Goal: Task Accomplishment & Management: Manage account settings

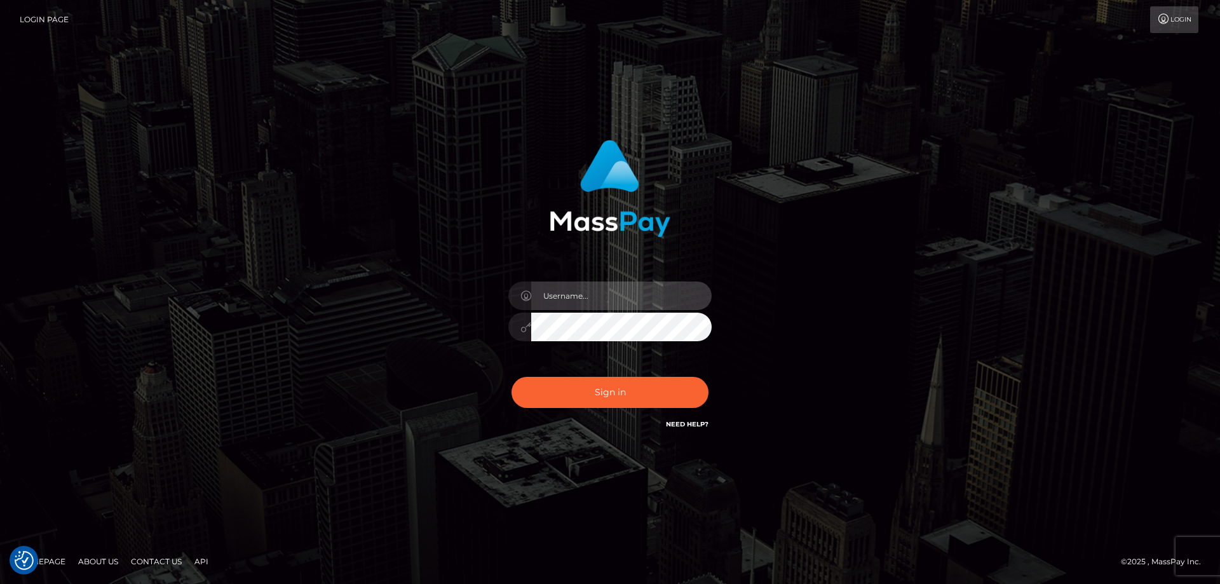
type input "[PERSON_NAME].Cirnat"
click at [697, 368] on div at bounding box center [594, 413] width 261 height 145
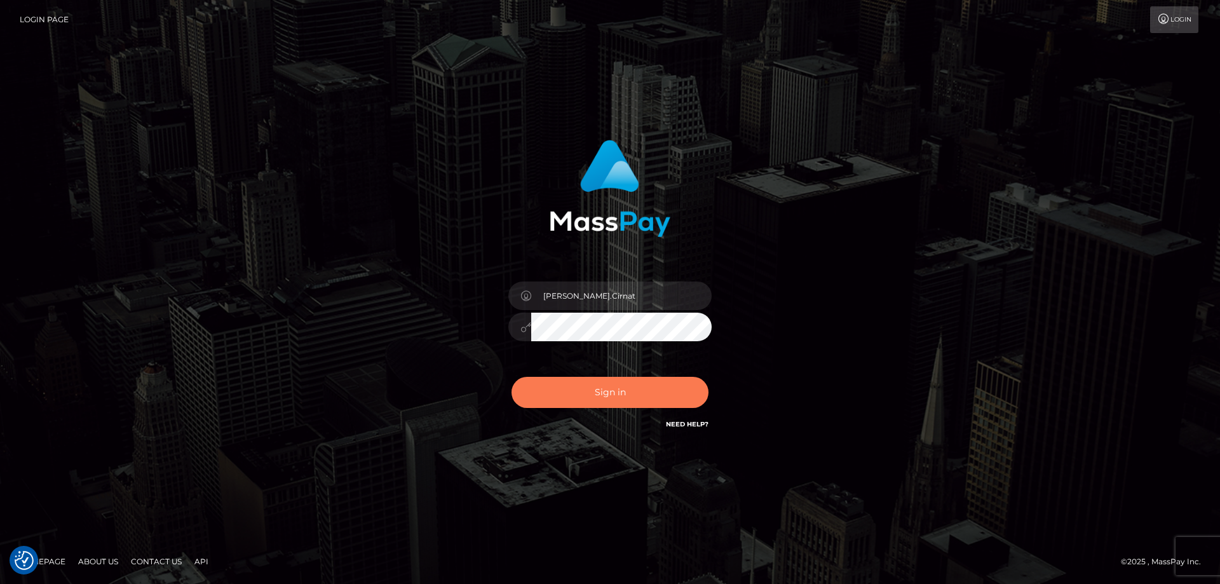
click at [607, 388] on button "Sign in" at bounding box center [609, 392] width 197 height 31
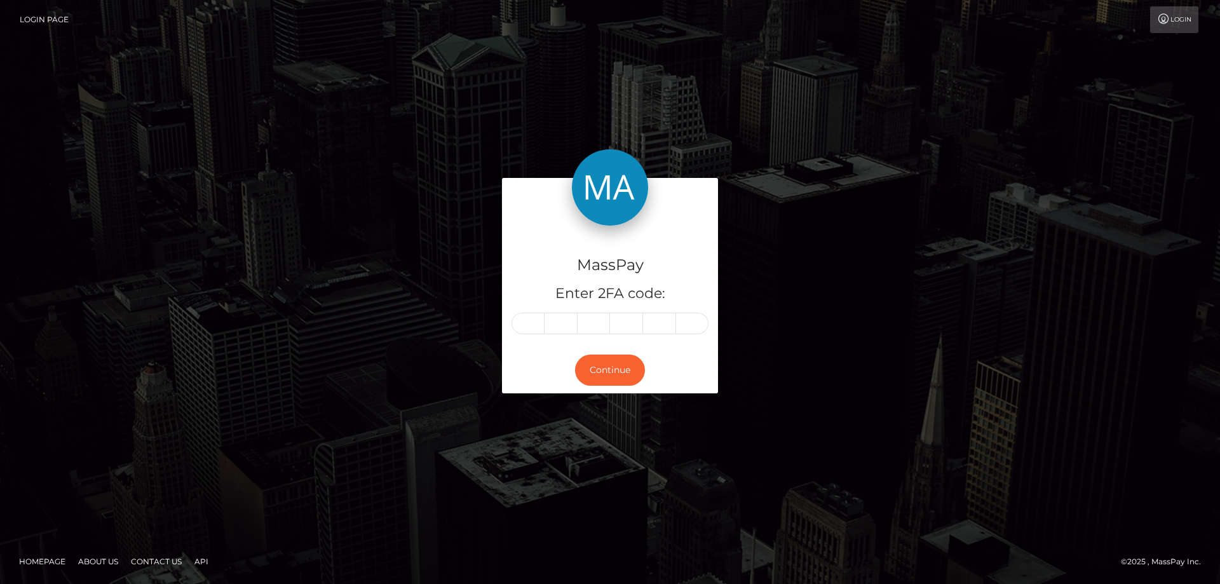
click at [531, 325] on input "text" at bounding box center [527, 324] width 33 height 22
type input "4"
type input "0"
type input "2"
type input "5"
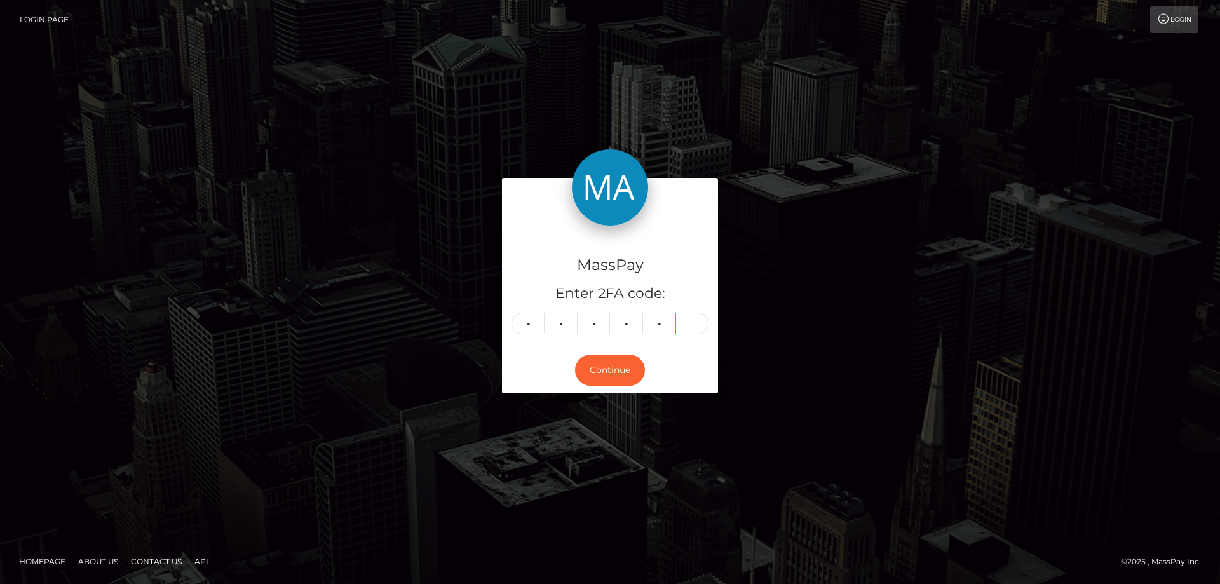
type input "8"
type input "3"
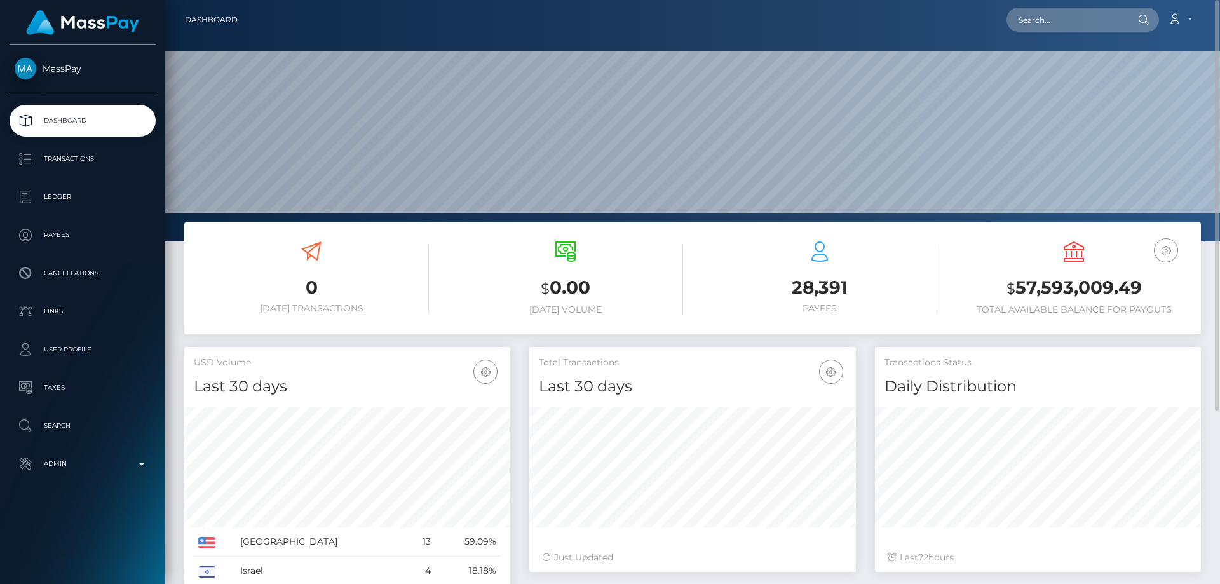
scroll to position [226, 327]
paste input "1347291596"
type input "1347291596"
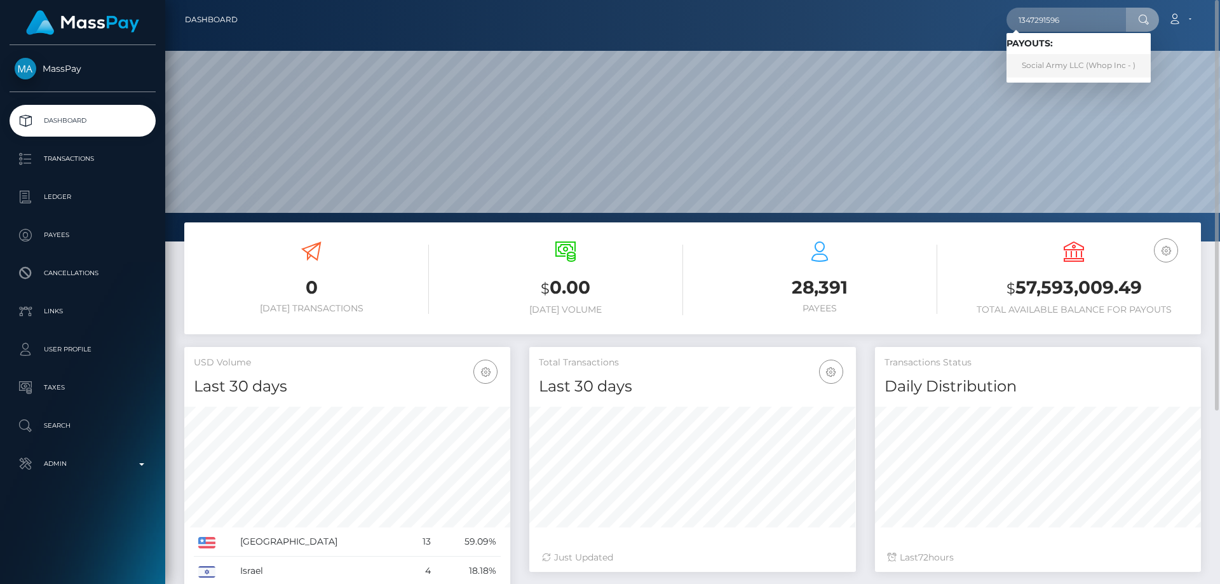
click at [1074, 67] on link "Social Army LLC (Whop Inc - )" at bounding box center [1078, 66] width 144 height 24
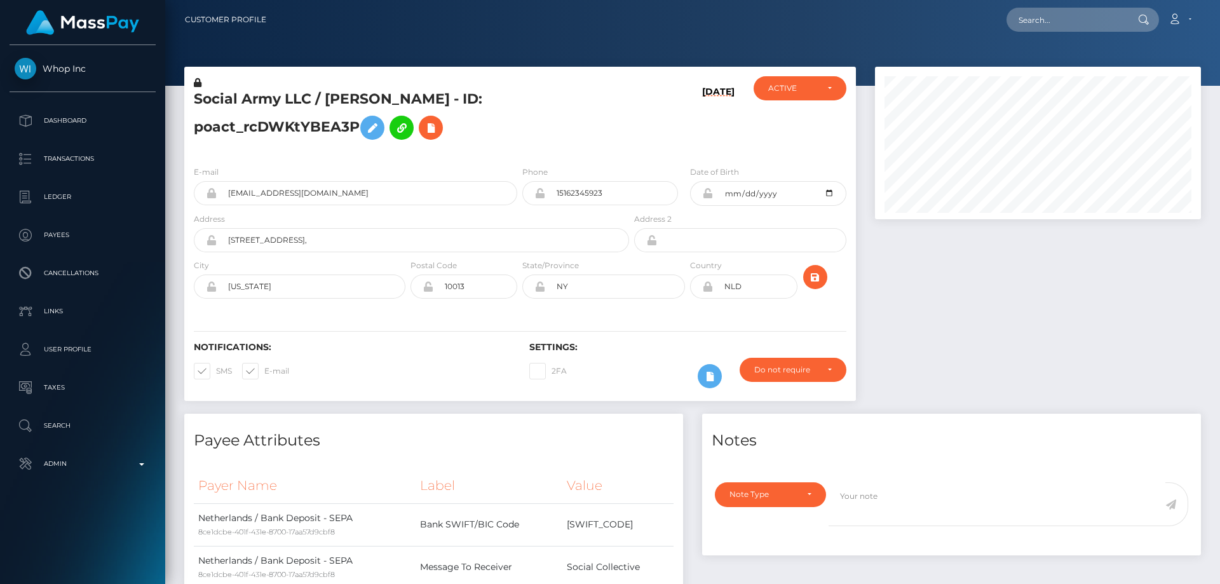
scroll to position [152, 327]
drag, startPoint x: 0, startPoint y: 0, endPoint x: 745, endPoint y: 155, distance: 760.6
click at [745, 155] on div "ACTIVE DEACTIVE CLOSED ACTIVE" at bounding box center [800, 115] width 112 height 79
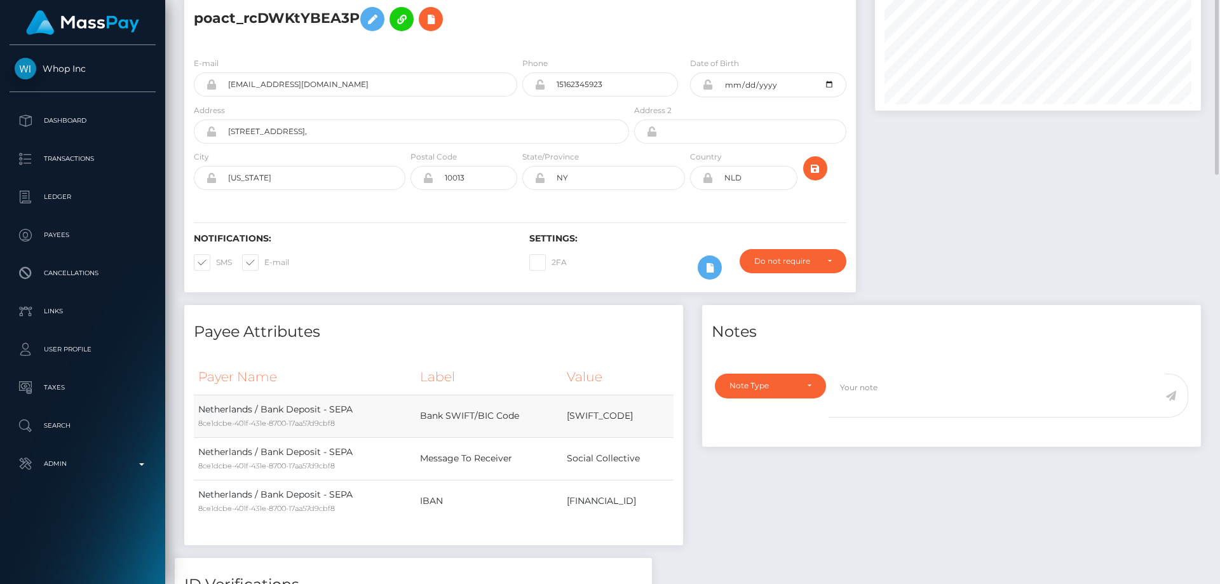
scroll to position [0, 0]
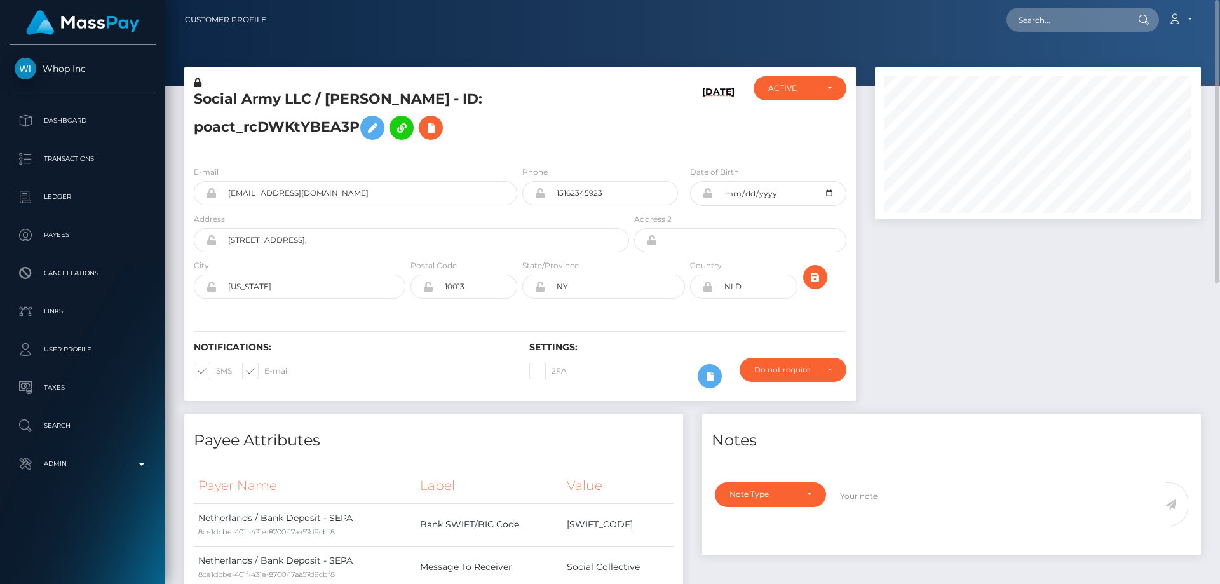
click at [491, 161] on div "E-mail [EMAIL_ADDRESS][DOMAIN_NAME] Phone [DATE]" at bounding box center [520, 234] width 672 height 156
drag, startPoint x: 286, startPoint y: 97, endPoint x: 183, endPoint y: 97, distance: 102.9
click at [183, 97] on div "Social Army LLC / [PERSON_NAME] - ID: poact_rcDWKtYBEA3P [DATE] ACTIVE CLOSED A…" at bounding box center [520, 240] width 691 height 347
copy div "Social Army LLC"
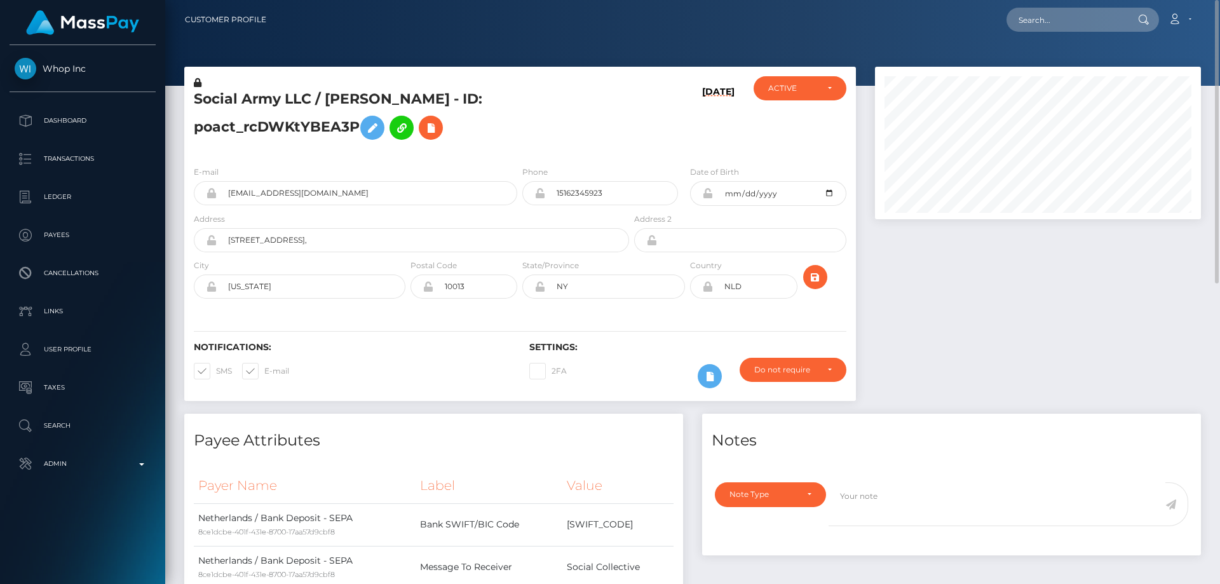
click at [326, 97] on h5 "Social Army LLC / Stan van Eyk - ID: poact_rcDWKtYBEA3P" at bounding box center [408, 118] width 428 height 57
copy h5 "Social Army LLC / Stan van Eyk - ID: poact_rcDWKtYBEA3P"
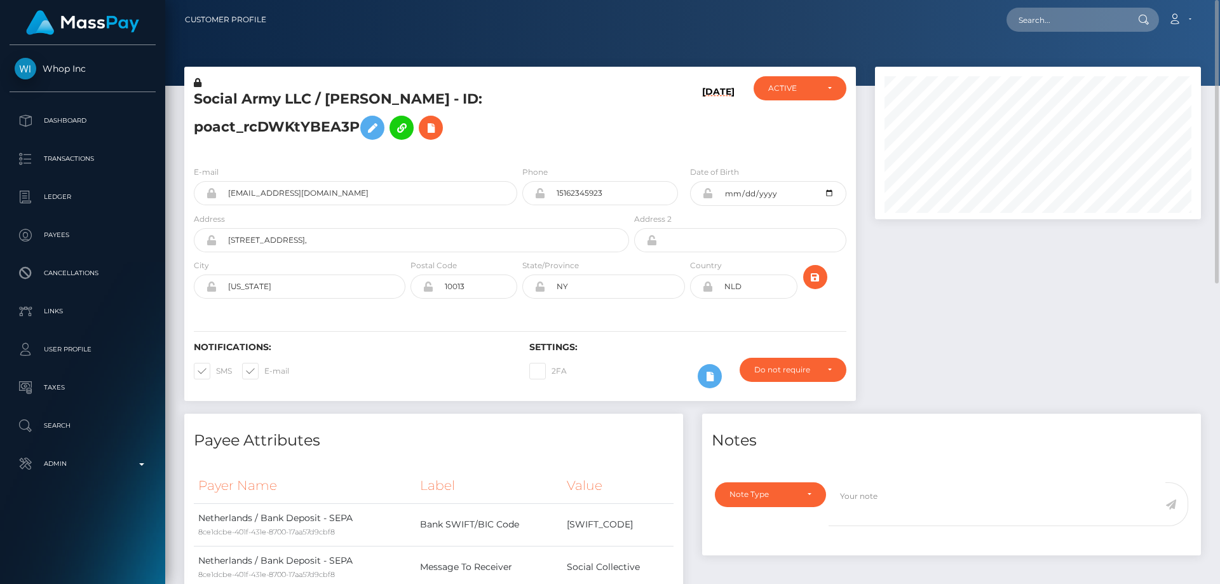
click at [381, 139] on h5 "Social Army LLC / Stan van Eyk - ID: poact_rcDWKtYBEA3P" at bounding box center [408, 118] width 428 height 57
click at [311, 93] on h5 "Social Army LLC / Stan van Eyk - ID: poact_rcDWKtYBEA3P" at bounding box center [408, 118] width 428 height 57
copy h5 "Social Army LLC / Stan van Eyk - ID: poact_rcDWKtYBEA3P"
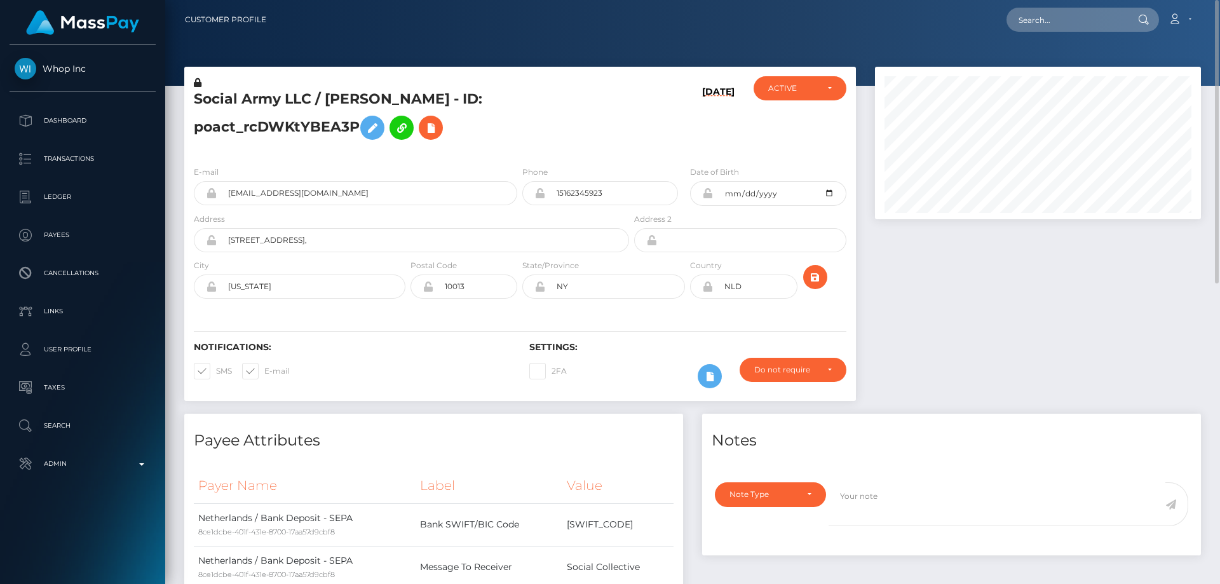
click at [416, 146] on div "Social Army LLC / Stan van Eyk - ID: poact_rcDWKtYBEA3P" at bounding box center [407, 115] width 447 height 79
click at [93, 425] on p "Search" at bounding box center [83, 425] width 136 height 19
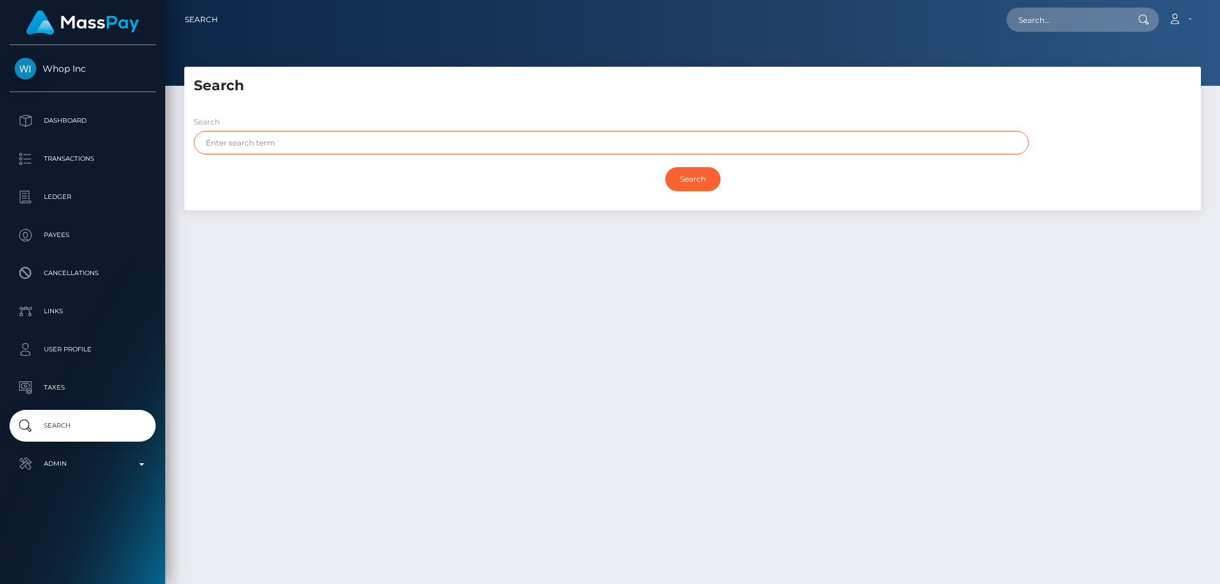
click at [312, 147] on input "text" at bounding box center [611, 143] width 835 height 24
click at [665, 167] on input "Search" at bounding box center [692, 179] width 55 height 24
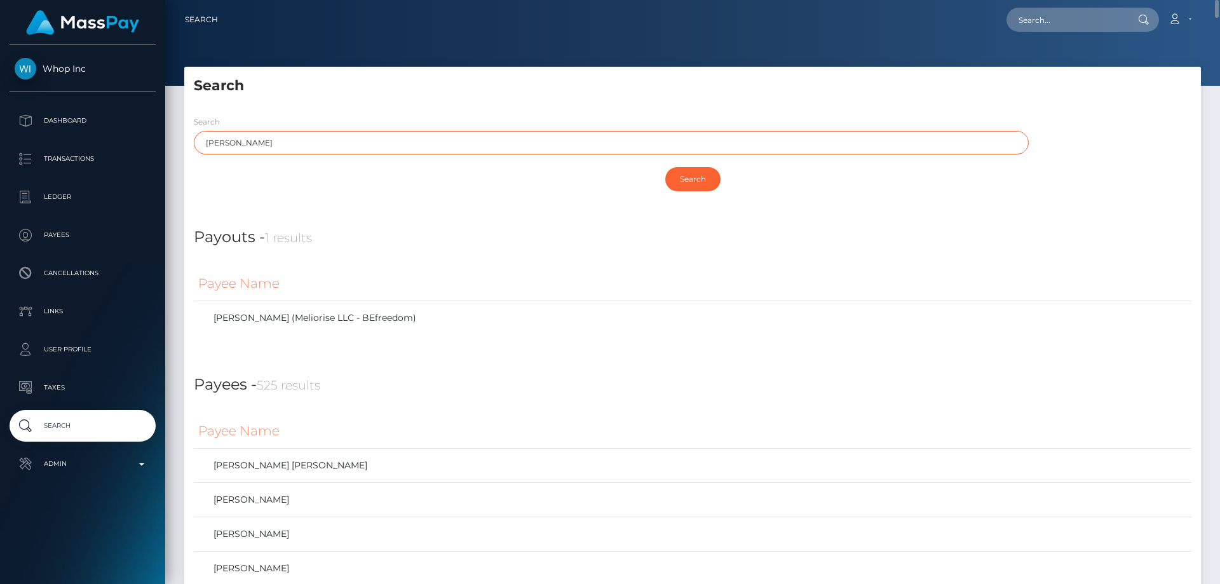
paste input "Receiving Business registered name Receiving Business trading name Receiving Bu…"
type input "Ibrahim"
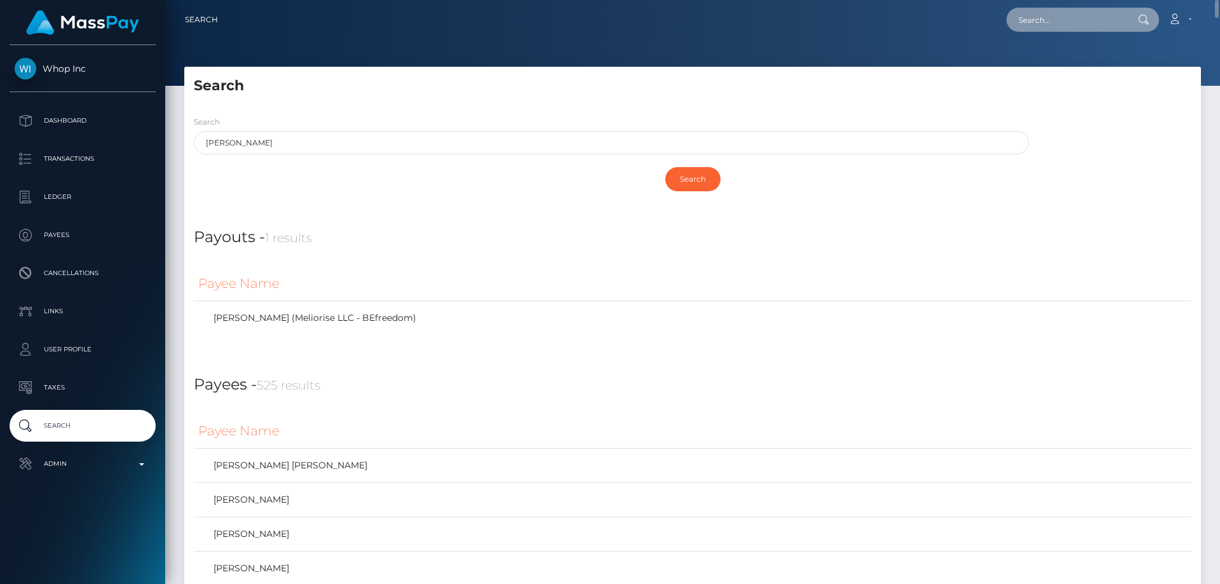
paste input "3ab019b1-0064-4e43-bd39-08761670e255"
click at [1083, 23] on input "3ab019b1-0064-4e43-bd39-08761670e255" at bounding box center [1065, 20] width 119 height 24
click at [1078, 25] on input "3ab019b1-0064-4e43-bd39-08761670e255" at bounding box center [1065, 20] width 119 height 24
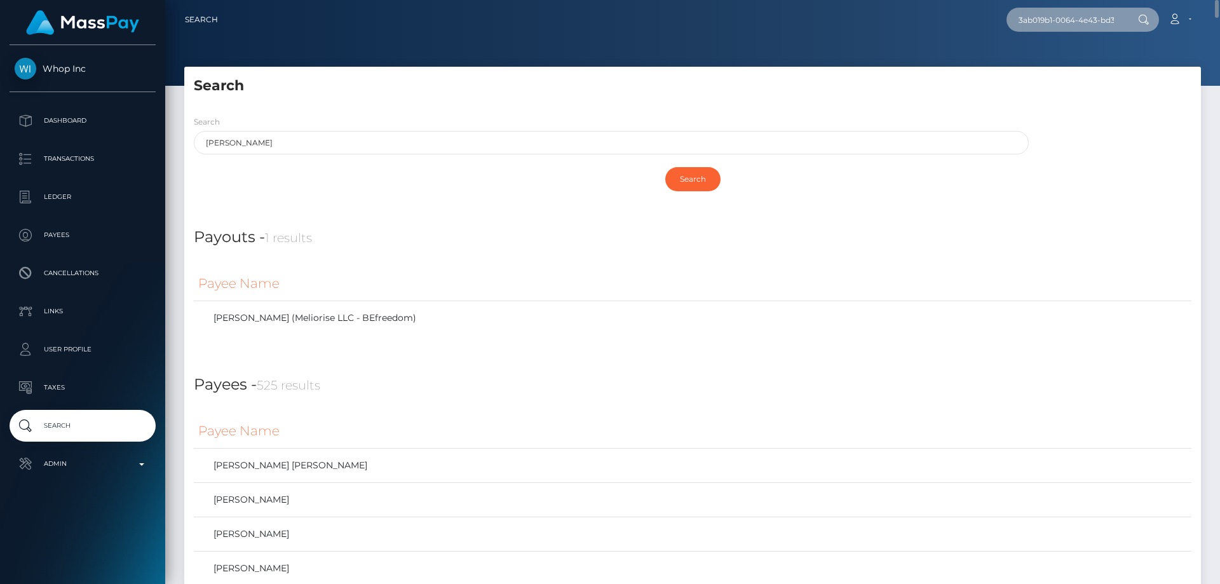
click at [1078, 25] on input "3ab019b1-0064-4e43-bd39-08761670e255" at bounding box center [1065, 20] width 119 height 24
paste input "6725cacb-84d7-4598-b6f0-129353dc40c3"
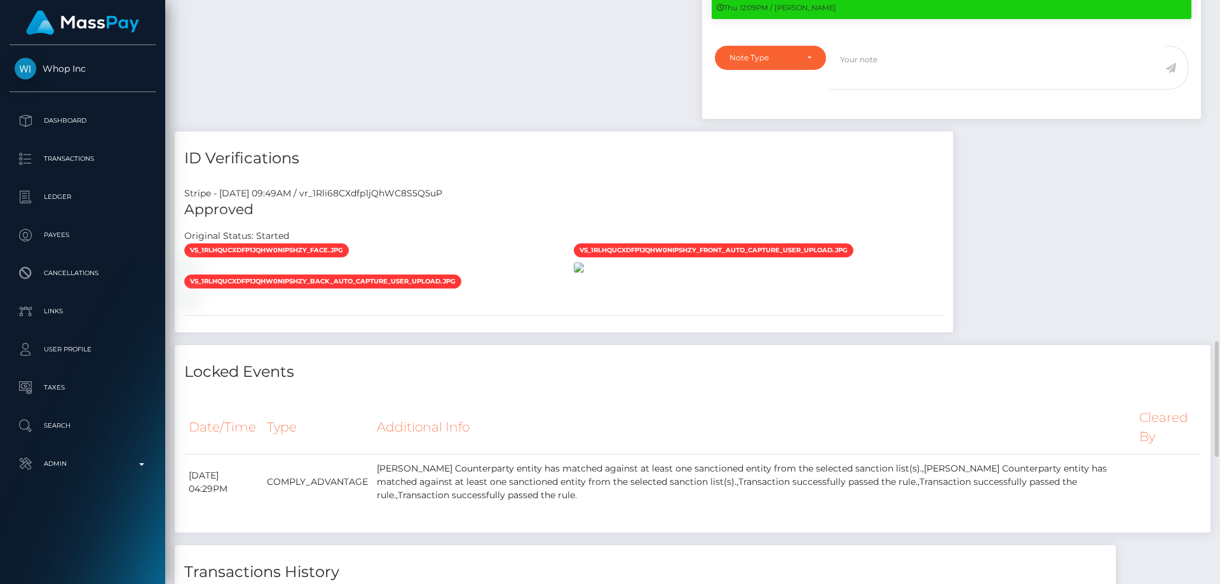
scroll to position [1587, 0]
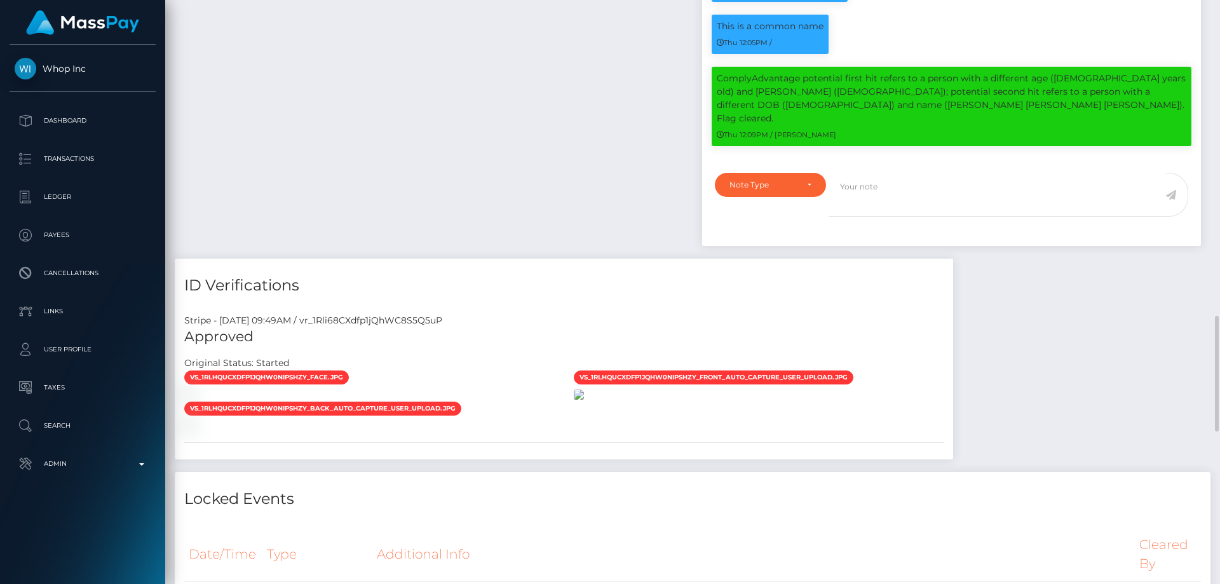
click at [584, 400] on img at bounding box center [579, 394] width 10 height 10
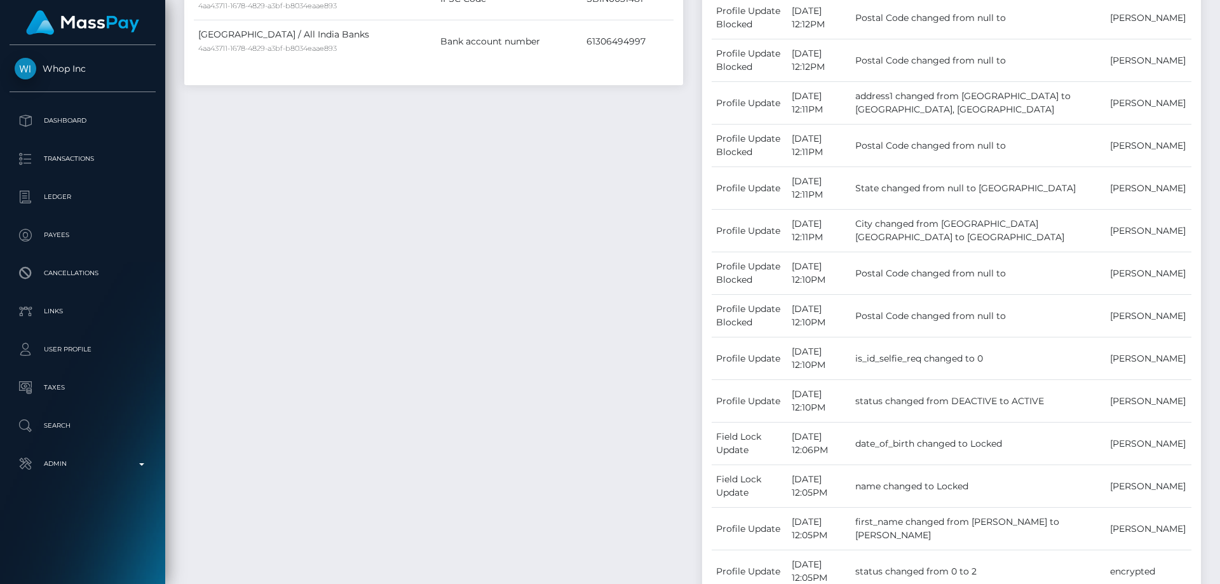
scroll to position [125, 0]
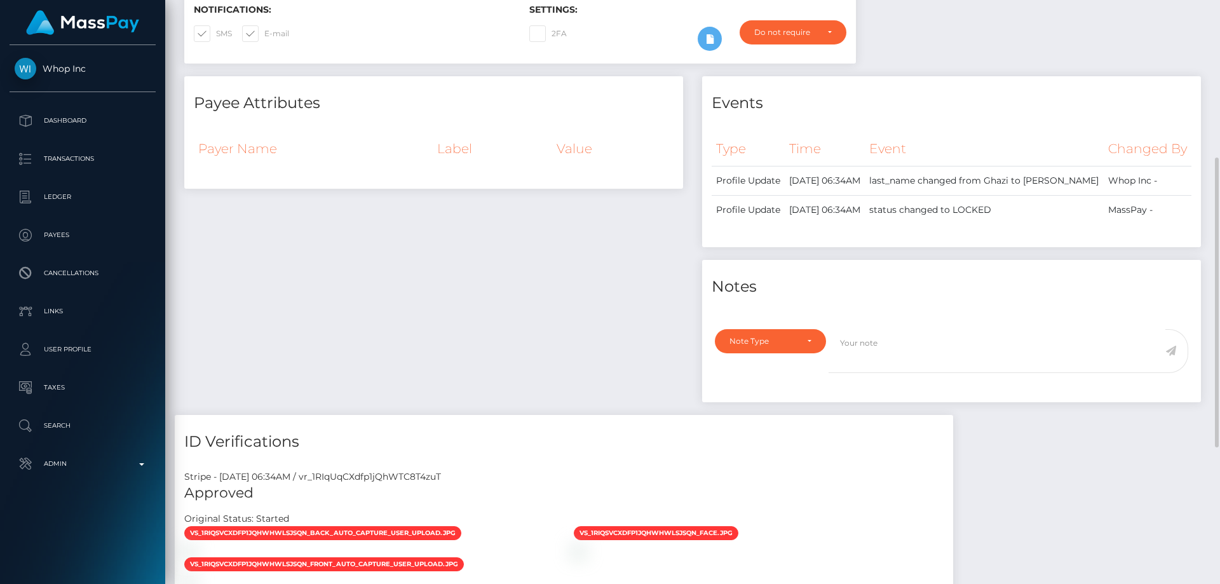
scroll to position [593, 0]
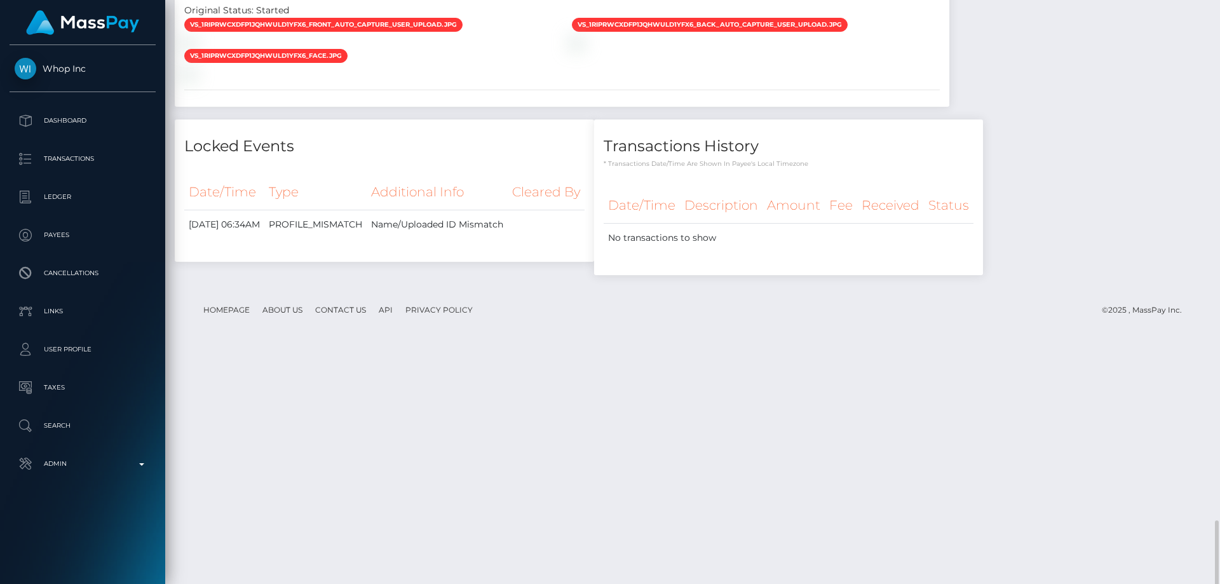
scroll to position [980, 0]
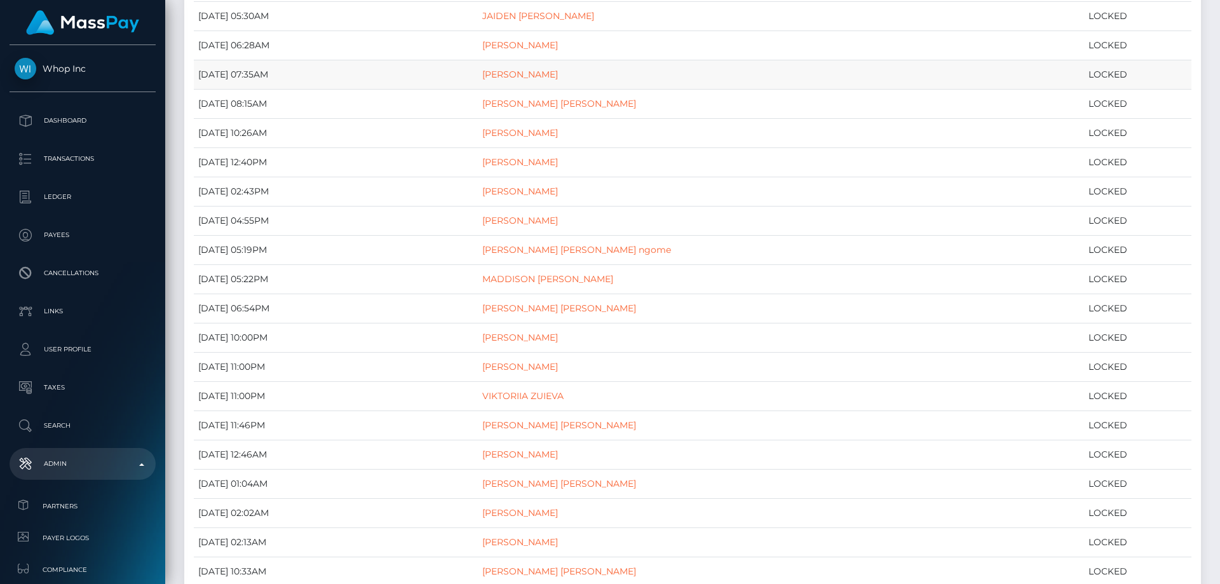
scroll to position [508, 0]
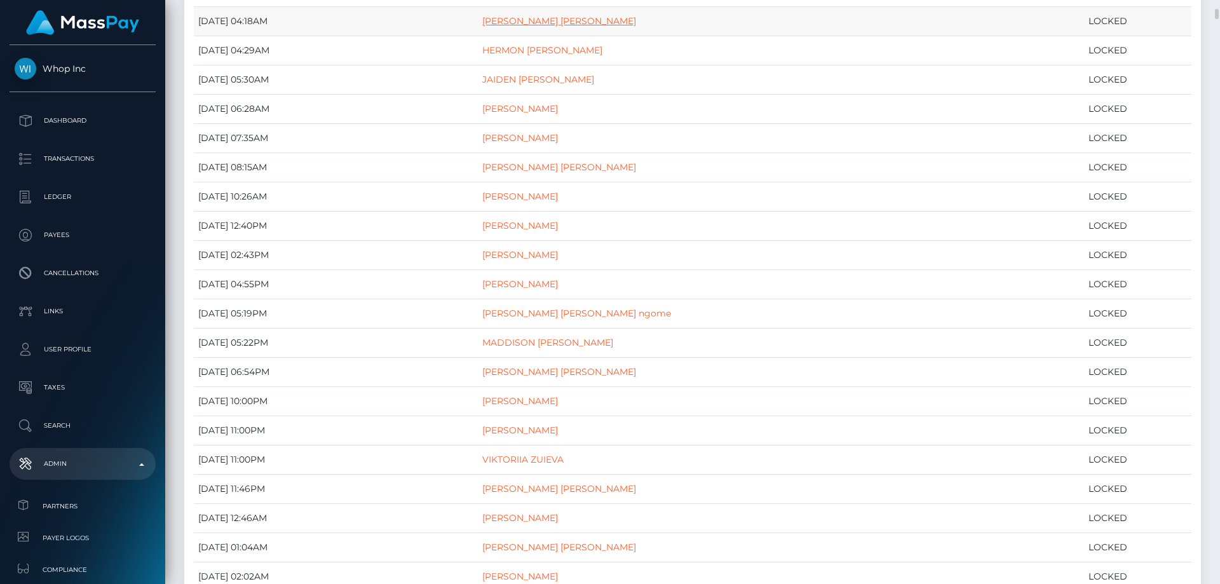
drag, startPoint x: 646, startPoint y: 49, endPoint x: 593, endPoint y: 24, distance: 58.0
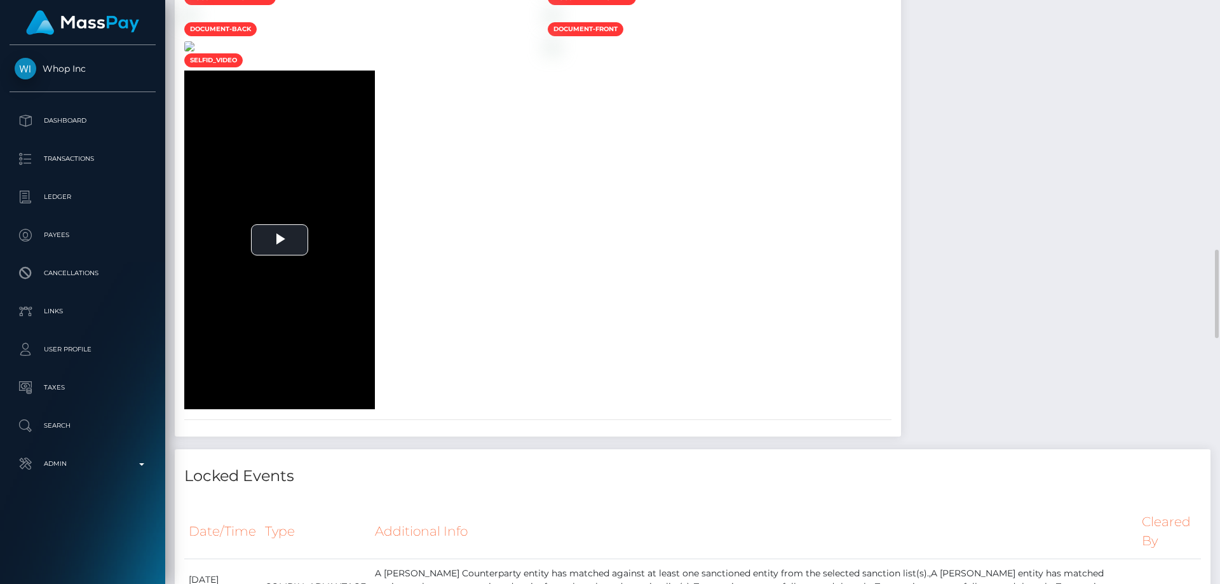
scroll to position [1970, 0]
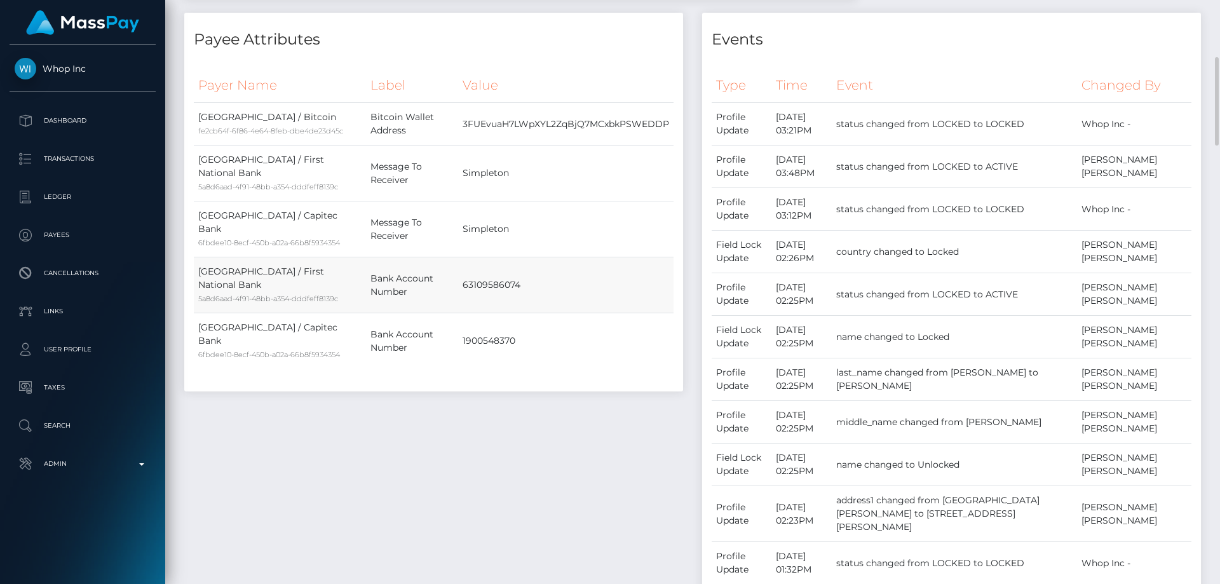
scroll to position [0, 0]
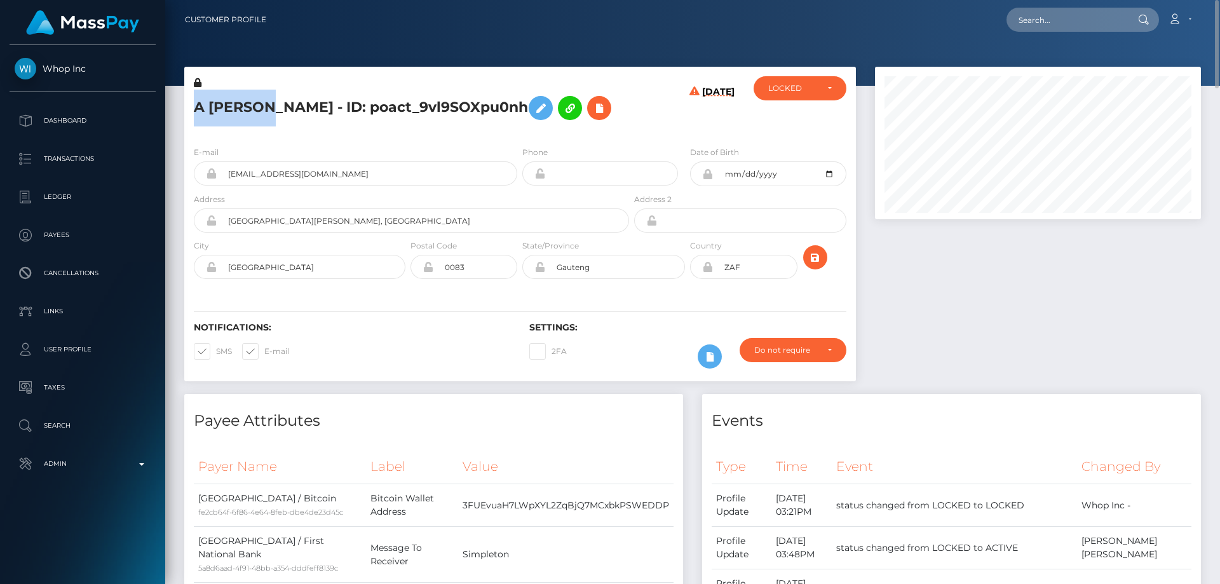
drag, startPoint x: 280, startPoint y: 104, endPoint x: 192, endPoint y: 100, distance: 87.8
click at [192, 100] on div "A [PERSON_NAME] - ID: poact_9vl9SOXpu0nh" at bounding box center [407, 106] width 447 height 60
copy h5 "A MOHAMED"
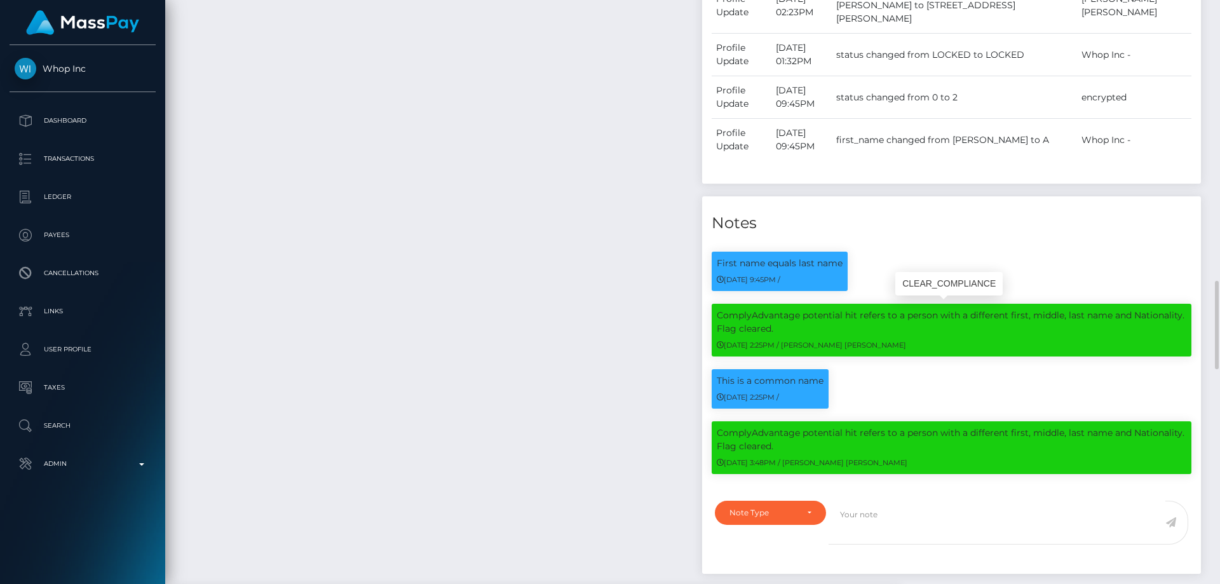
scroll to position [1080, 0]
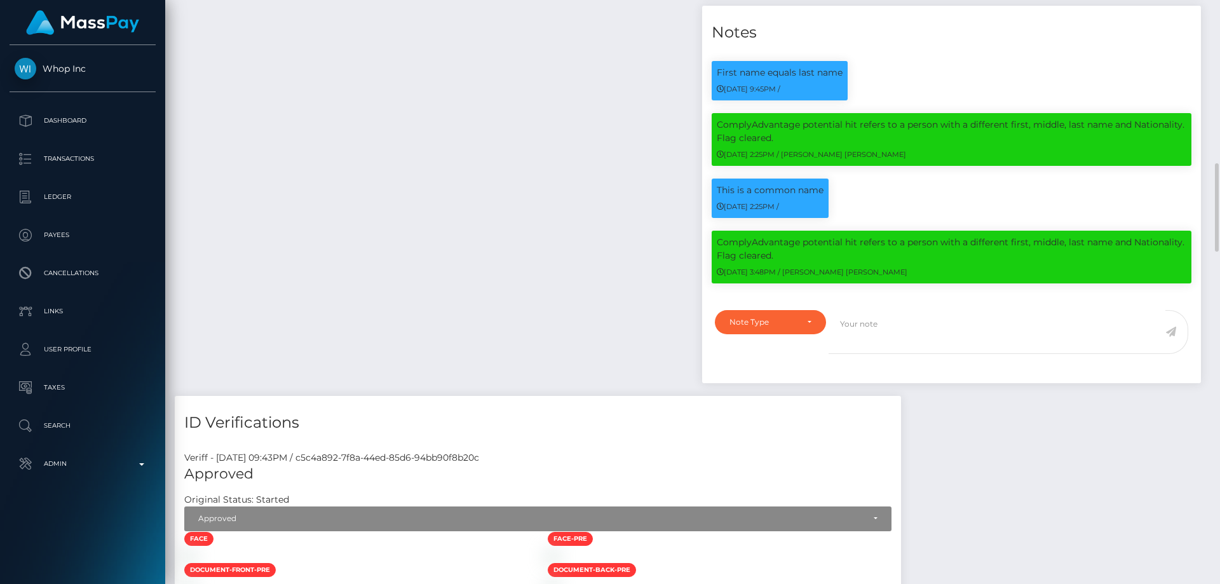
click at [771, 302] on div "First name equals last name 08/12/25 9:45PM /" at bounding box center [951, 176] width 499 height 251
click at [768, 327] on div "Note Type" at bounding box center [762, 322] width 67 height 10
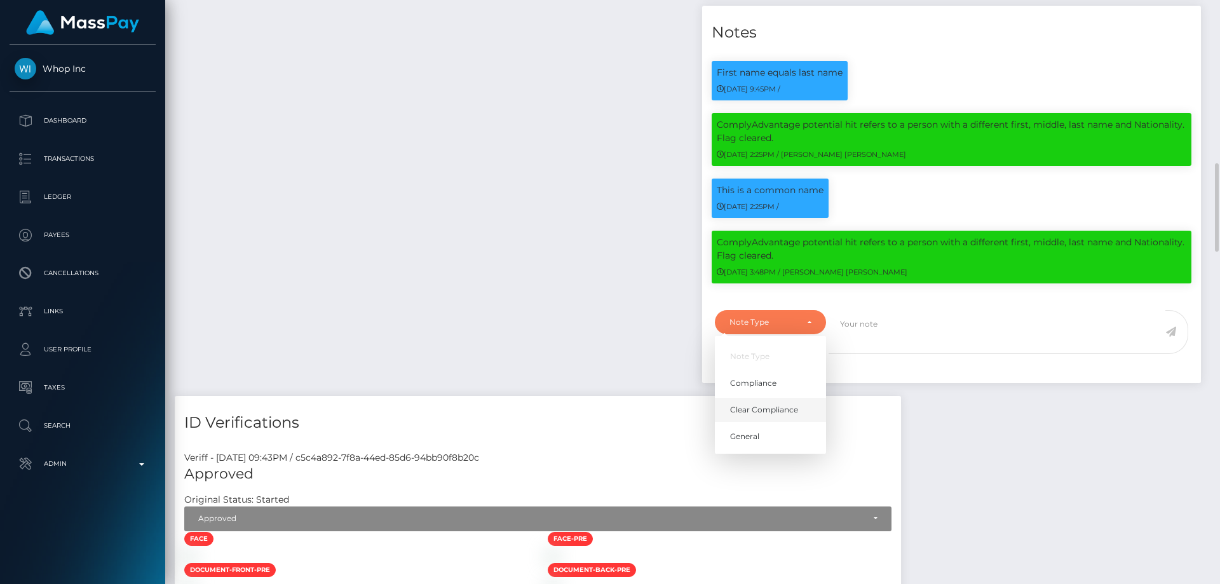
click at [777, 416] on span "Clear Compliance" at bounding box center [764, 409] width 68 height 11
select select "CLEAR_COMPLIANCE"
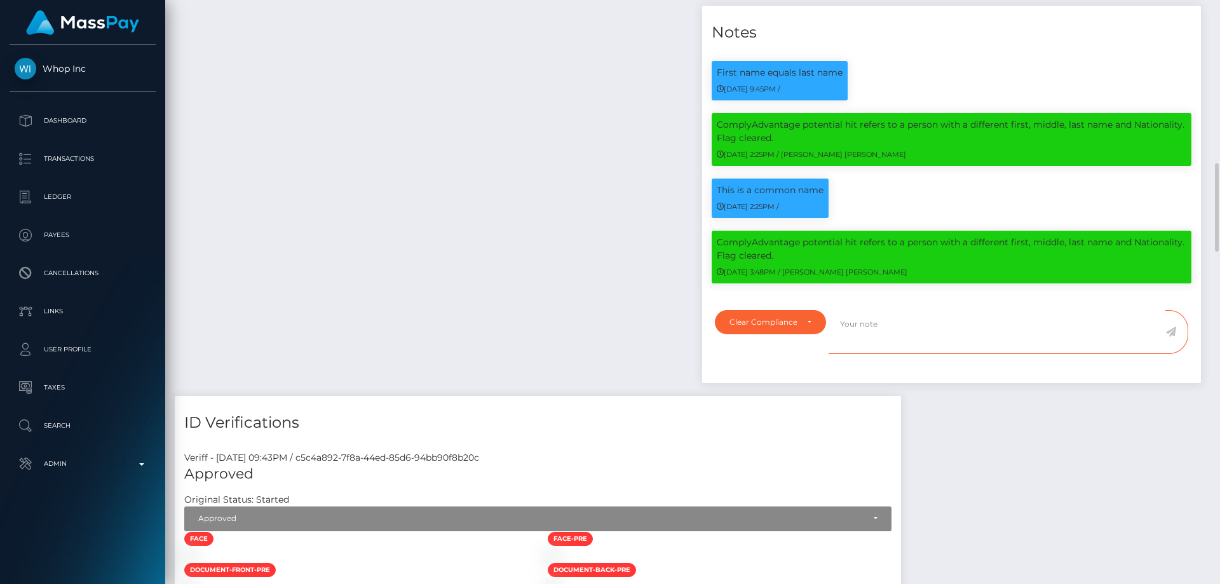
paste textarea "The hits refers to persons with multiple names or with different First Names."
type textarea "The hits refers to persons with multiple names or with different First Names. F…"
click at [1173, 335] on icon at bounding box center [1170, 332] width 11 height 10
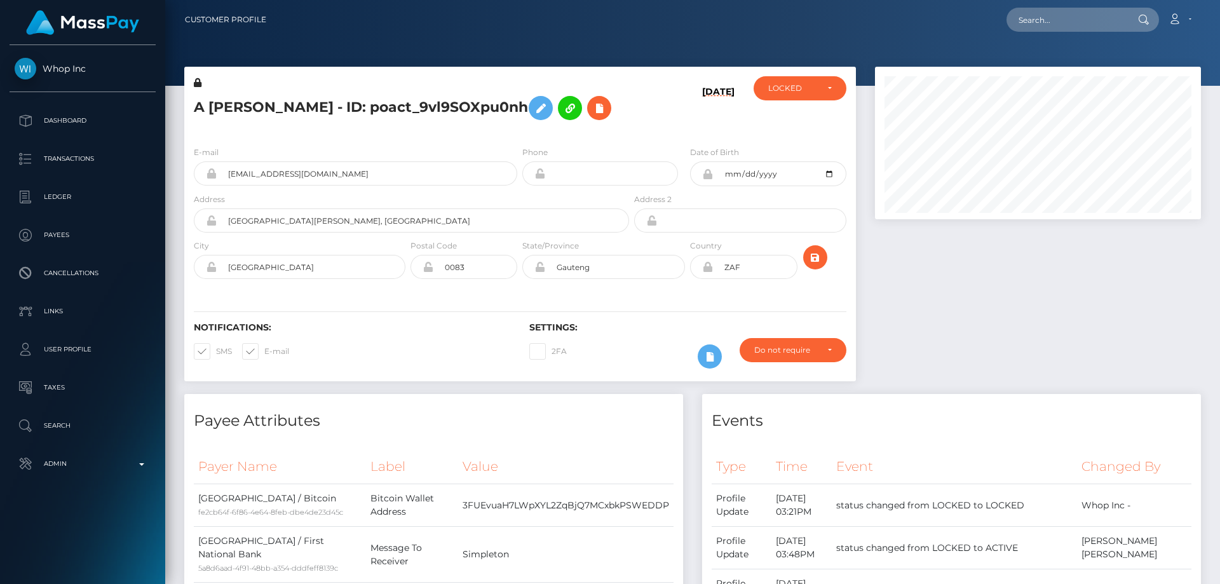
scroll to position [152, 327]
click at [792, 83] on div "LOCKED" at bounding box center [792, 88] width 49 height 10
click at [792, 123] on span "ACTIVE" at bounding box center [783, 122] width 29 height 11
select select "ACTIVE"
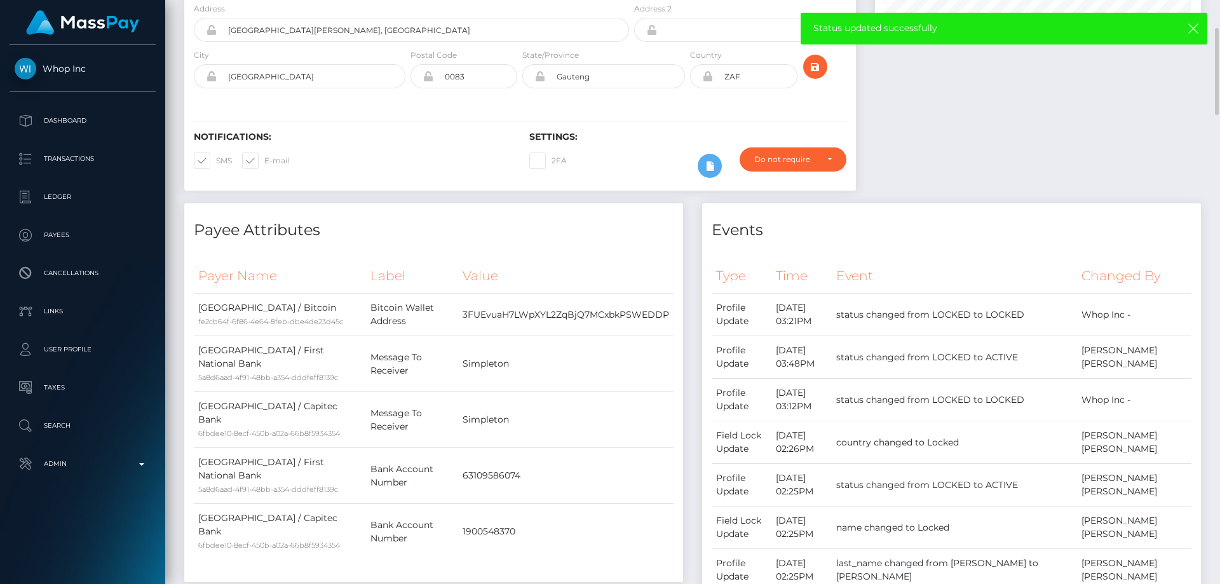
scroll to position [0, 0]
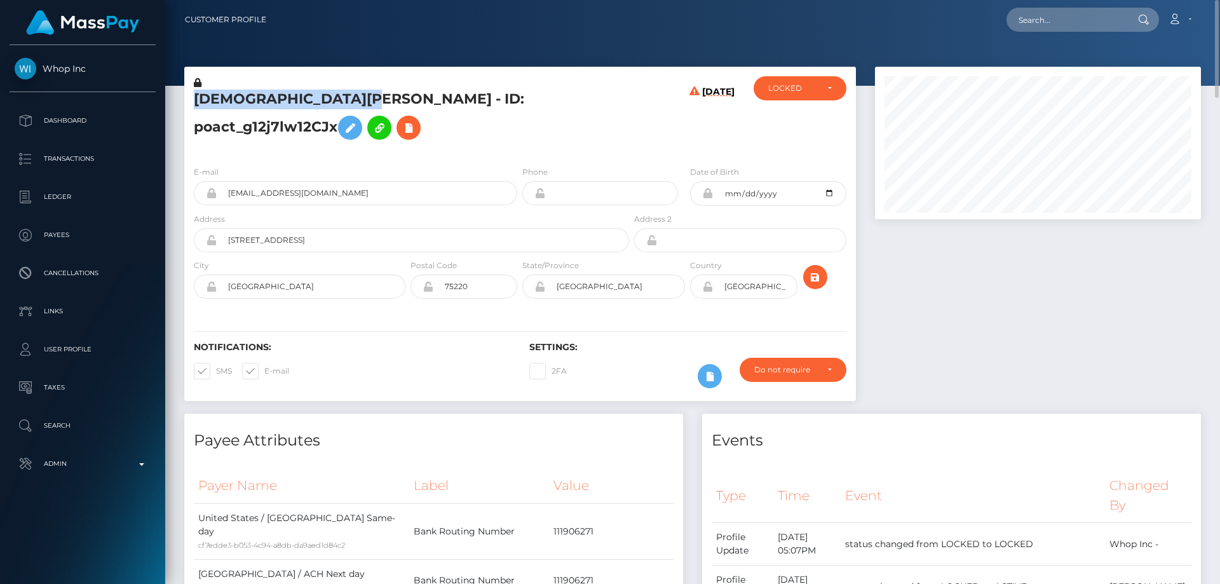
drag, startPoint x: 363, startPoint y: 107, endPoint x: 181, endPoint y: 111, distance: 181.7
click at [181, 111] on div "JESUS SOSA MARTINEZ - ID: poact_g12j7lw12CJx 09/20/25" at bounding box center [520, 240] width 691 height 347
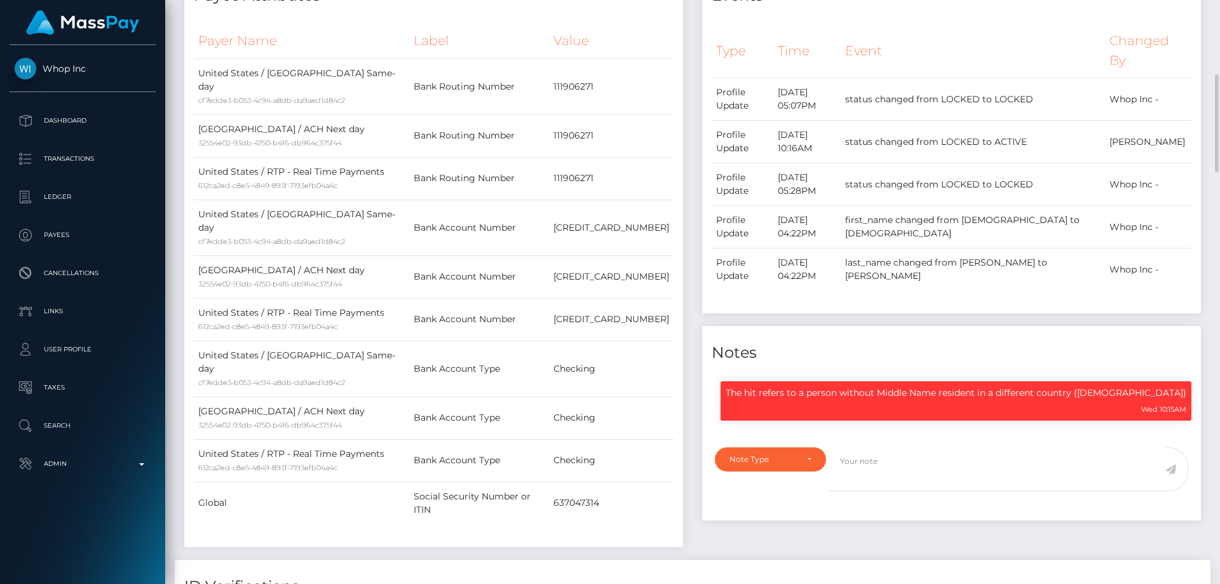
scroll to position [152, 327]
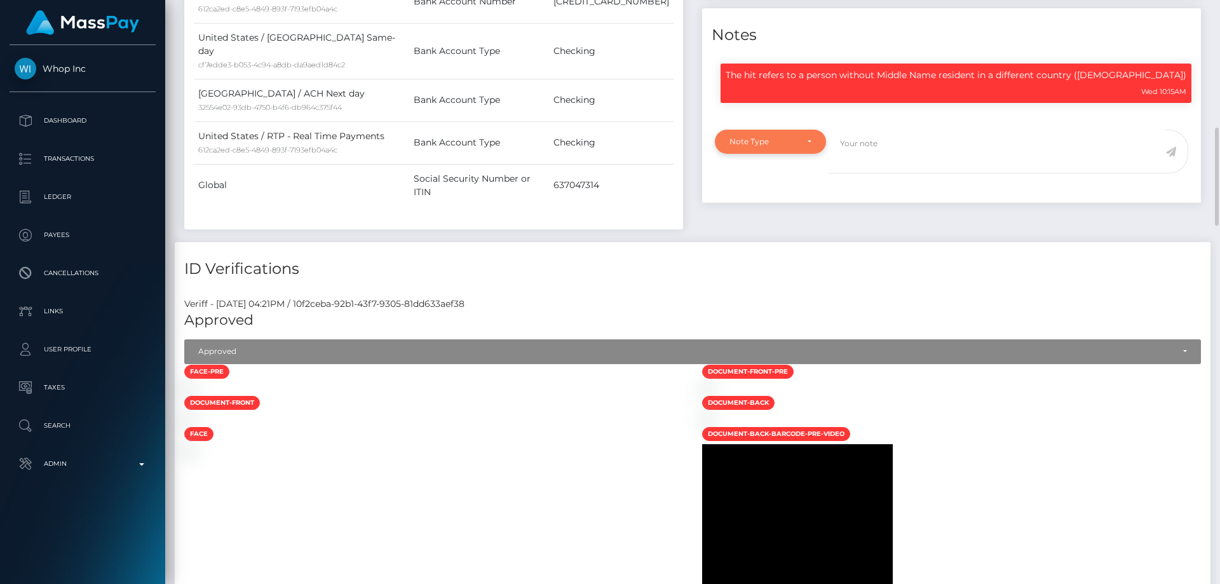
click at [764, 147] on div "Note Type" at bounding box center [762, 142] width 67 height 10
click at [788, 238] on link "Clear Compliance" at bounding box center [770, 230] width 111 height 24
select select "CLEAR_COMPLIANCE"
paste textarea "The hit refers to a person without Middle Name and resident in a different coun…"
type textarea "The hit refers to a person without Middle Name and resident in a different coun…"
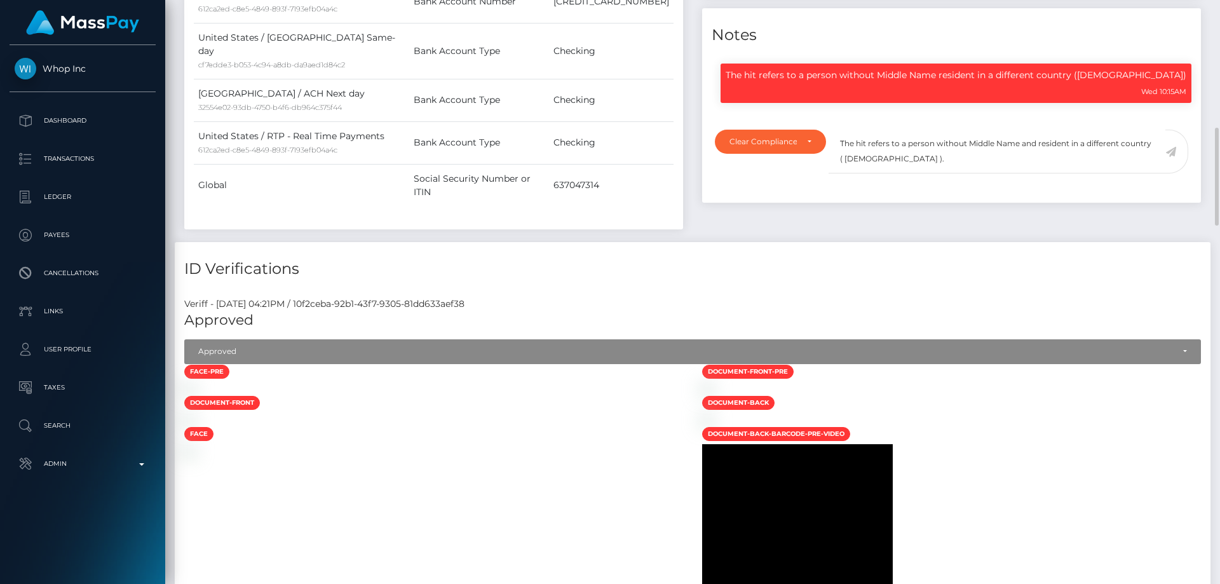
click at [1170, 157] on icon at bounding box center [1170, 152] width 11 height 10
click at [1092, 203] on div "Note Type Compliance Clear Compliance General Clear Compliance Note Type Compli…" at bounding box center [951, 162] width 499 height 81
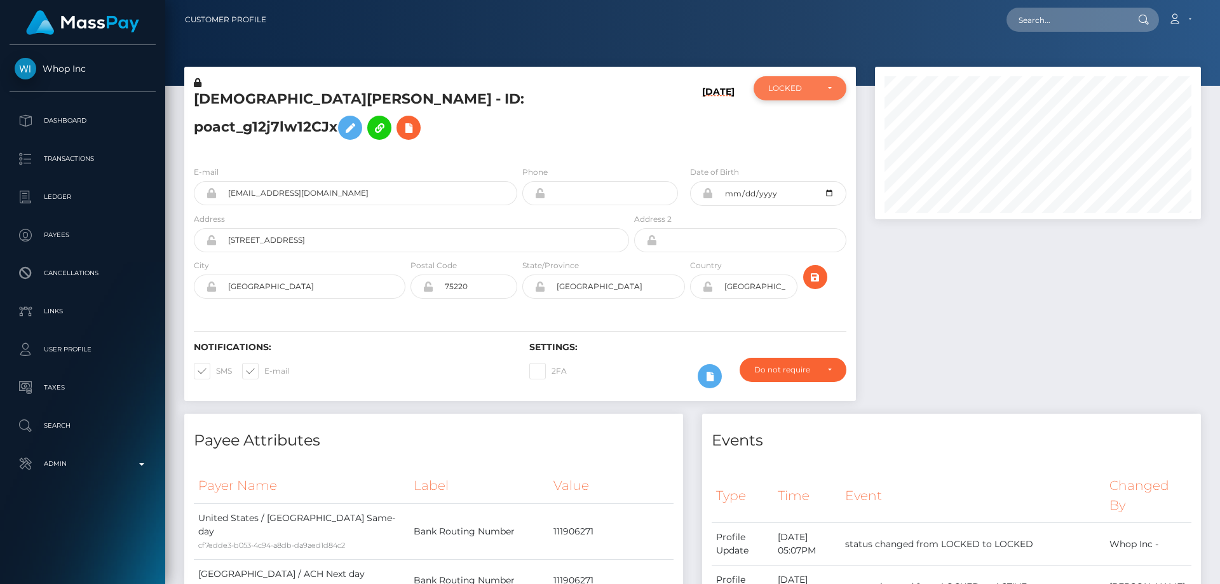
scroll to position [635236, 635063]
click at [789, 86] on div "LOCKED" at bounding box center [792, 88] width 49 height 10
click at [800, 125] on link "ACTIVE" at bounding box center [800, 123] width 93 height 24
select select "ACTIVE"
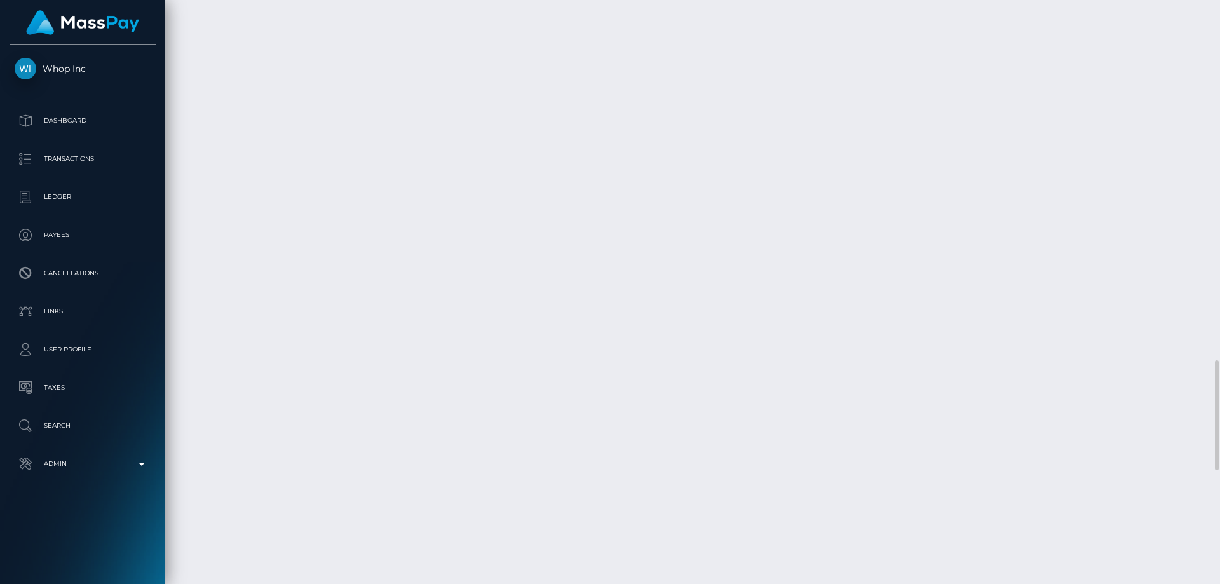
scroll to position [1970, 0]
checkbox input "true"
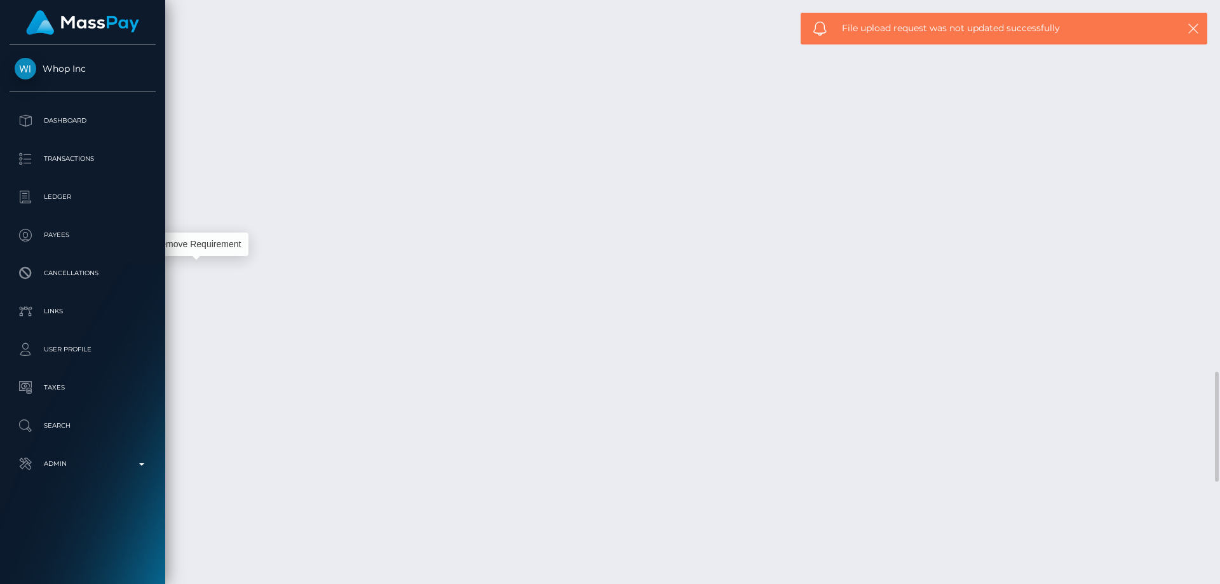
scroll to position [152, 327]
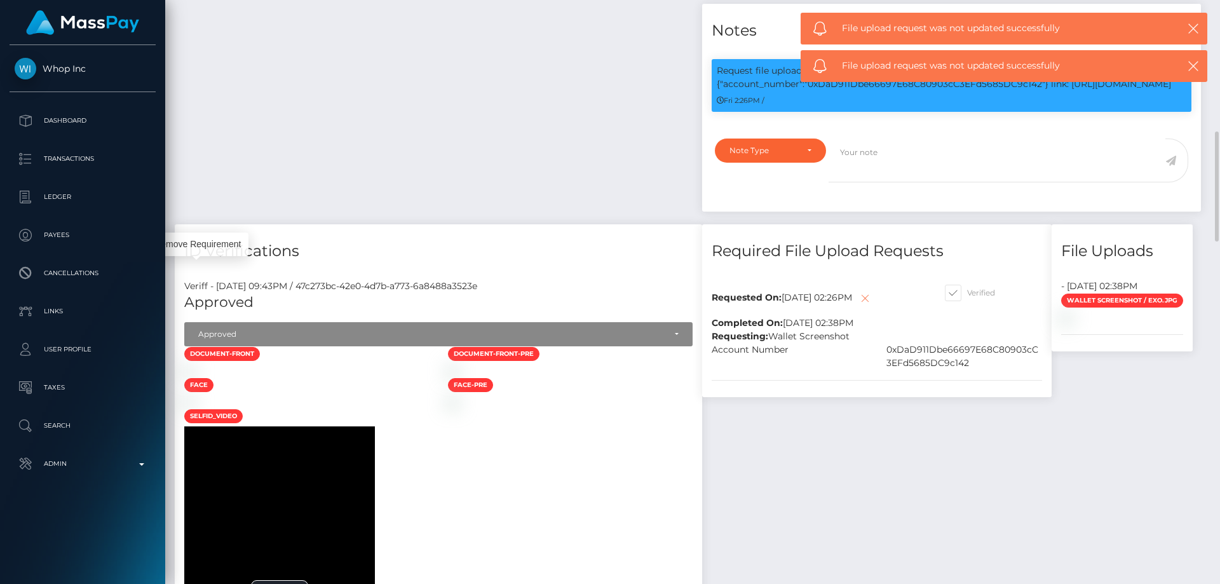
scroll to position [572, 0]
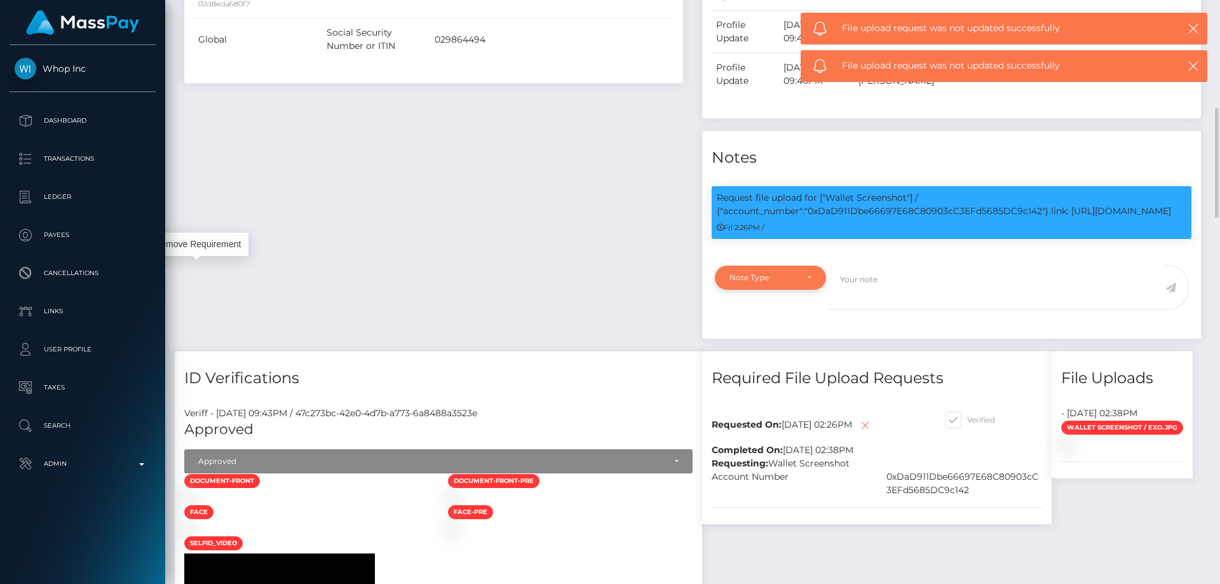
drag, startPoint x: 719, startPoint y: 283, endPoint x: 736, endPoint y: 287, distance: 17.7
click at [719, 283] on div "Note Type" at bounding box center [770, 278] width 111 height 24
click at [761, 335] on span "Compliance" at bounding box center [753, 338] width 46 height 11
select select "COMPLIANCE"
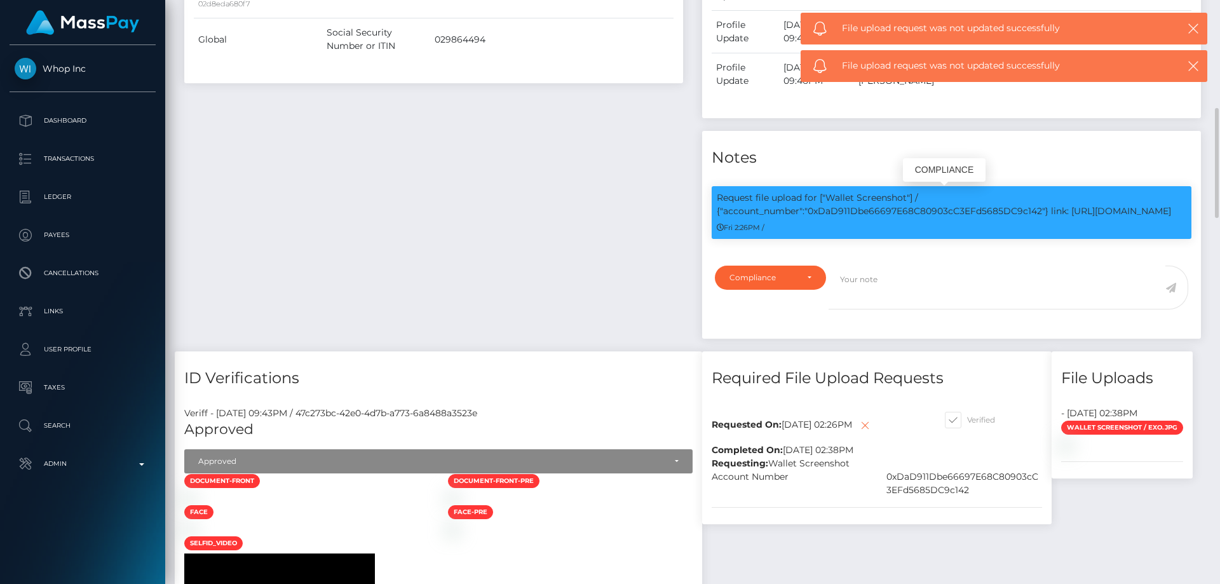
click at [946, 216] on p "Request file upload for ["Wallet Screenshot"] / {"account_number":"0xDaD911Dbe6…" at bounding box center [952, 204] width 470 height 27
copy p "0xDaD911Dbe66697E68C80903cC3EFd5685DC9c142"
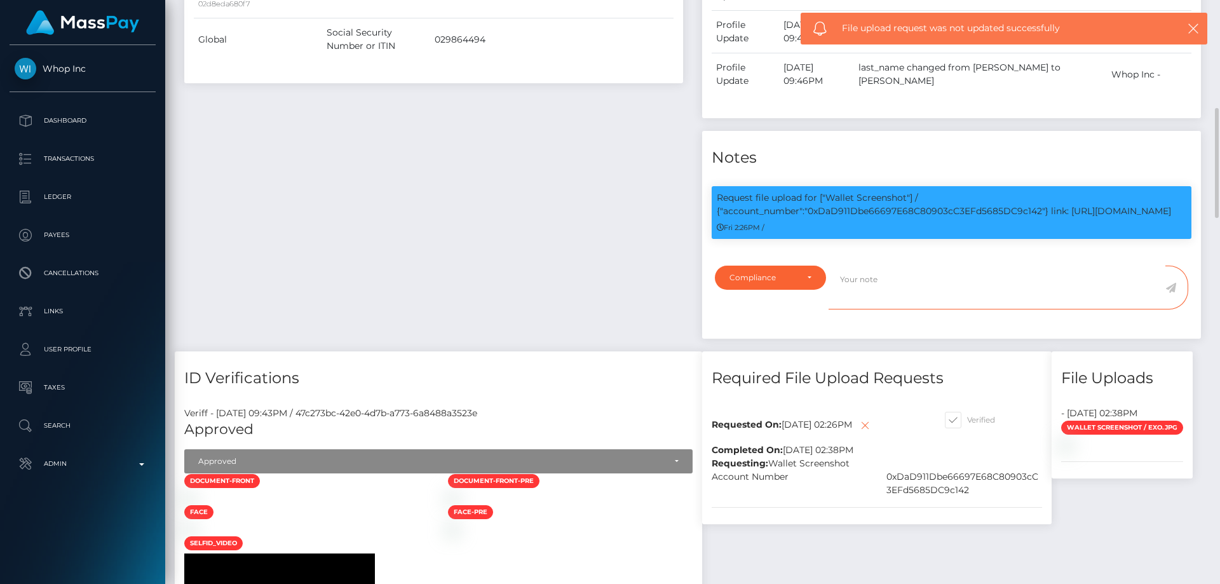
paste textarea "0xDaD911Dbe66697E68C80903cC3EFd5685DC9c142"
click at [839, 282] on textarea "0xDaD911Dbe66697E68C80903cC3EFd5685DC9c142" at bounding box center [997, 288] width 337 height 44
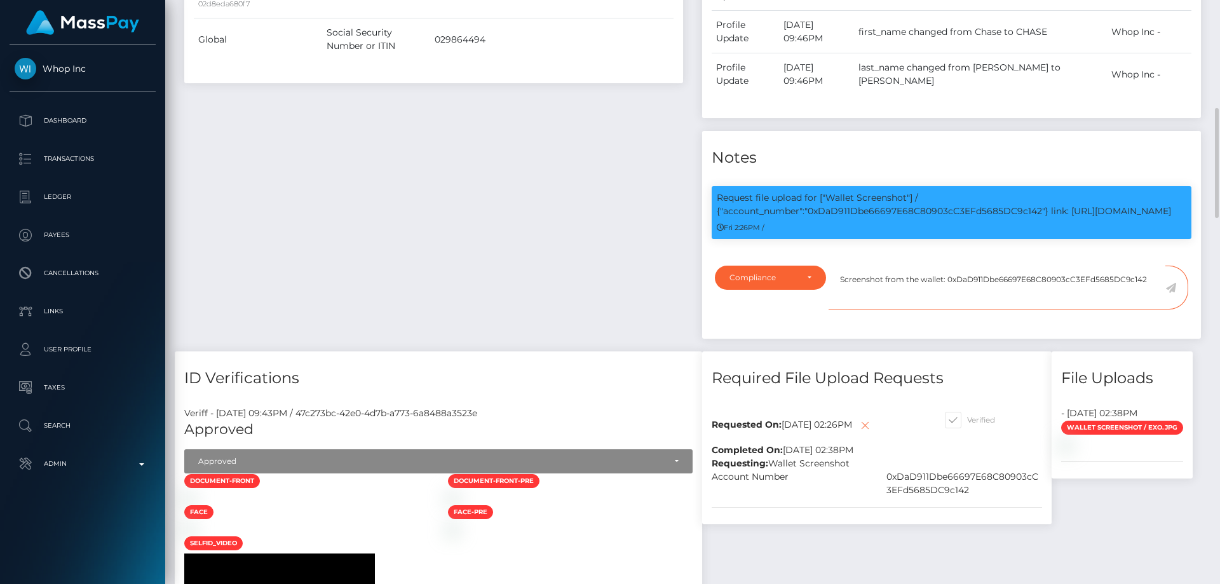
click at [1149, 277] on textarea "Screenshot from the wallet: 0xDaD911Dbe66697E68C80903cC3EFd5685DC9c142" at bounding box center [997, 288] width 337 height 44
type textarea "Screenshot from the wallet: 0xDaD911Dbe66697E68C80903cC3EFd5685DC9c142 provided."
click at [1172, 288] on icon at bounding box center [1170, 288] width 11 height 10
click at [588, 264] on div "Payee Attributes Payer Name Label Value United States / USDT - Ethereum(ERC20) …" at bounding box center [434, 105] width 518 height 492
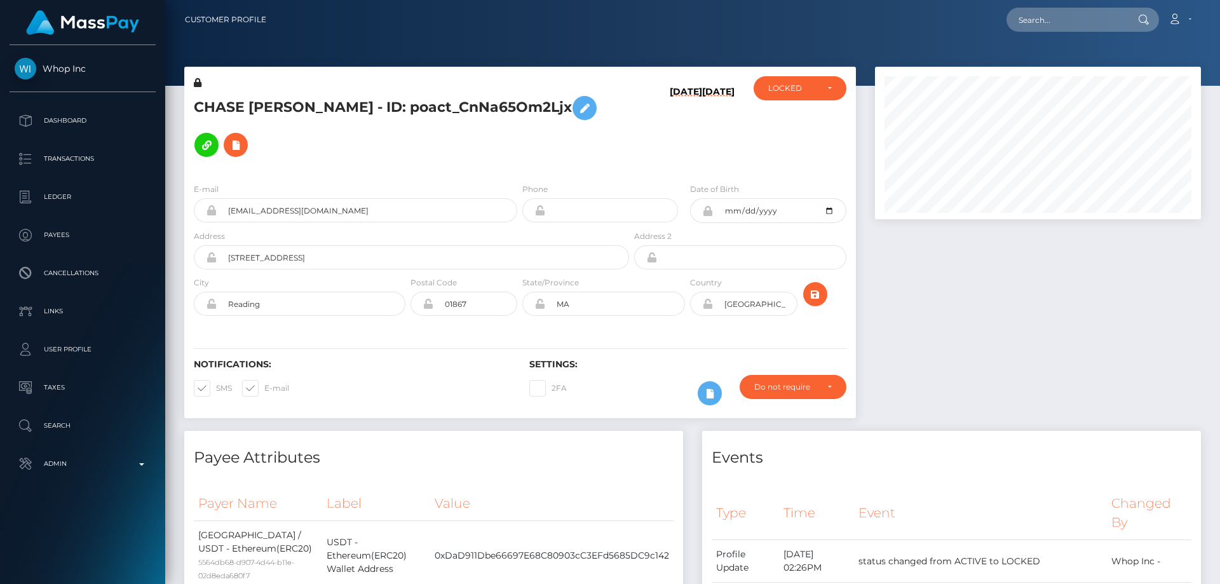
scroll to position [152, 327]
click at [823, 92] on div "LOCKED" at bounding box center [800, 88] width 64 height 10
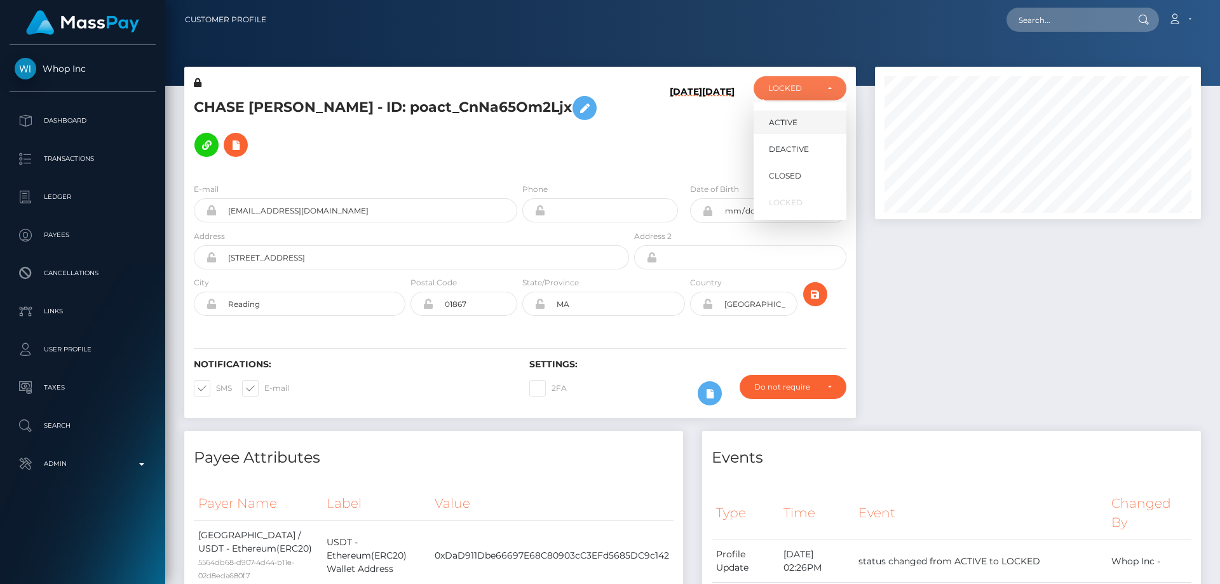
click at [809, 123] on link "ACTIVE" at bounding box center [800, 123] width 93 height 24
select select "ACTIVE"
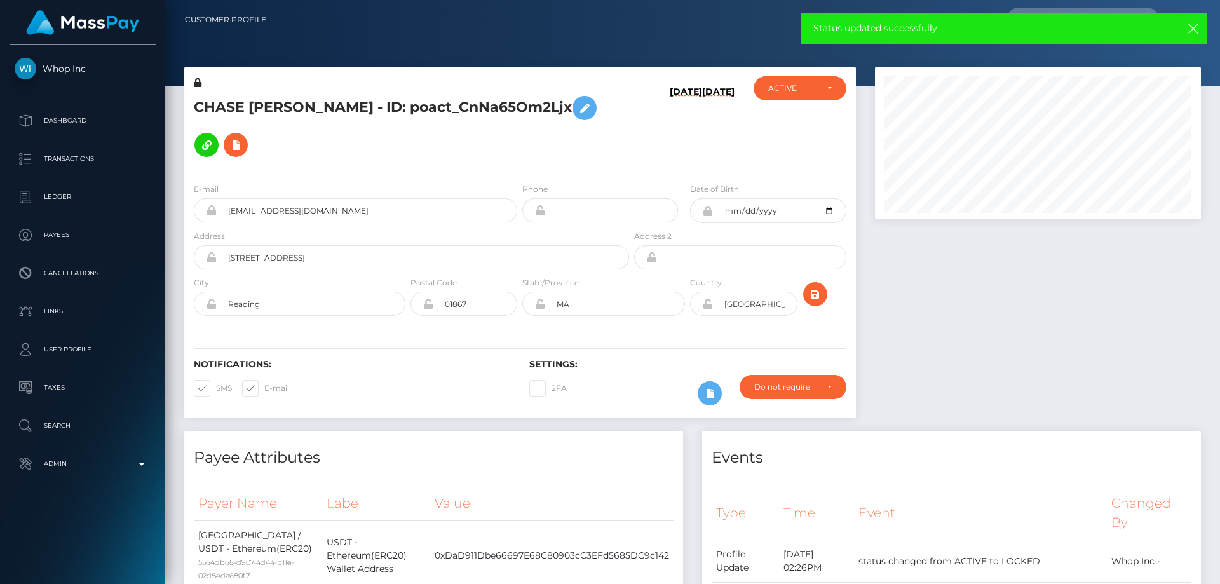
click at [959, 280] on div at bounding box center [1037, 249] width 345 height 364
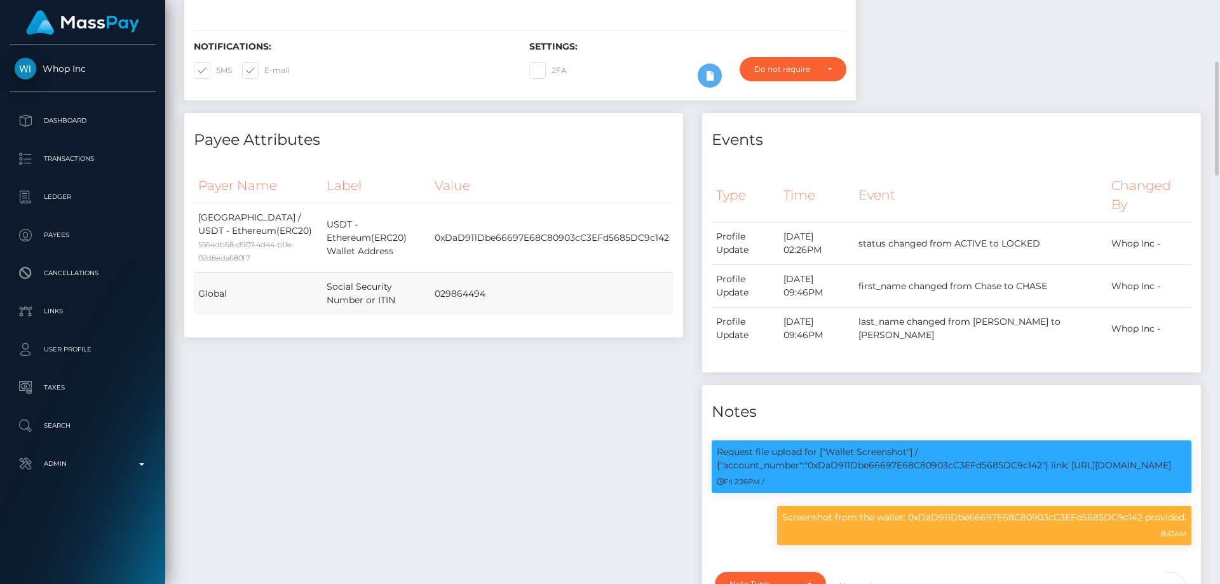
scroll to position [0, 0]
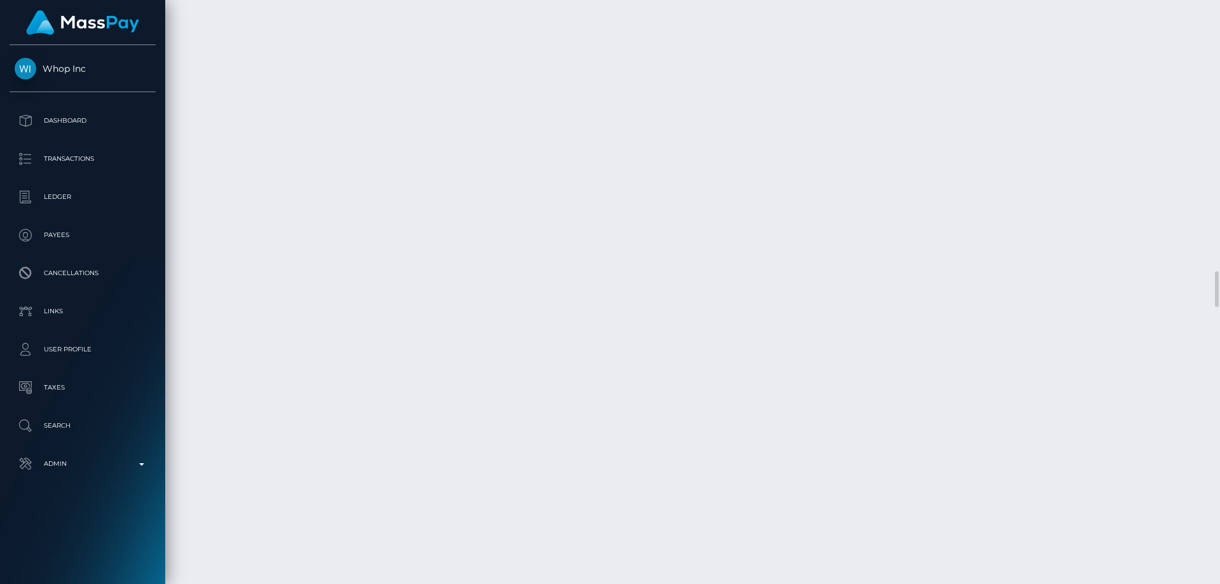
scroll to position [4702, 0]
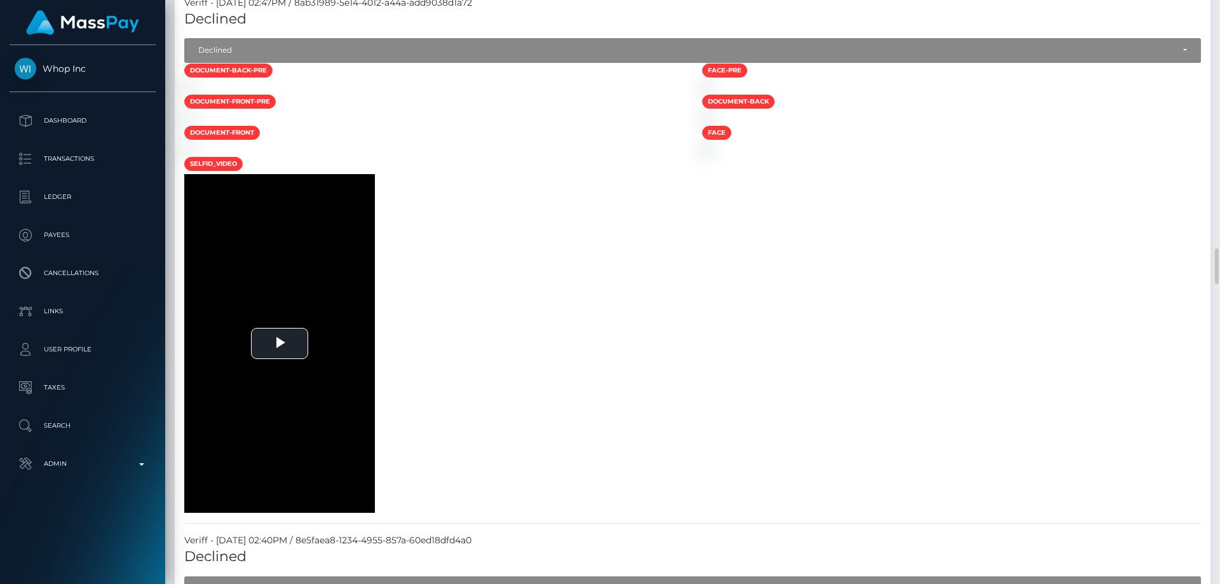
scroll to position [1017, 0]
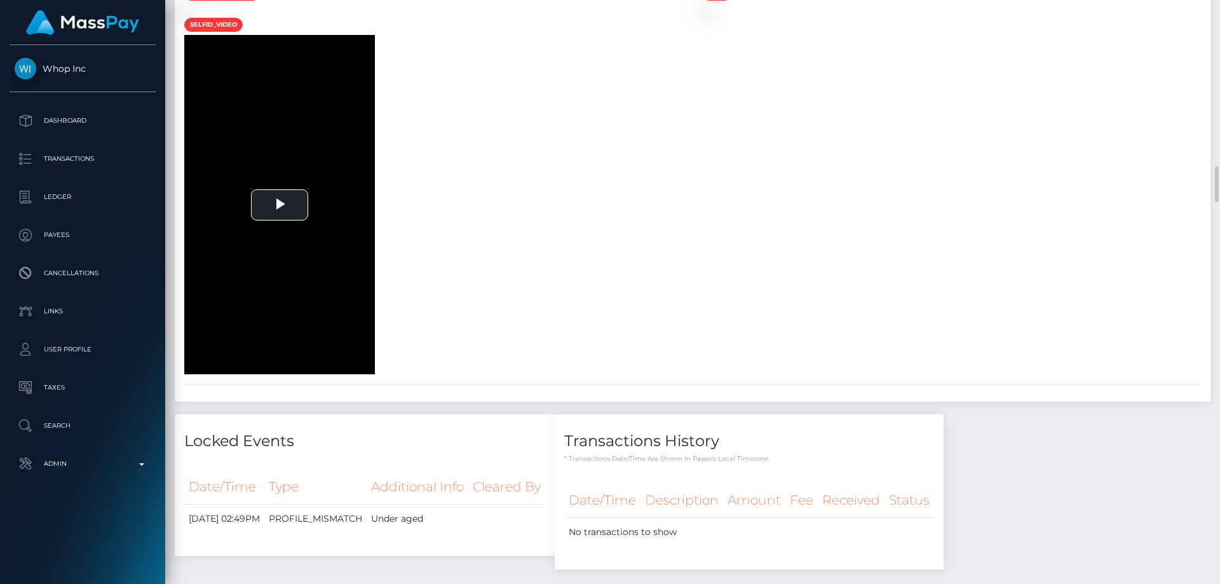
scroll to position [2859, 0]
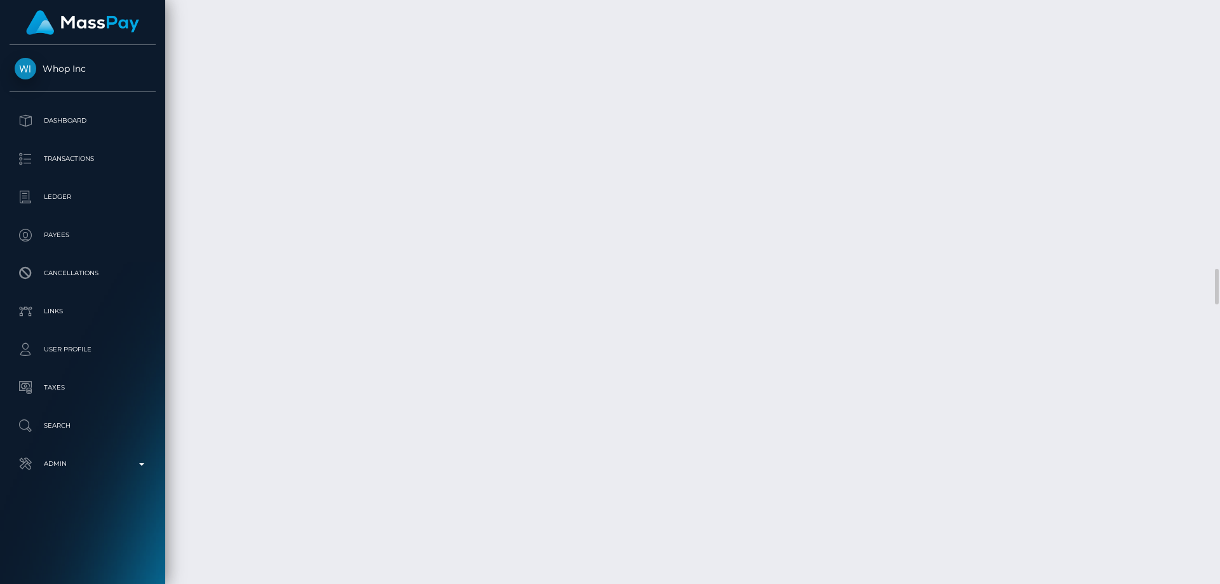
scroll to position [4150, 0]
select select "Approved"
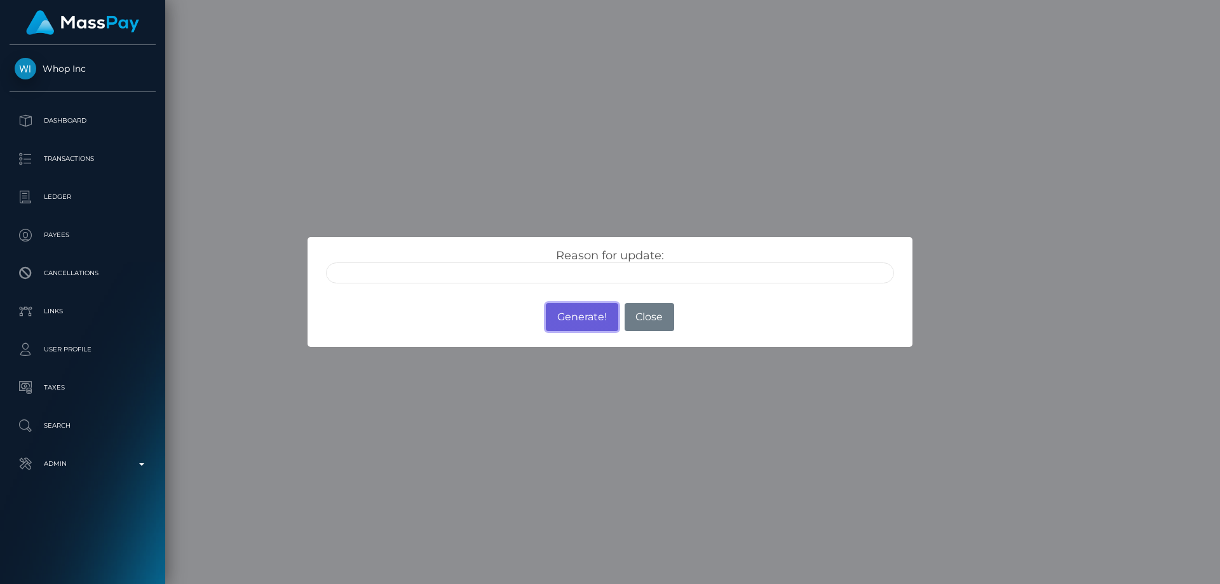
click at [590, 313] on button "Generate!" at bounding box center [582, 317] width 72 height 28
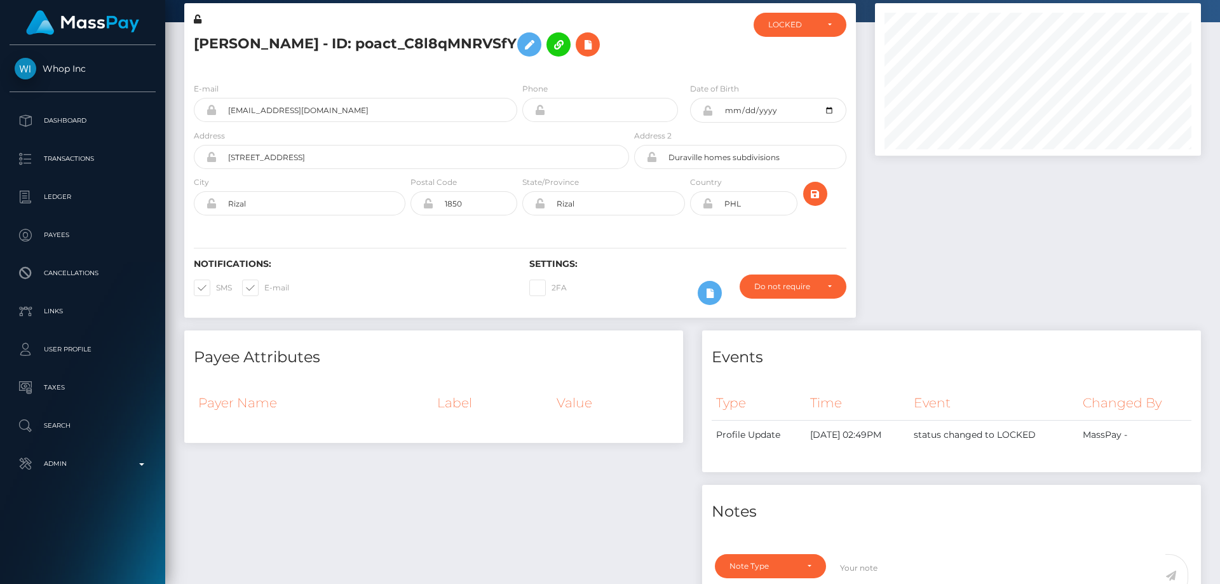
scroll to position [0, 0]
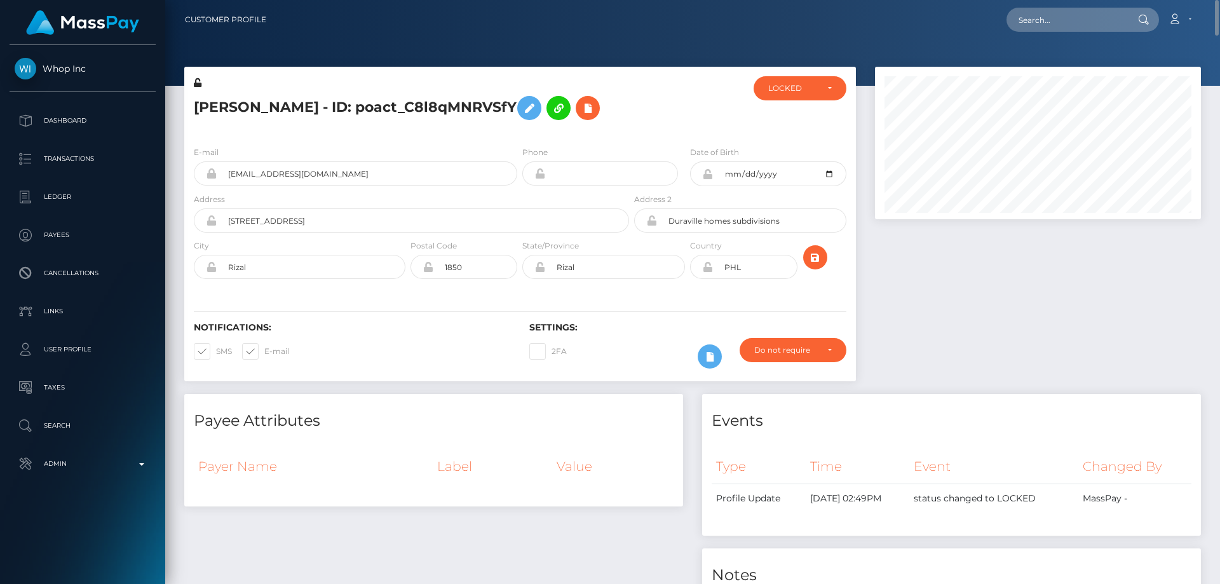
click at [285, 130] on div "Michelle De Villa - ID: poact_C8l8qMNRVSfY" at bounding box center [407, 106] width 447 height 60
click at [526, 110] on icon at bounding box center [529, 108] width 15 height 16
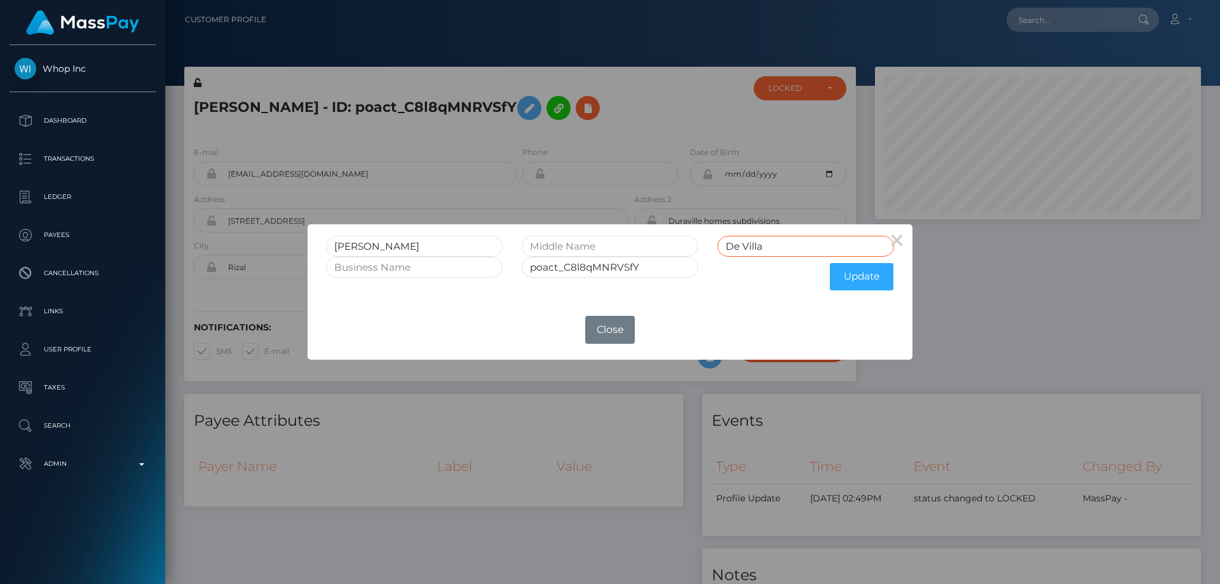
click at [719, 247] on input "De Villa" at bounding box center [805, 246] width 177 height 21
type input "Bautista De Villa"
click at [837, 271] on button "Update" at bounding box center [862, 276] width 64 height 27
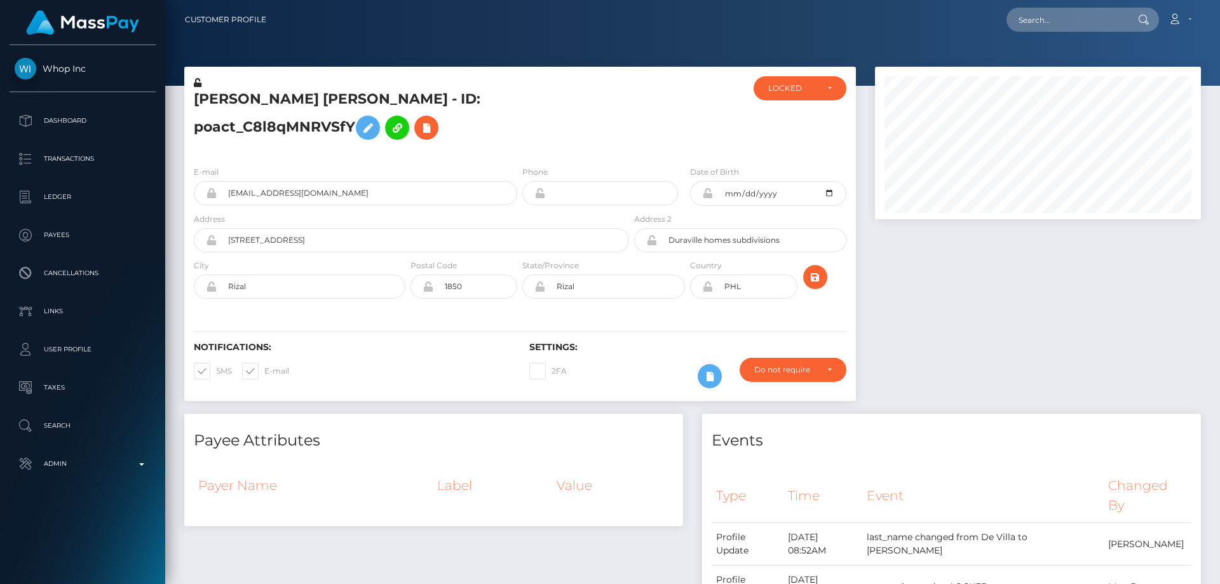
scroll to position [152, 327]
click at [200, 81] on icon at bounding box center [198, 82] width 8 height 9
click at [710, 198] on icon at bounding box center [707, 193] width 11 height 10
click at [707, 292] on icon at bounding box center [707, 286] width 11 height 10
click at [773, 95] on div "LOCKED" at bounding box center [800, 88] width 93 height 24
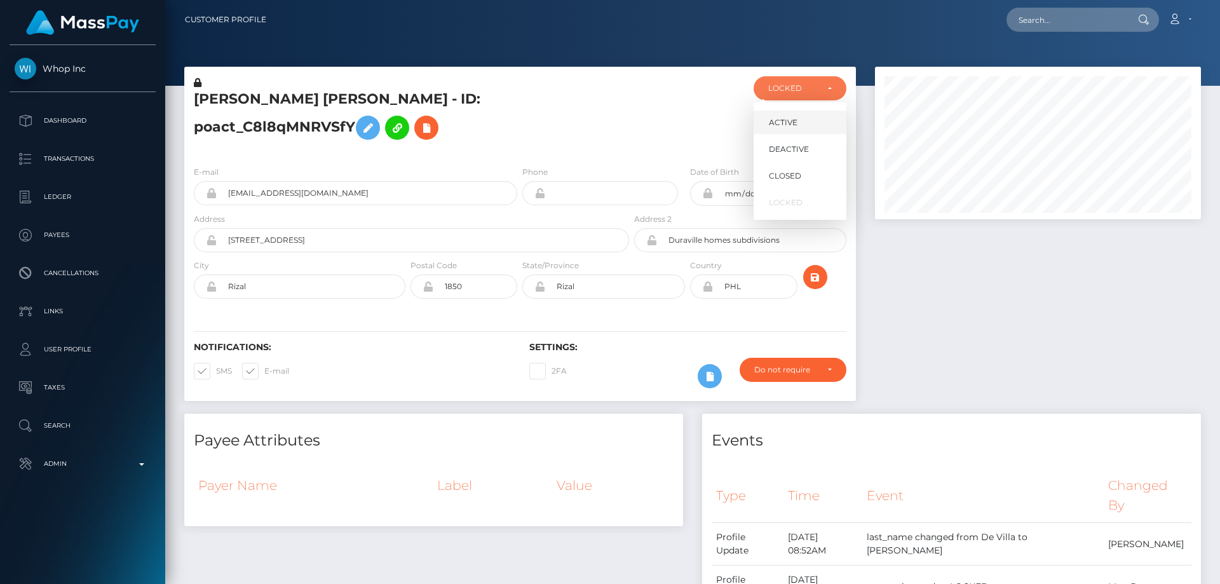
click at [790, 128] on link "ACTIVE" at bounding box center [800, 123] width 93 height 24
select select "ACTIVE"
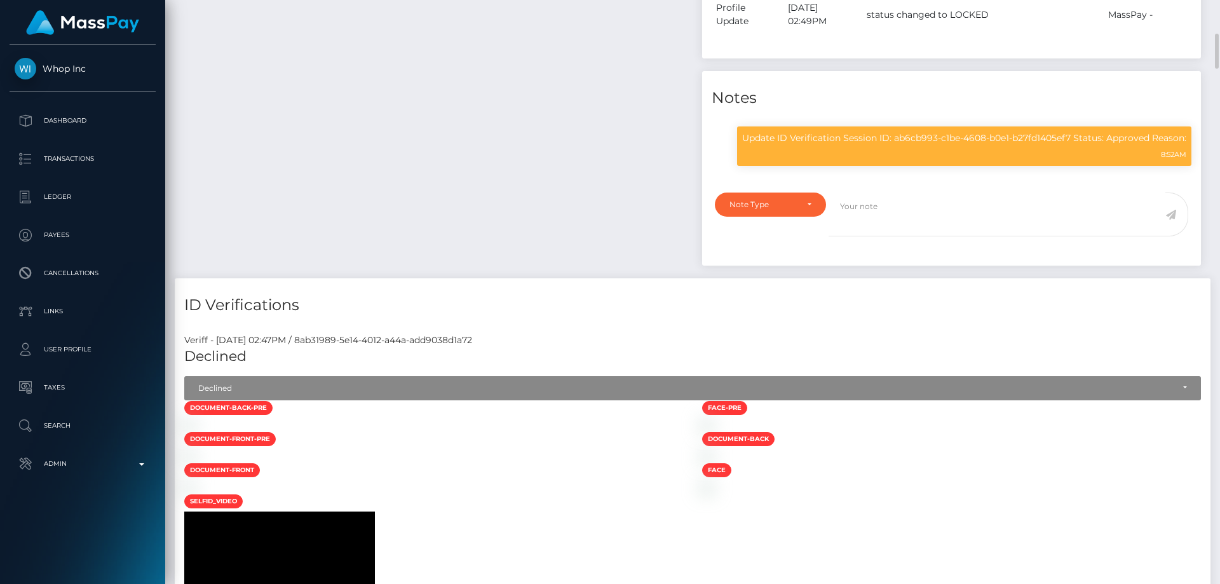
scroll to position [826, 0]
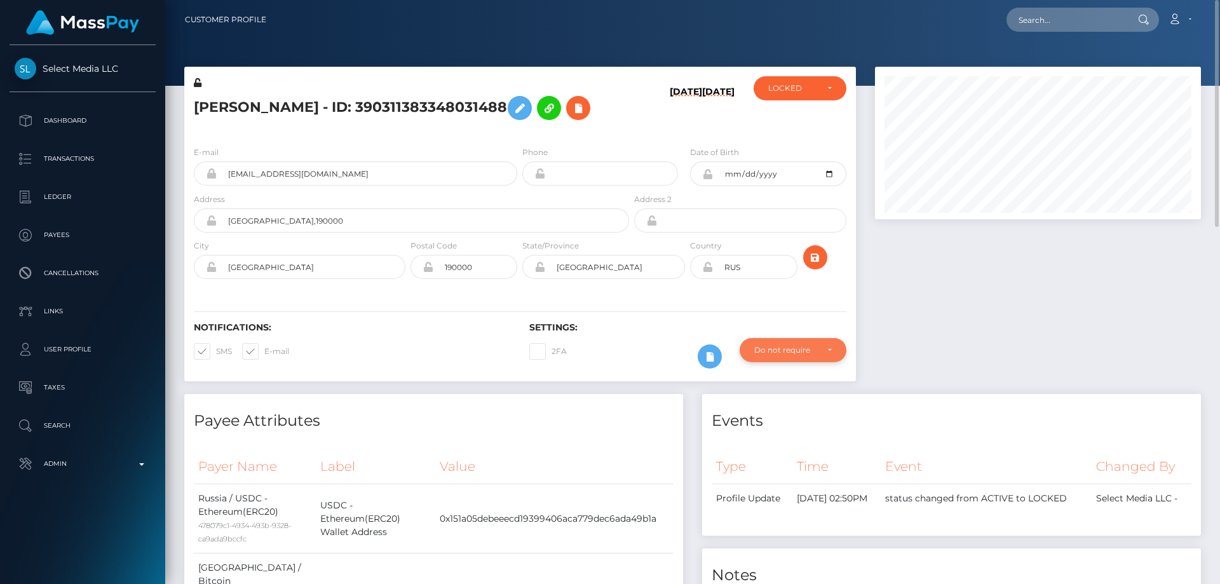
click at [790, 350] on div "Do not require" at bounding box center [785, 350] width 63 height 10
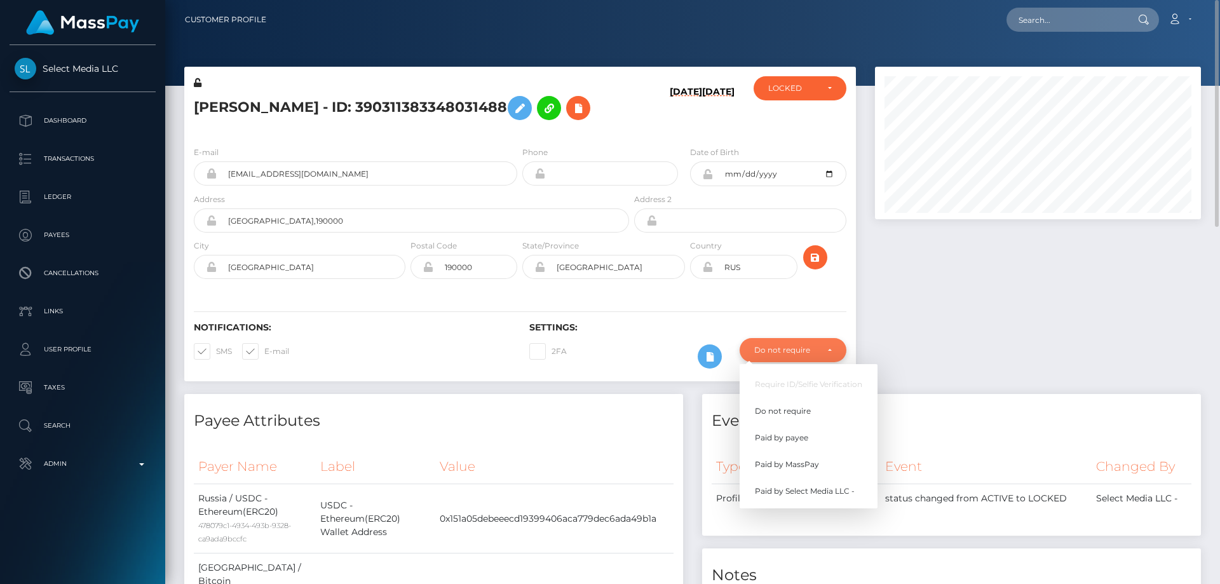
scroll to position [152, 327]
click at [815, 468] on span "Paid by MassPay" at bounding box center [787, 464] width 64 height 11
select select "2"
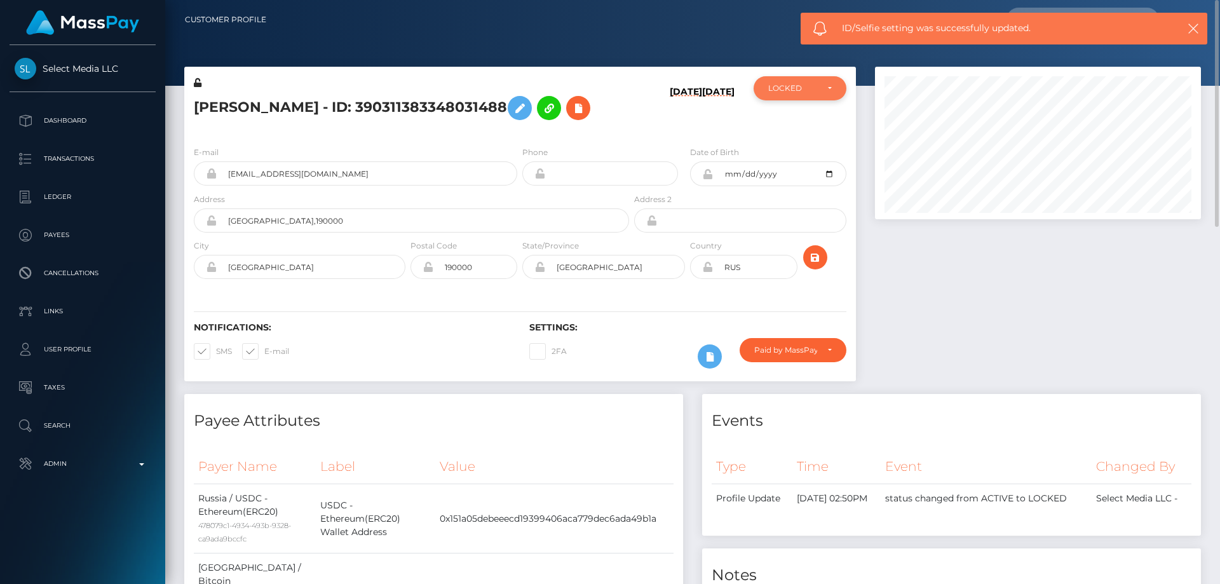
click at [814, 94] on div "LOCKED" at bounding box center [800, 88] width 93 height 24
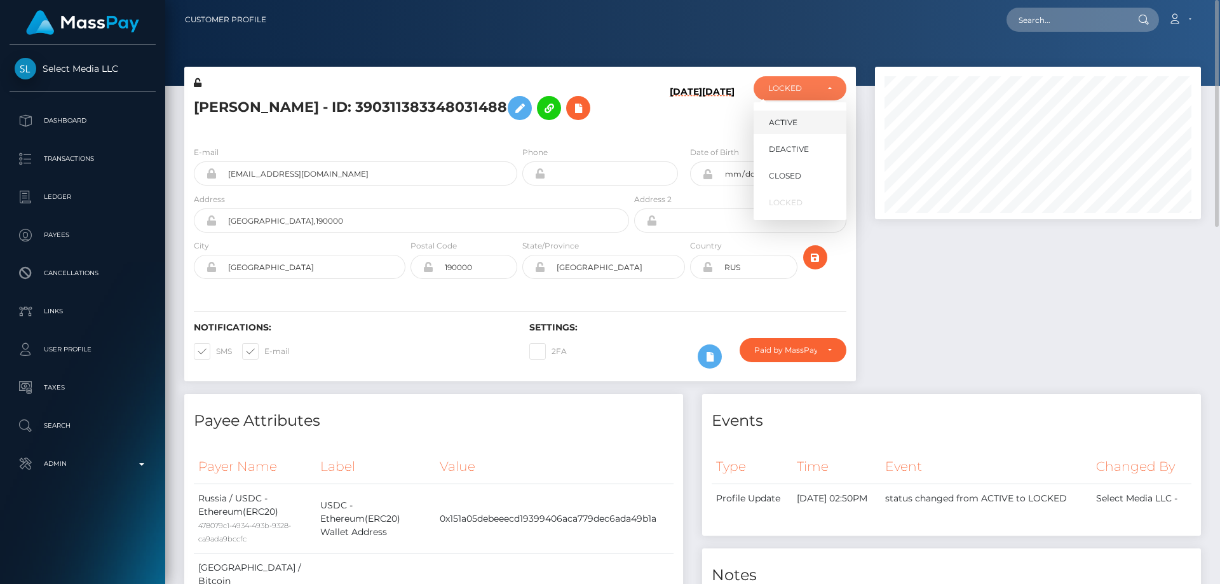
click at [796, 118] on span "ACTIVE" at bounding box center [783, 122] width 29 height 11
select select "ACTIVE"
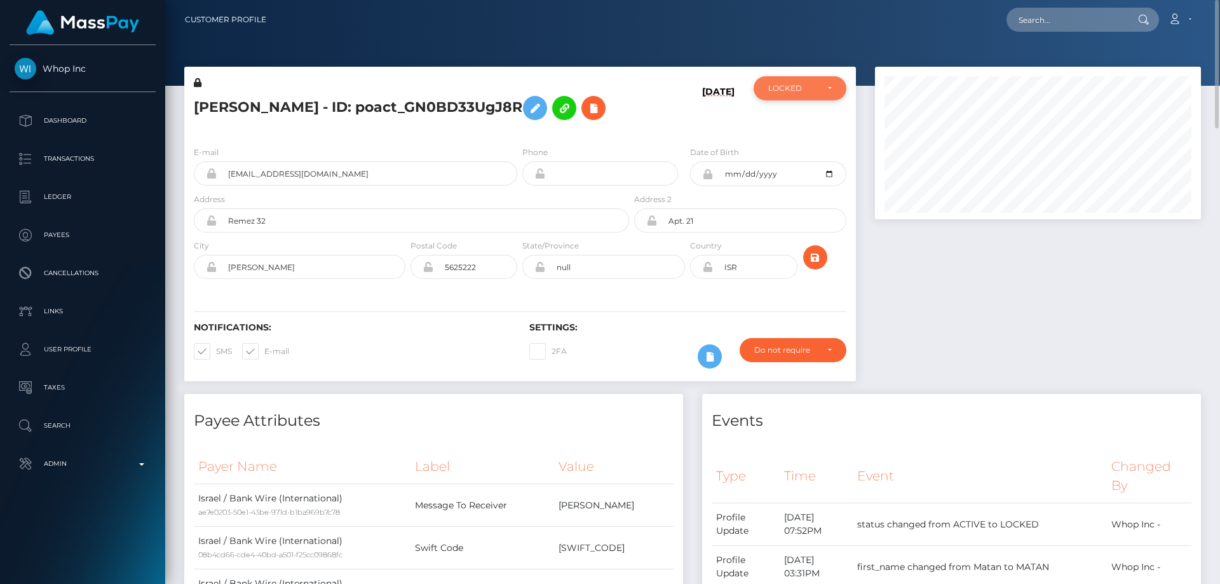
click at [800, 91] on div "LOCKED" at bounding box center [792, 88] width 49 height 10
click at [793, 124] on span "ACTIVE" at bounding box center [783, 122] width 29 height 11
select select "ACTIVE"
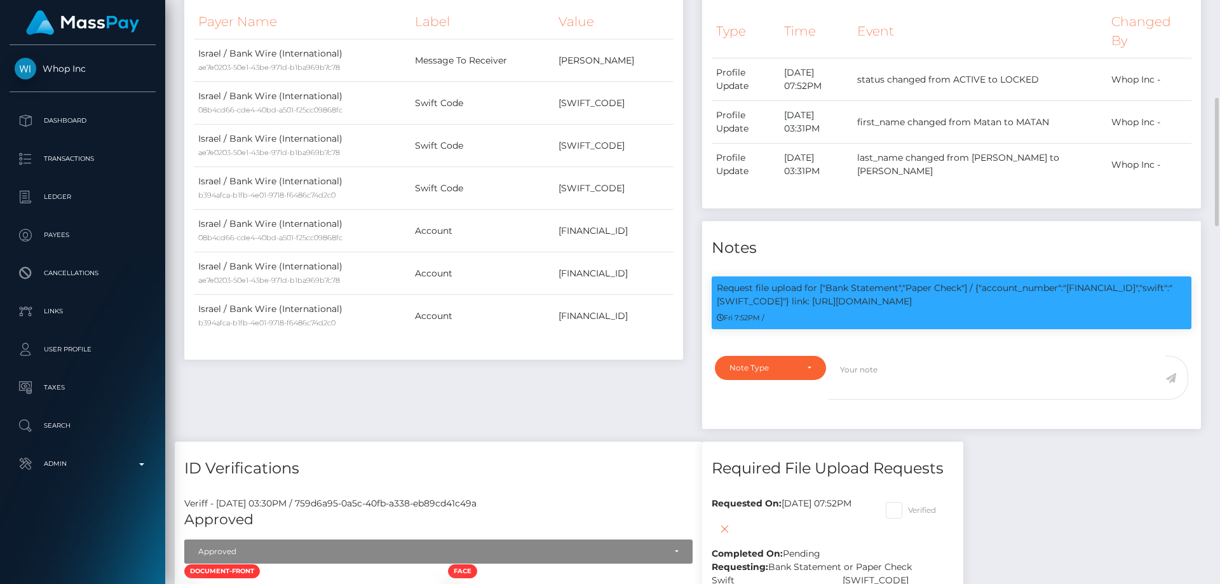
scroll to position [127, 0]
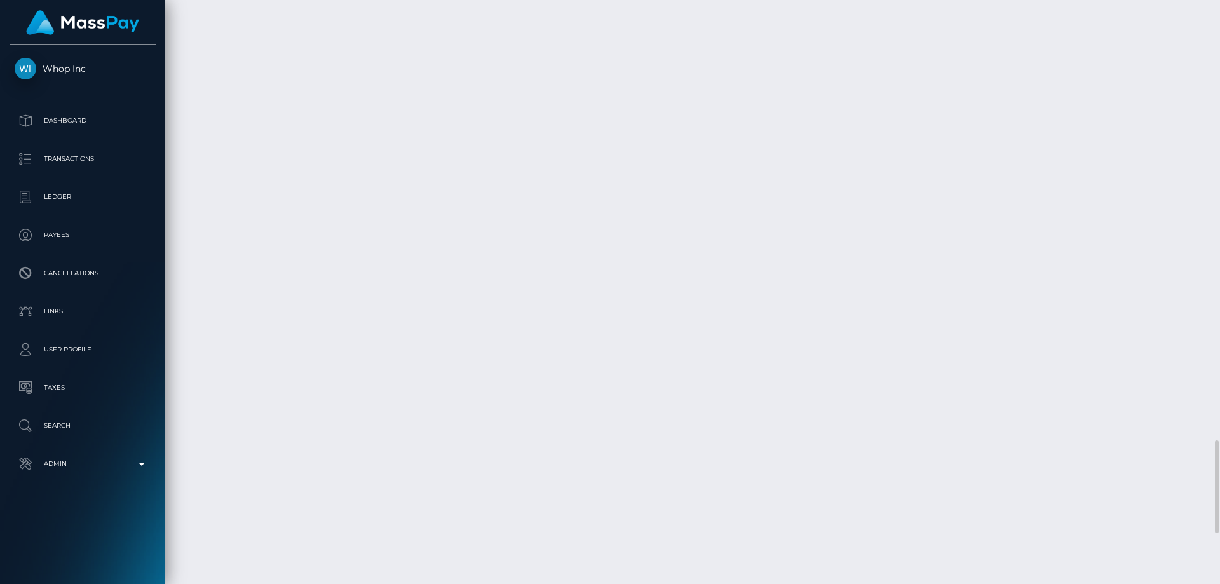
scroll to position [2773, 0]
checkbox input "true"
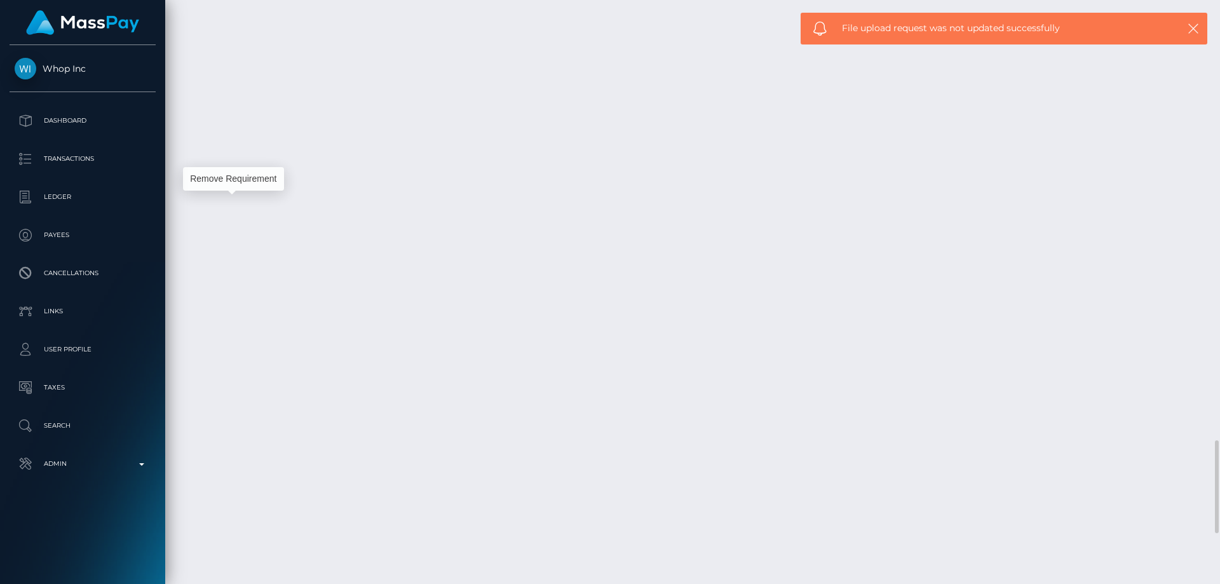
scroll to position [152, 327]
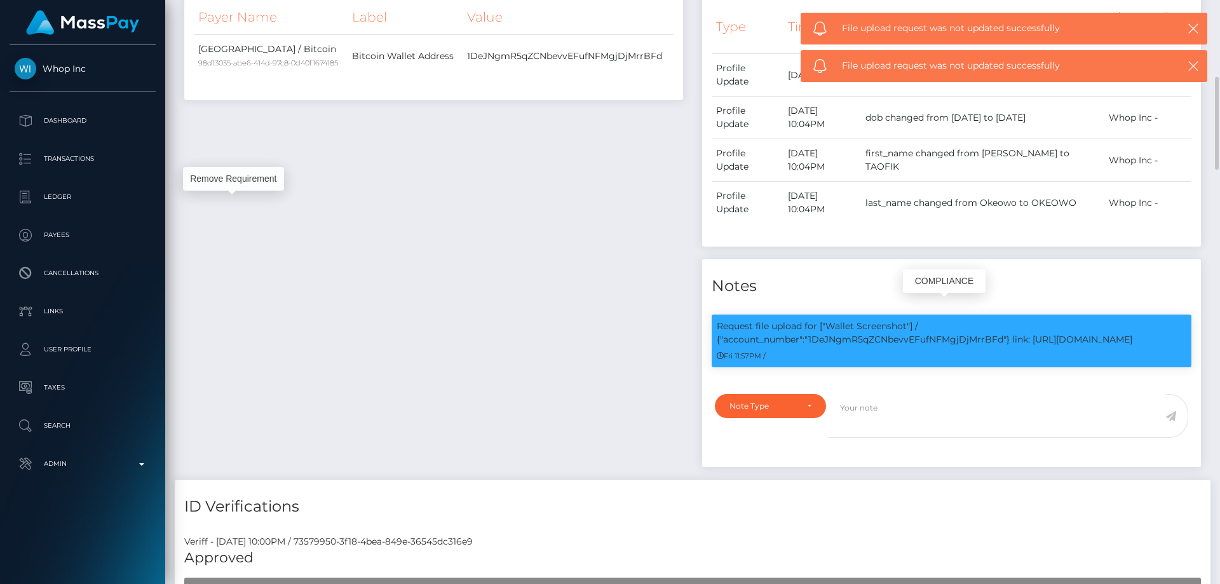
click at [894, 320] on p "Request file upload for ["Wallet Screenshot"] / {"account_number":"1DeJNgmR5qZC…" at bounding box center [952, 333] width 470 height 27
click at [890, 322] on p "Request file upload for ["Wallet Screenshot"] / {"account_number":"1DeJNgmR5qZC…" at bounding box center [952, 333] width 470 height 27
copy p "1DeJNgmR5qZCNbevvEFufNFMgjDjMrrBFd"
click at [748, 401] on div "Note Type" at bounding box center [762, 406] width 67 height 10
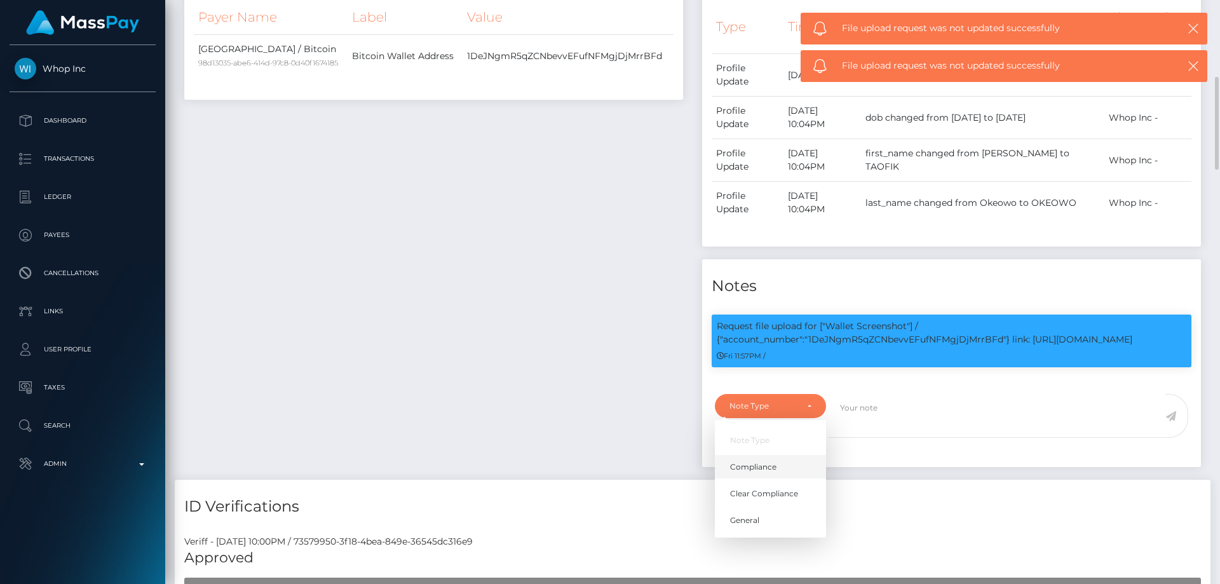
click at [775, 461] on span "Compliance" at bounding box center [753, 466] width 46 height 11
select select "COMPLIANCE"
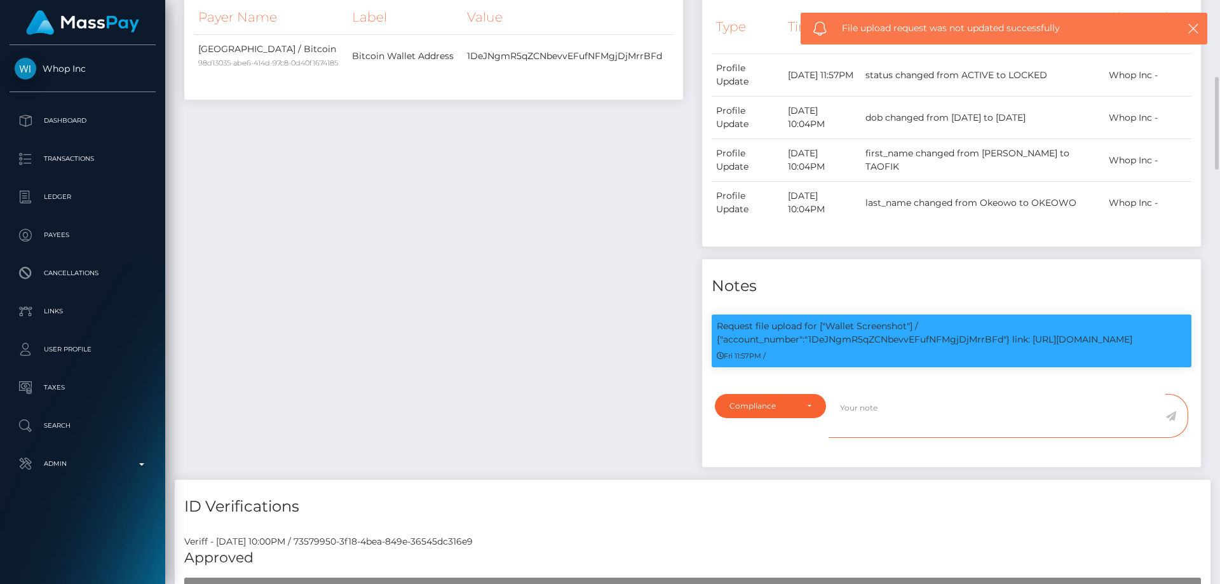
click at [876, 404] on textarea at bounding box center [997, 416] width 337 height 44
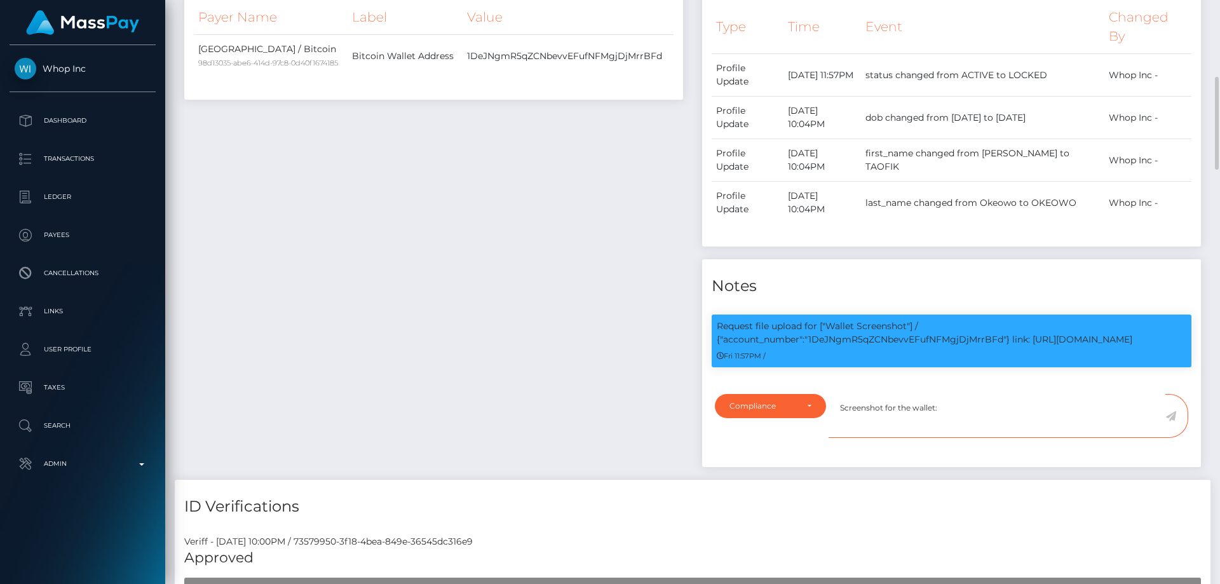
paste textarea "1DeJNgmR5qZCNbevvEFufNFMgjDjMrrBFd"
type textarea "Screenshot for the wallet: 1DeJNgmR5qZCNbevvEFufNFMgjDjMrrBFd provided."
click at [1171, 411] on icon at bounding box center [1170, 416] width 11 height 10
click at [559, 313] on div "Payee Attributes Payer Name Label Value Nigeria / Bitcoin 98d13035-abe6-414d-97…" at bounding box center [434, 212] width 518 height 535
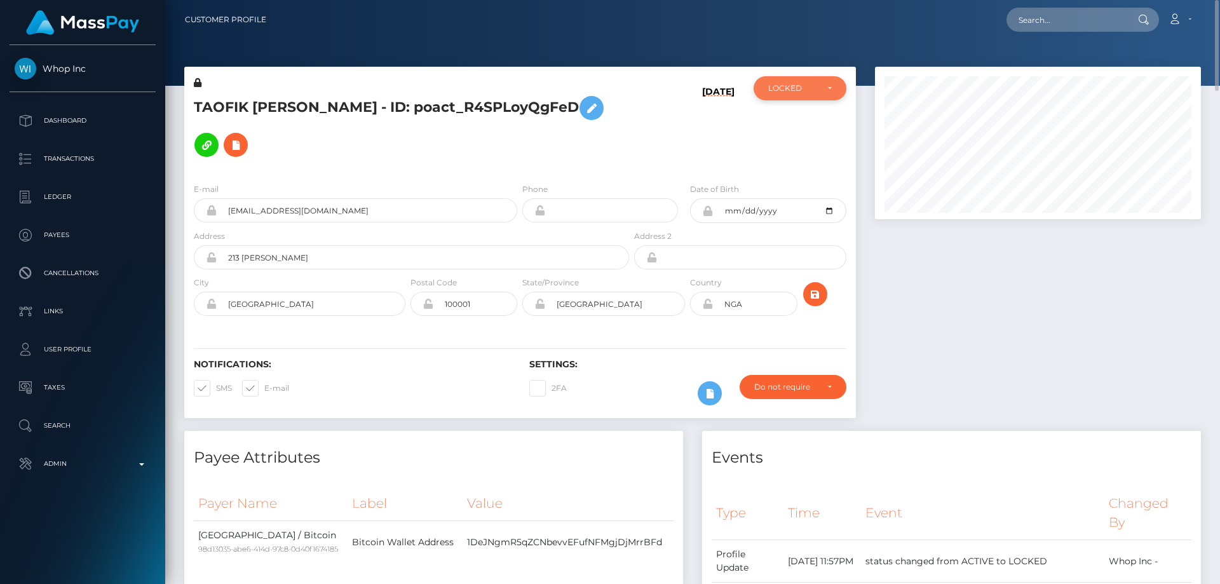
click at [775, 86] on div "LOCKED" at bounding box center [792, 88] width 49 height 10
click at [782, 123] on span "ACTIVE" at bounding box center [783, 122] width 29 height 11
select select "ACTIVE"
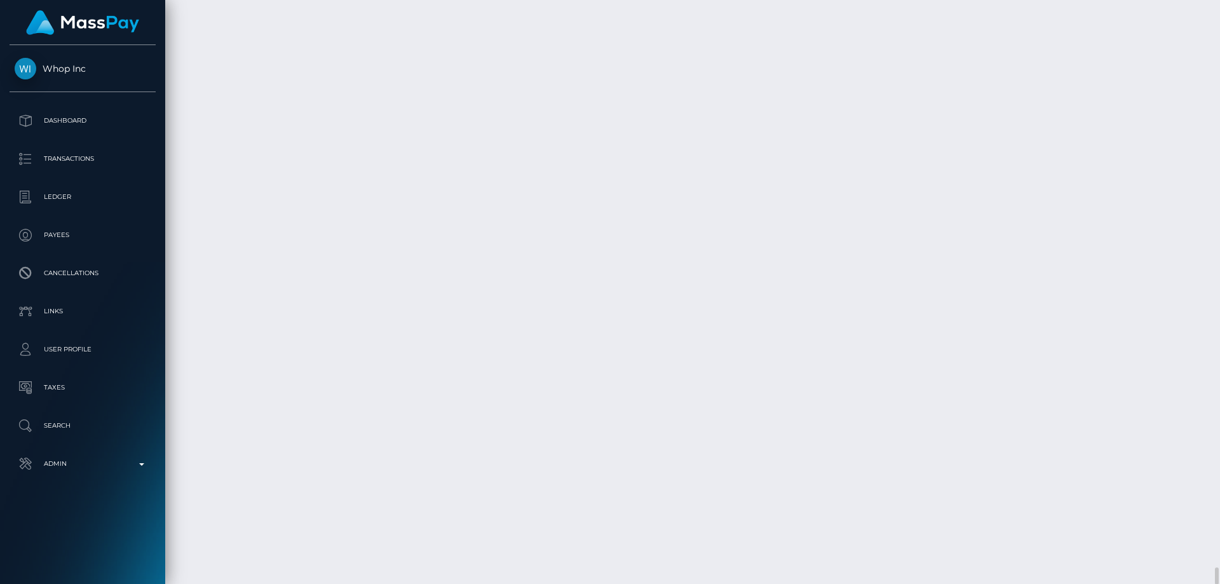
scroll to position [12962, 0]
drag, startPoint x: 1219, startPoint y: 389, endPoint x: 1203, endPoint y: 524, distance: 135.1
click at [1201, 532] on div "Customer Profile Loading... Loading..." at bounding box center [692, 292] width 1055 height 584
drag, startPoint x: 1218, startPoint y: 433, endPoint x: 1043, endPoint y: 517, distance: 194.4
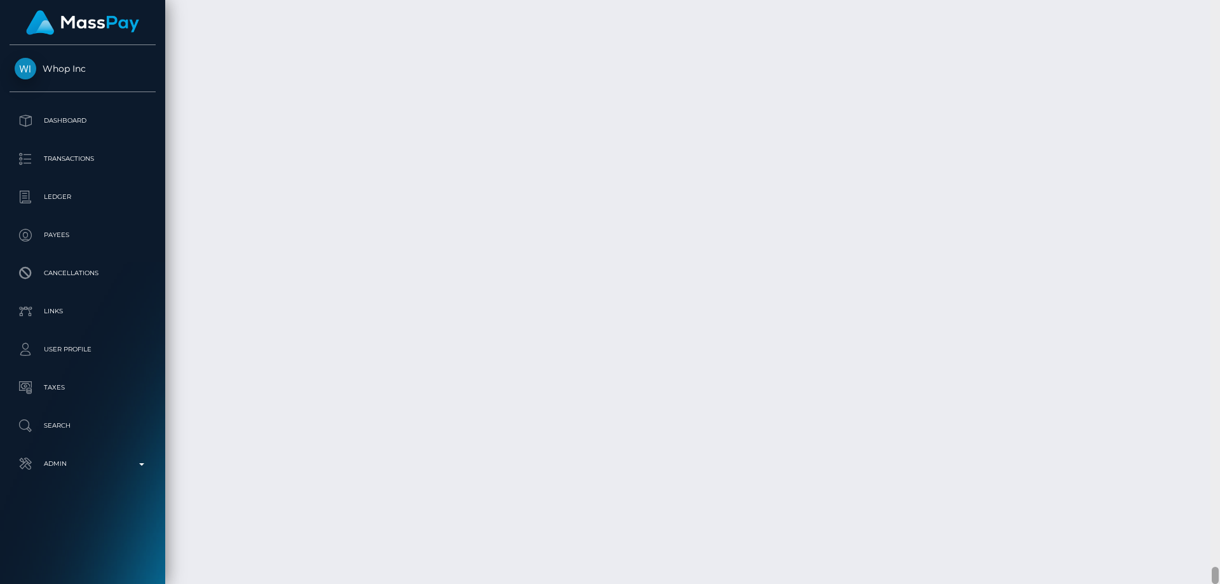
click at [1197, 583] on html "Whop Inc Dashboard Transactions Ledger Payees Cancellations Links" at bounding box center [610, 292] width 1220 height 584
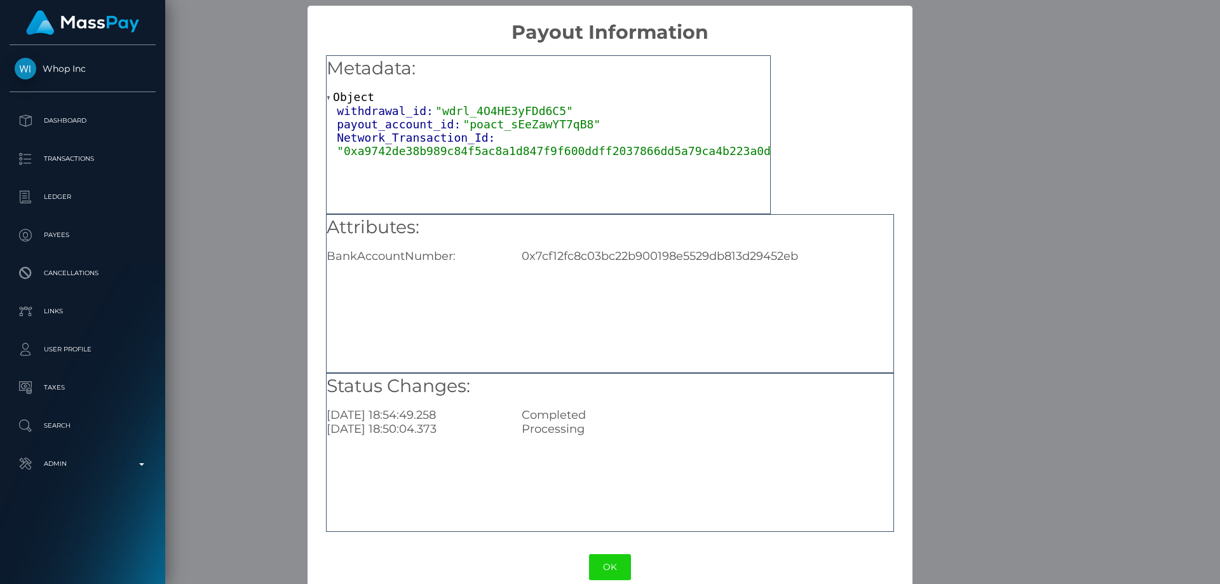
click at [655, 257] on div "0x7cf12fc8c03bc22b900198e5529db813d29452eb" at bounding box center [707, 256] width 390 height 14
copy div "0x7cf12fc8c03bc22b900198e5529db813d29452eb"
click at [982, 532] on div "× Payout Information Metadata: Object withdrawal_id: "wdrl_4O4HE3yFDd6C5" payou…" at bounding box center [610, 292] width 1220 height 584
click at [1009, 309] on div "× Payout Information Metadata: Object withdrawal_id: "wdrl_4O4HE3yFDd6C5" payou…" at bounding box center [610, 292] width 1220 height 584
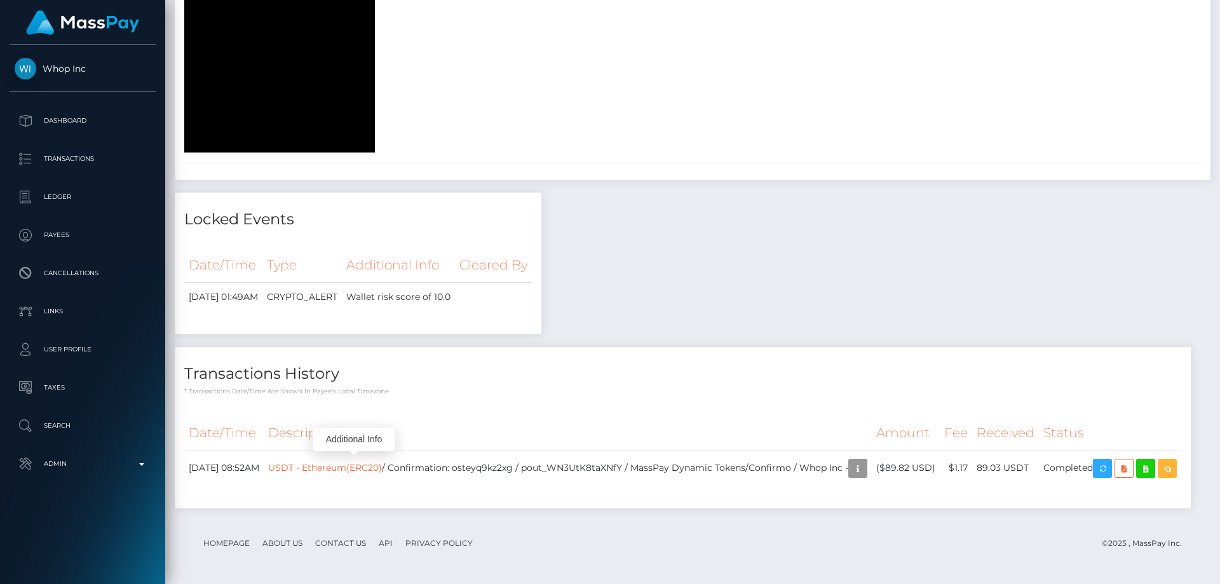
scroll to position [0, 0]
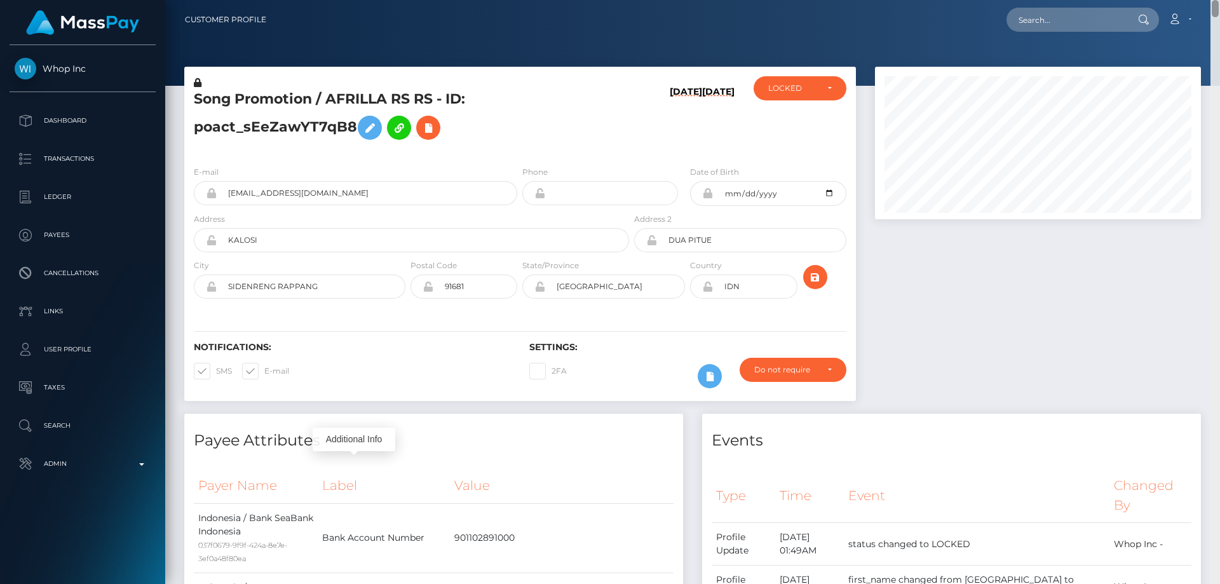
drag, startPoint x: 1216, startPoint y: 527, endPoint x: 1219, endPoint y: -77, distance: 603.6
click at [1219, 0] on html "Whop Inc Dashboard Transactions Ledger Payees Cancellations Links" at bounding box center [610, 292] width 1220 height 584
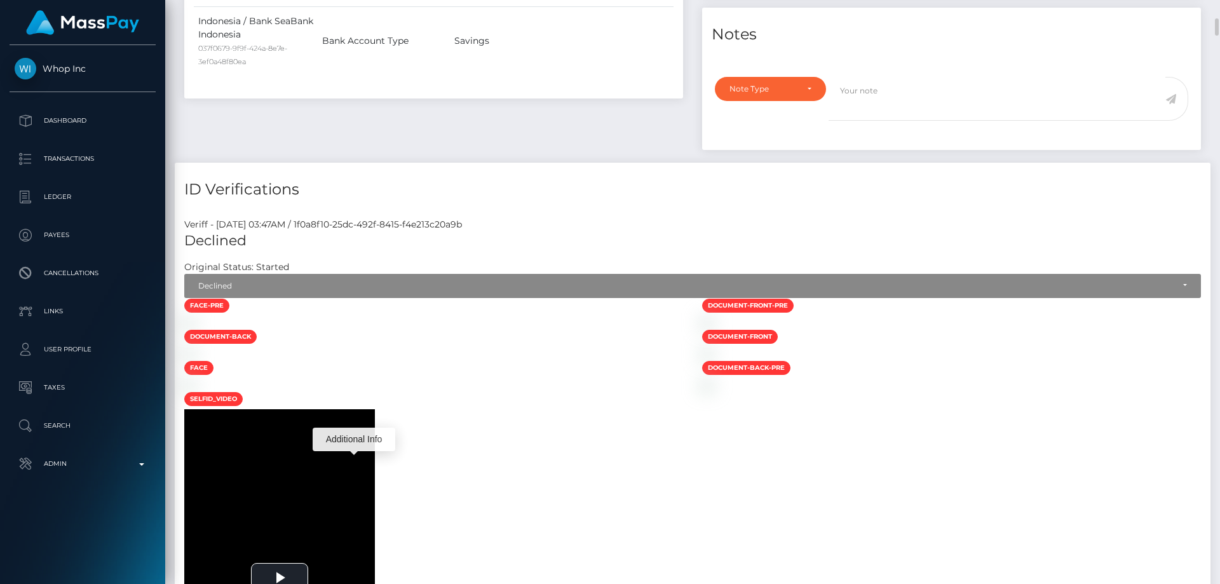
scroll to position [826, 0]
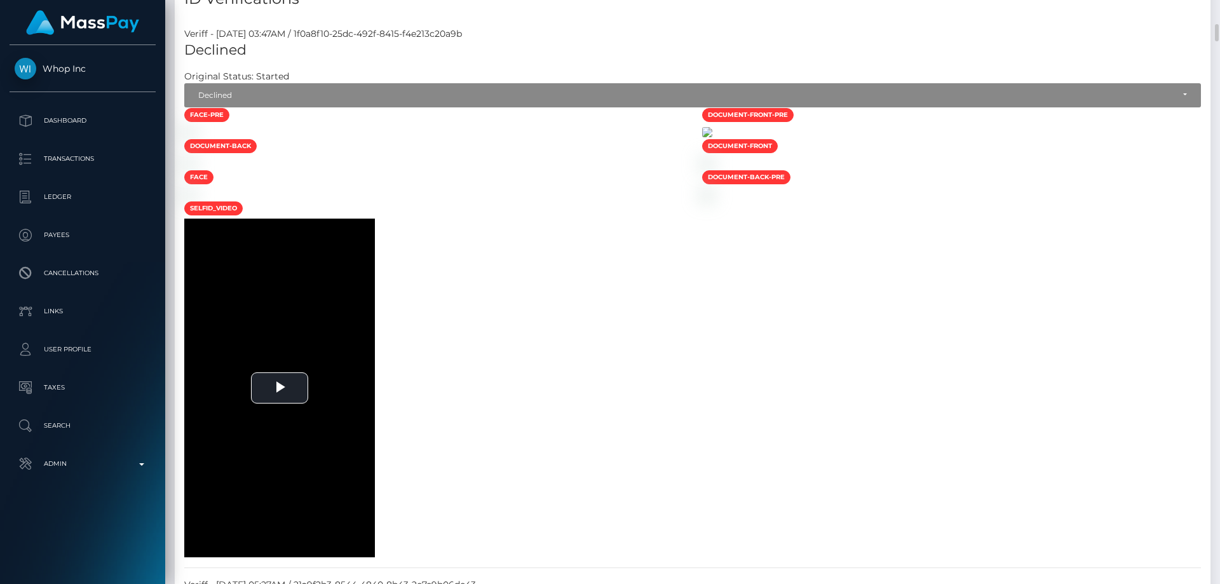
click at [712, 137] on img at bounding box center [707, 132] width 10 height 10
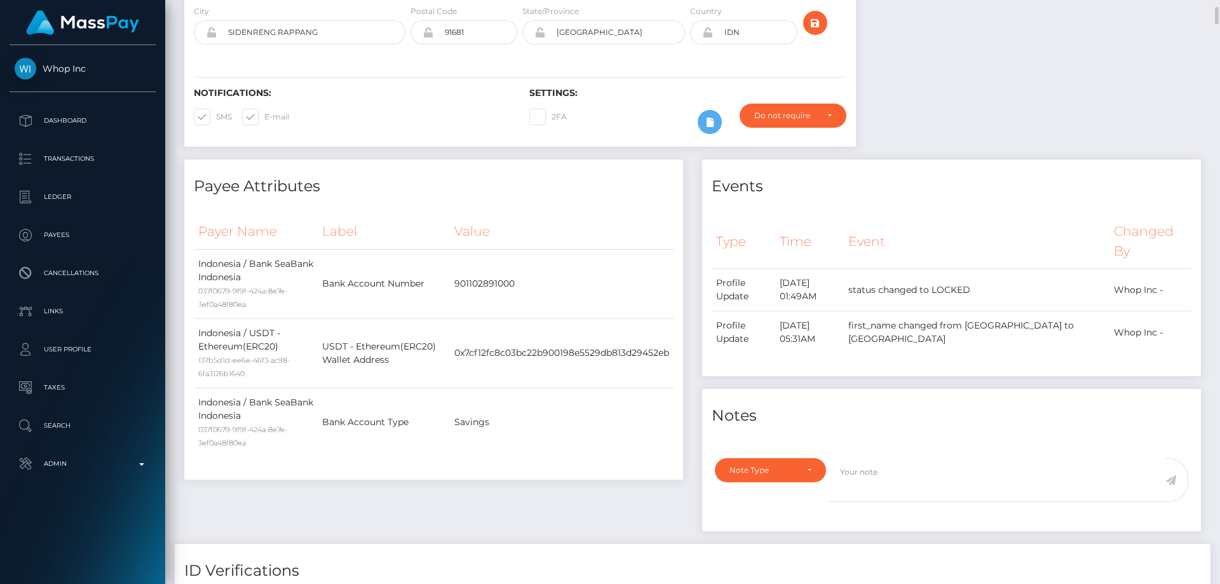
scroll to position [0, 0]
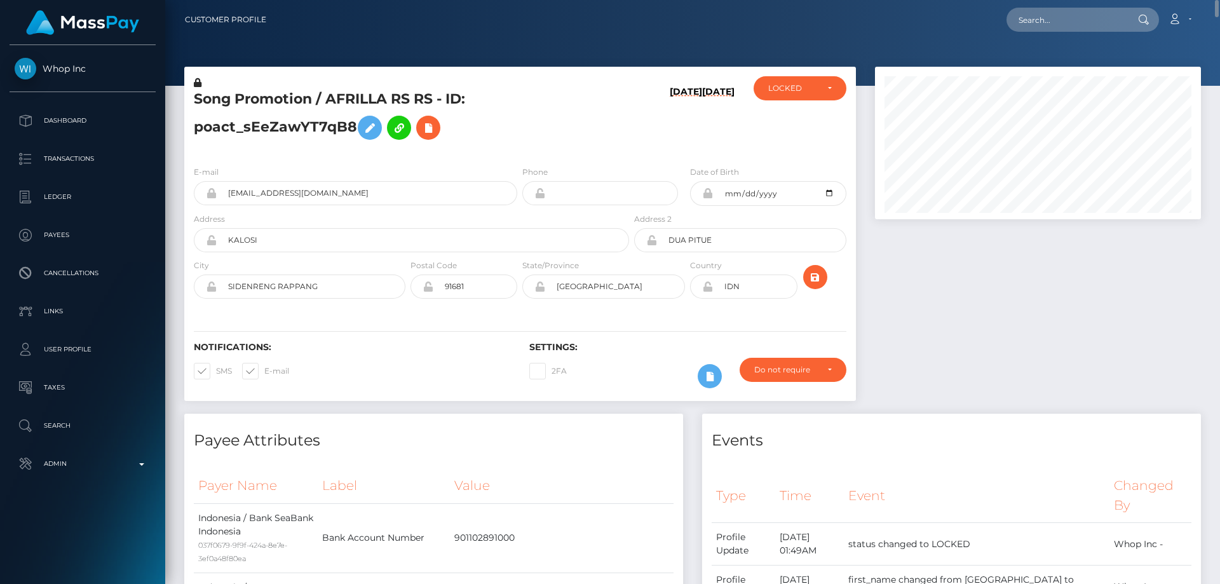
click at [566, 109] on h5 "Song Promotion / AFRILLA RS RS - ID: poact_sEeZawYT7qB8" at bounding box center [408, 118] width 428 height 57
click at [196, 79] on icon at bounding box center [198, 82] width 8 height 9
click at [372, 131] on icon at bounding box center [369, 128] width 15 height 16
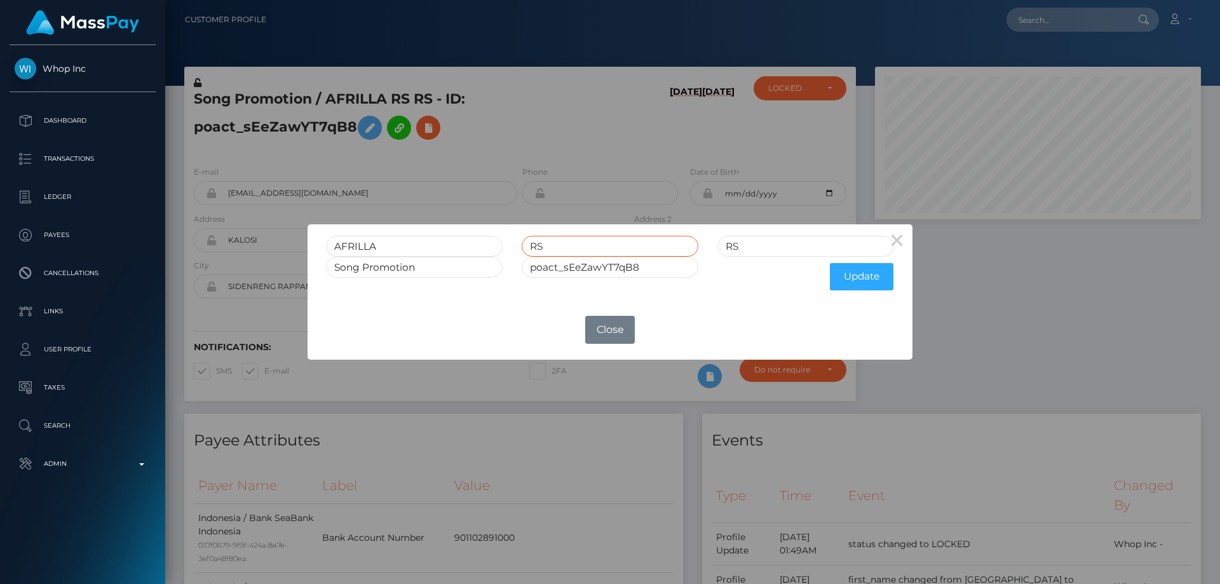
drag, startPoint x: 552, startPoint y: 248, endPoint x: 490, endPoint y: 260, distance: 62.7
click at [494, 253] on div "AFRILLA RS RS" at bounding box center [609, 246] width 587 height 21
click at [865, 276] on button "Update" at bounding box center [862, 276] width 64 height 27
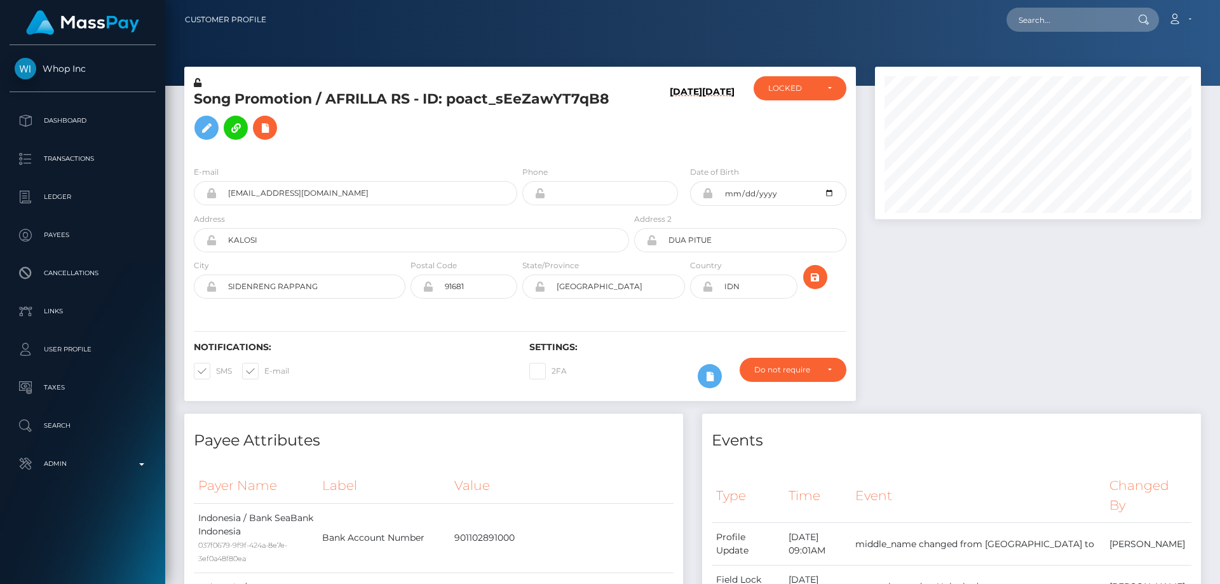
scroll to position [152, 327]
click at [198, 82] on icon at bounding box center [198, 82] width 8 height 9
click at [267, 123] on icon at bounding box center [264, 128] width 15 height 16
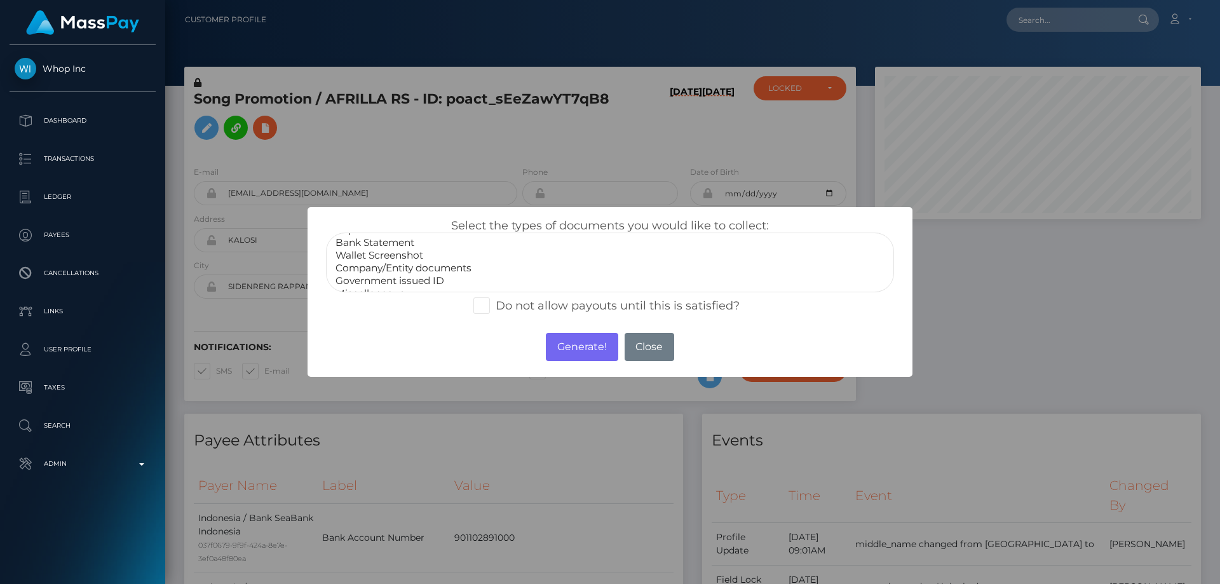
scroll to position [25, 0]
select select "Miscellaneous"
click at [384, 287] on option "Miscellaneous" at bounding box center [610, 281] width 552 height 13
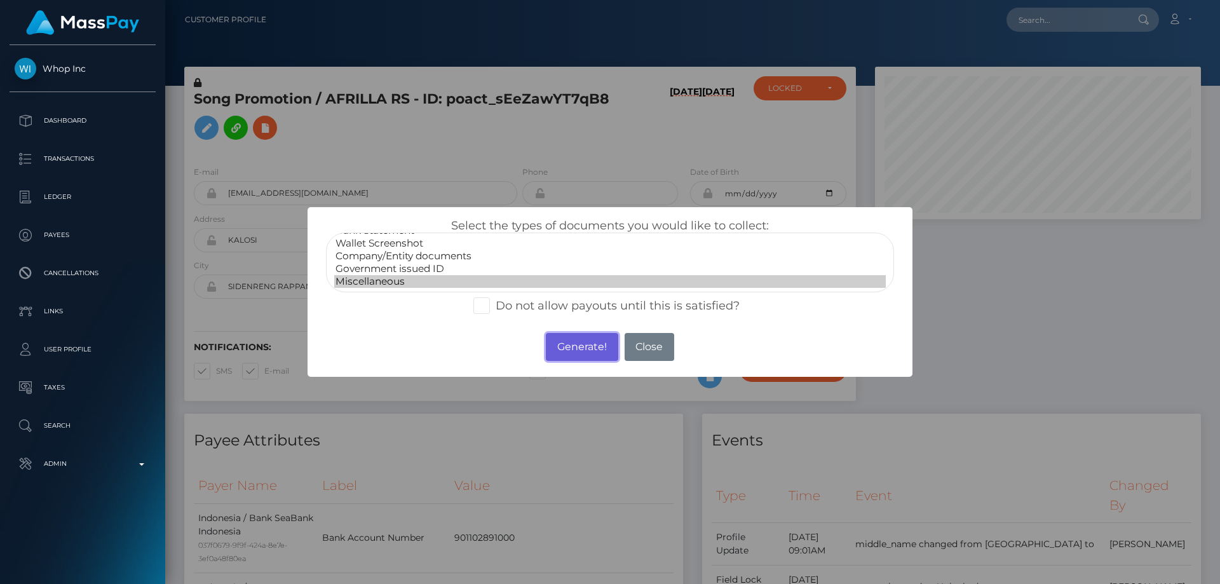
click at [606, 349] on button "Generate!" at bounding box center [582, 347] width 72 height 28
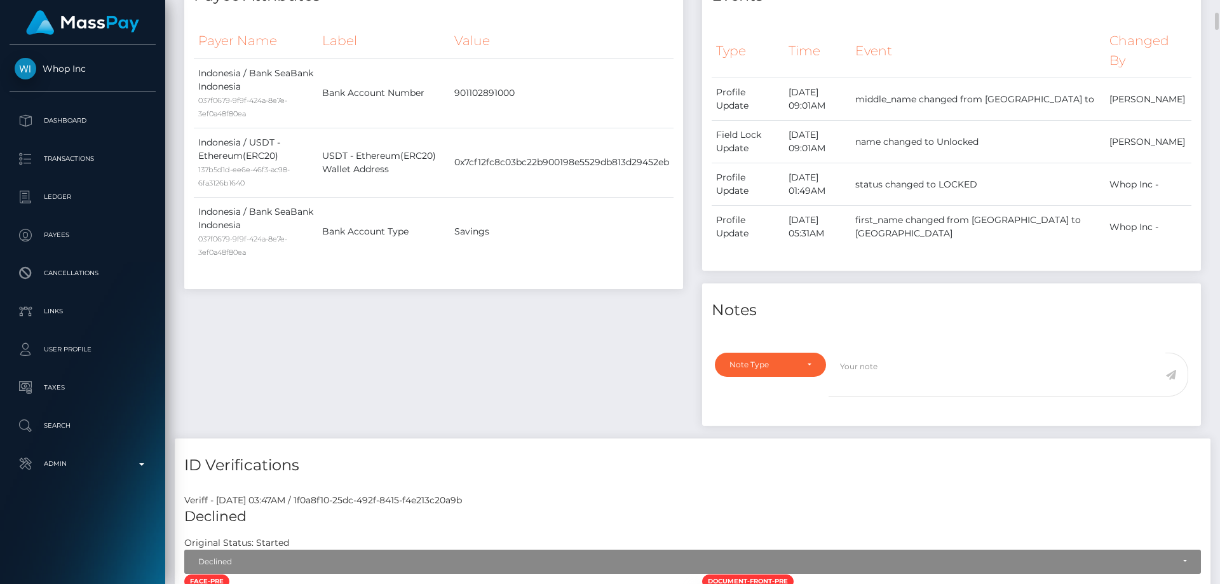
scroll to position [572, 0]
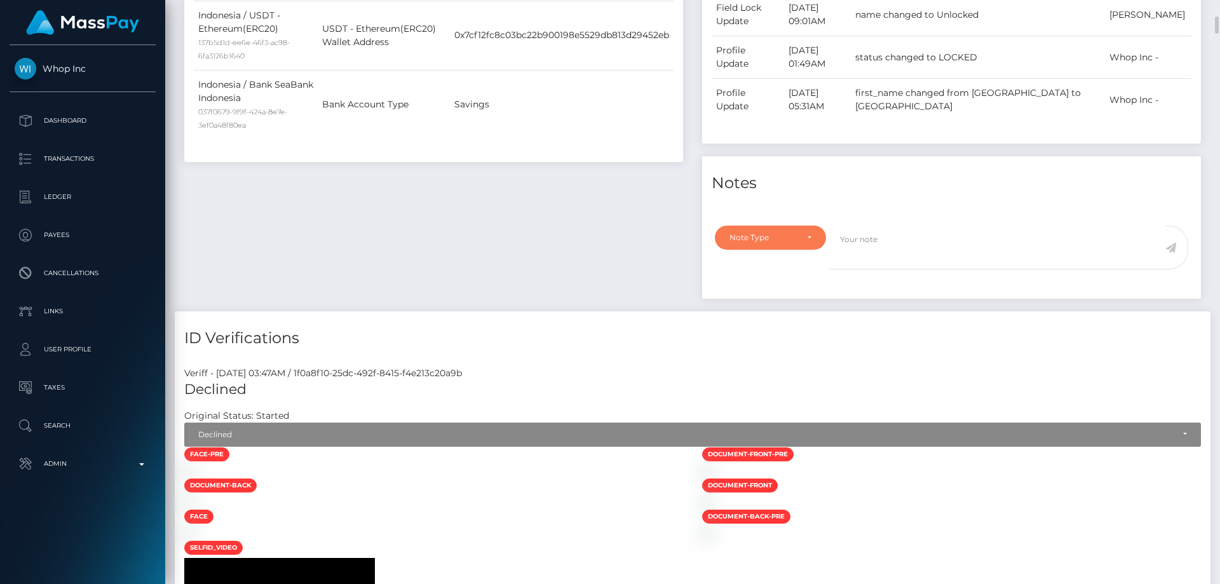
click at [748, 243] on div "Note Type" at bounding box center [762, 238] width 67 height 10
click at [759, 298] on span "Compliance" at bounding box center [753, 298] width 46 height 11
select select "COMPLIANCE"
click at [893, 258] on textarea at bounding box center [997, 248] width 337 height 44
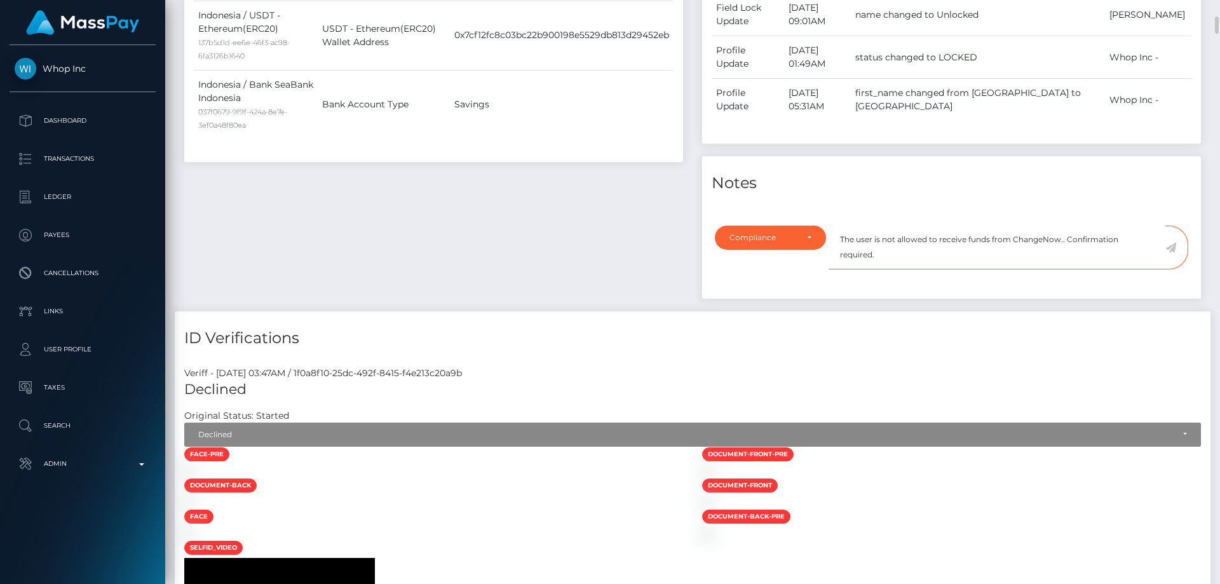
type textarea "The user is not allowed to receive funds from ChangeNow.. Confirmation required."
click at [1170, 250] on icon at bounding box center [1170, 248] width 11 height 10
click at [441, 320] on div "ID Verifications" at bounding box center [693, 330] width 1036 height 38
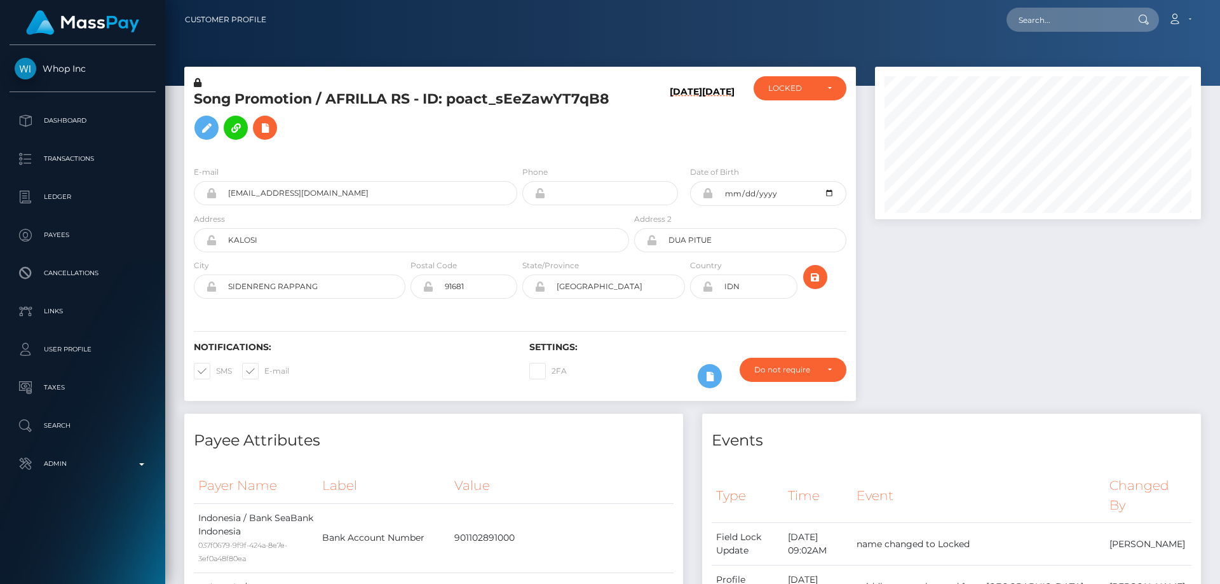
scroll to position [152, 327]
click at [420, 100] on h5 "Song Promotion / AFRILLA RS - ID: poact_sEeZawYT7qB8" at bounding box center [408, 118] width 428 height 57
copy h5 "Song Promotion / AFRILLA RS - ID: poact_sEeZawYT7qB8"
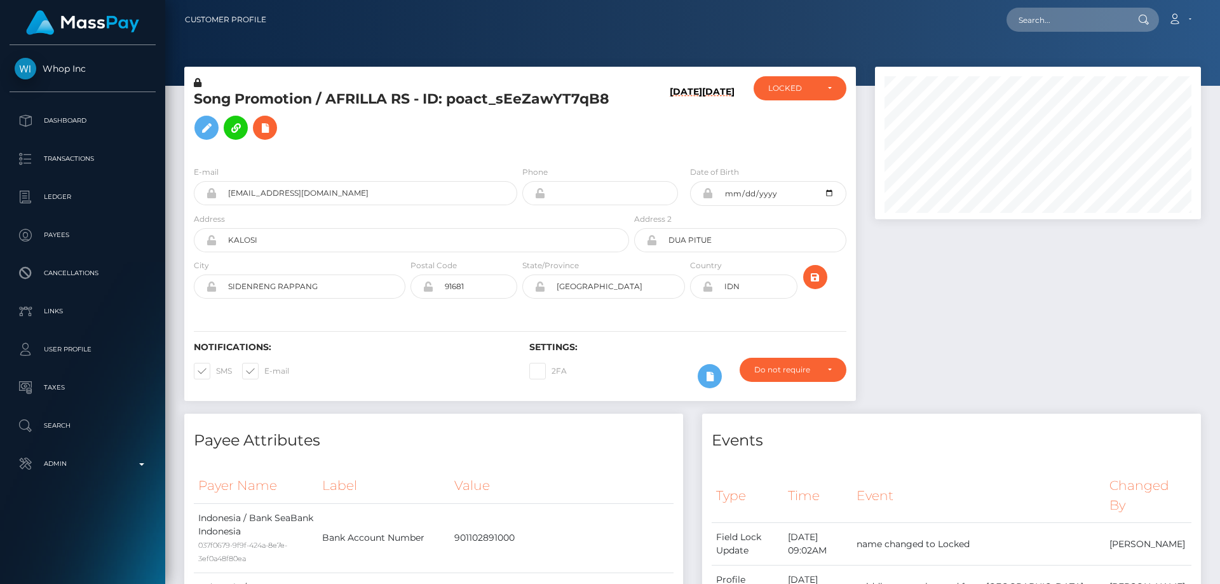
drag, startPoint x: 980, startPoint y: 401, endPoint x: 965, endPoint y: 406, distance: 16.7
click at [978, 401] on div at bounding box center [1037, 240] width 345 height 347
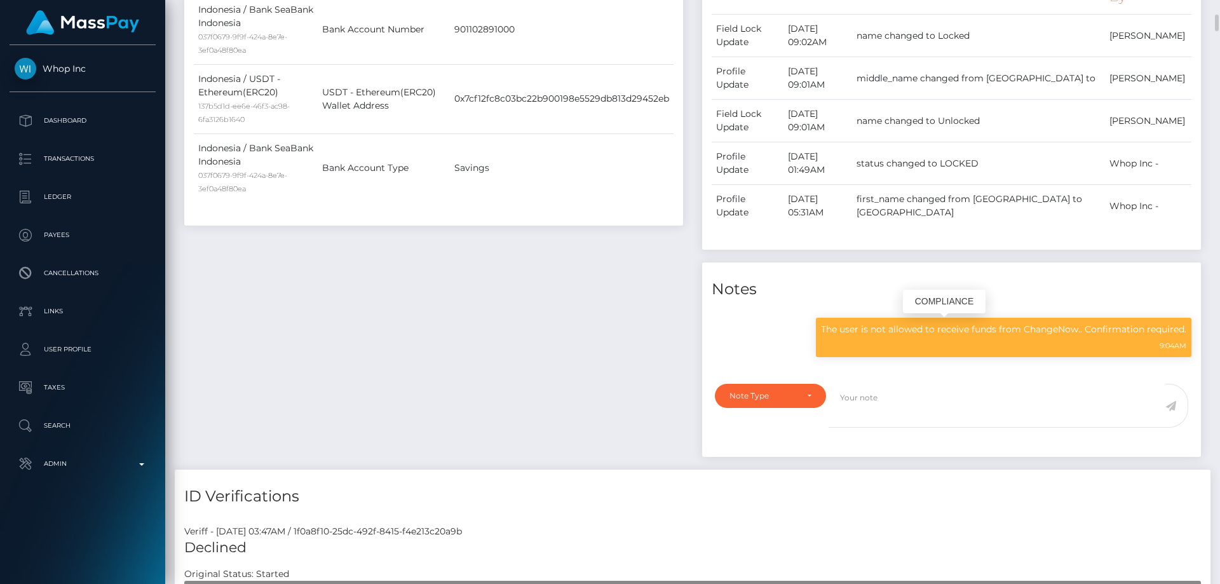
click at [907, 323] on p "The user is not allowed to receive funds from ChangeNow.. Confirmation required." at bounding box center [1003, 329] width 365 height 13
click at [897, 330] on p "The user is not allowed to receive funds from ChangeNow.. Confirmation required." at bounding box center [1003, 329] width 365 height 13
copy div "The user is not allowed to receive funds from ChangeNow.. Confirmation required."
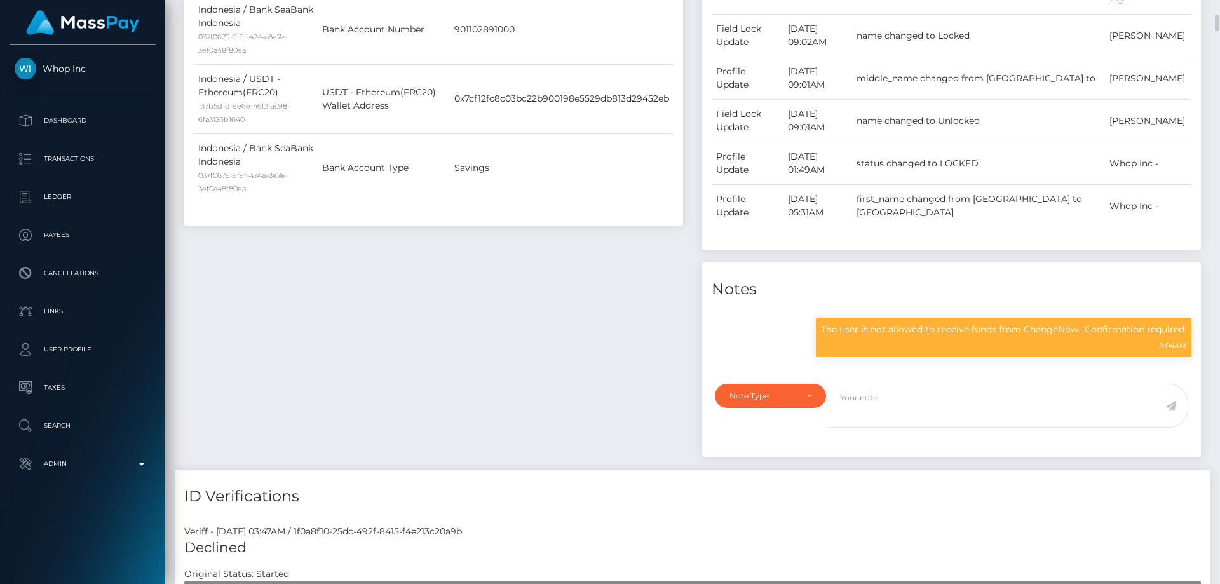
click at [470, 330] on div "Payee Attributes Payer Name Label Value Indonesia / Bank SeaBank Indonesia 037f…" at bounding box center [434, 187] width 518 height 564
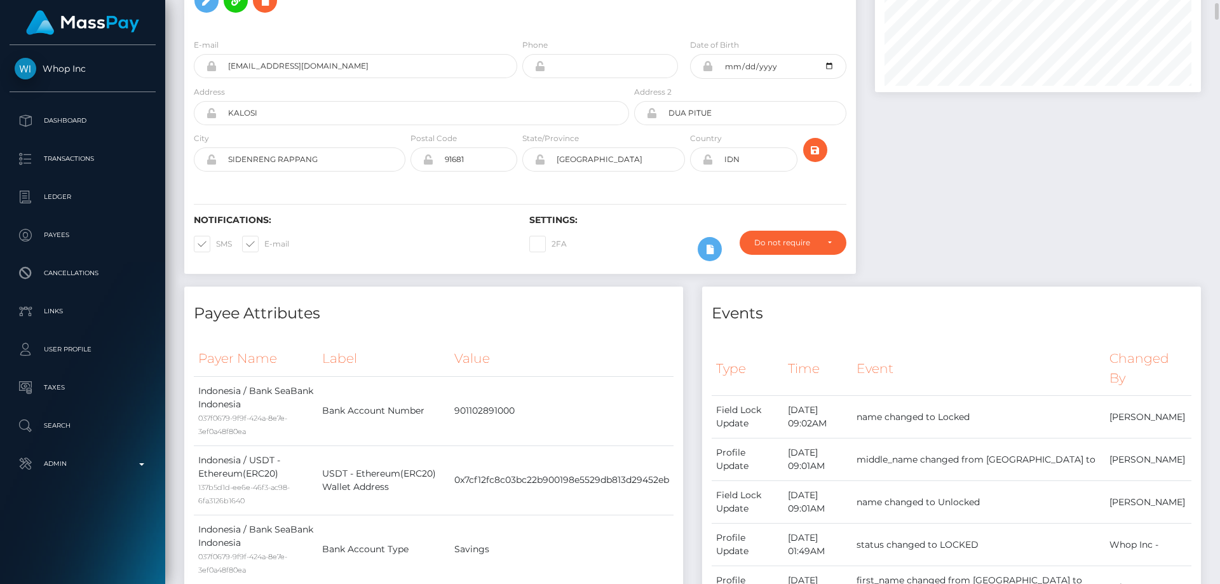
scroll to position [0, 0]
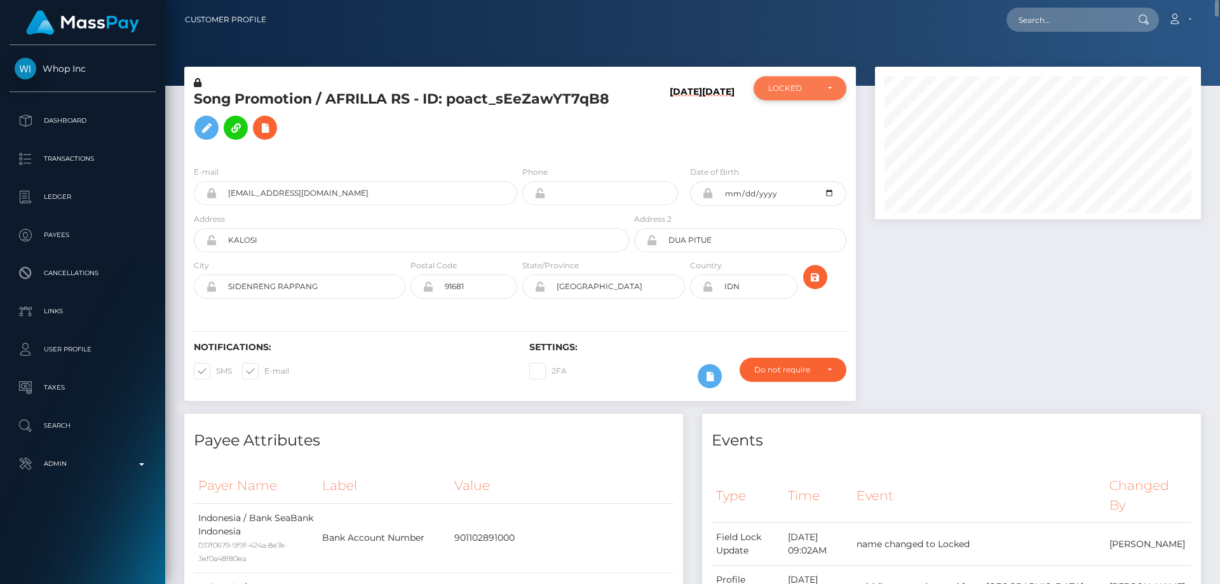
click at [787, 96] on div "LOCKED" at bounding box center [800, 88] width 93 height 24
click at [794, 145] on span "DEACTIVE" at bounding box center [789, 149] width 40 height 11
select select "DEACTIVE"
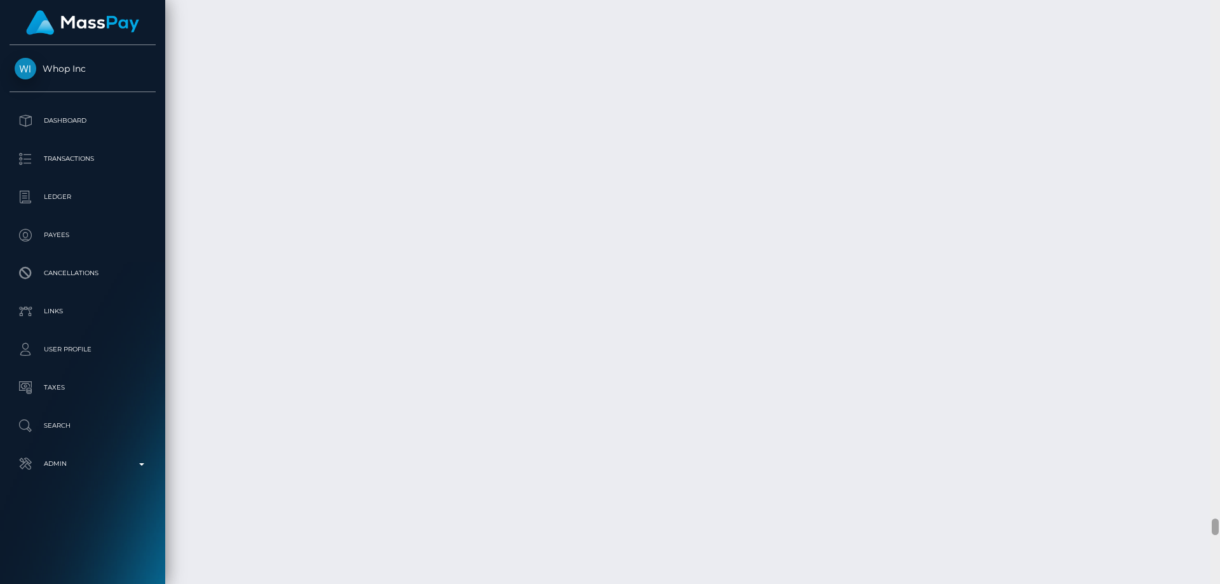
scroll to position [19654, 0]
drag, startPoint x: 1217, startPoint y: 190, endPoint x: 1219, endPoint y: 538, distance: 348.2
click at [1219, 538] on div at bounding box center [1215, 292] width 10 height 584
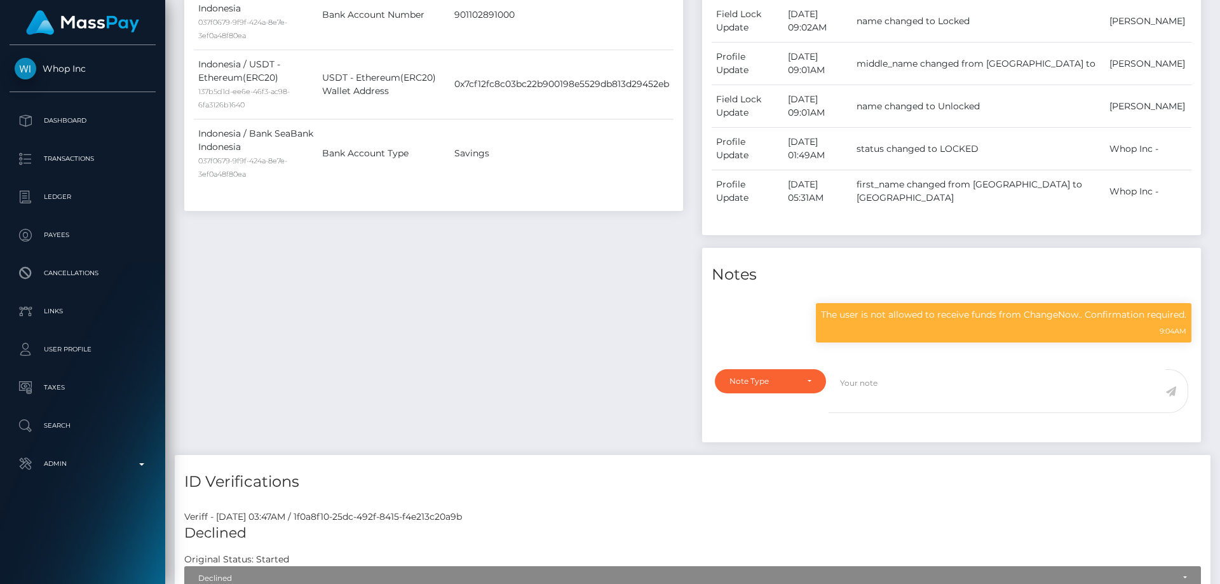
drag, startPoint x: 1214, startPoint y: 569, endPoint x: 1219, endPoint y: 22, distance: 547.7
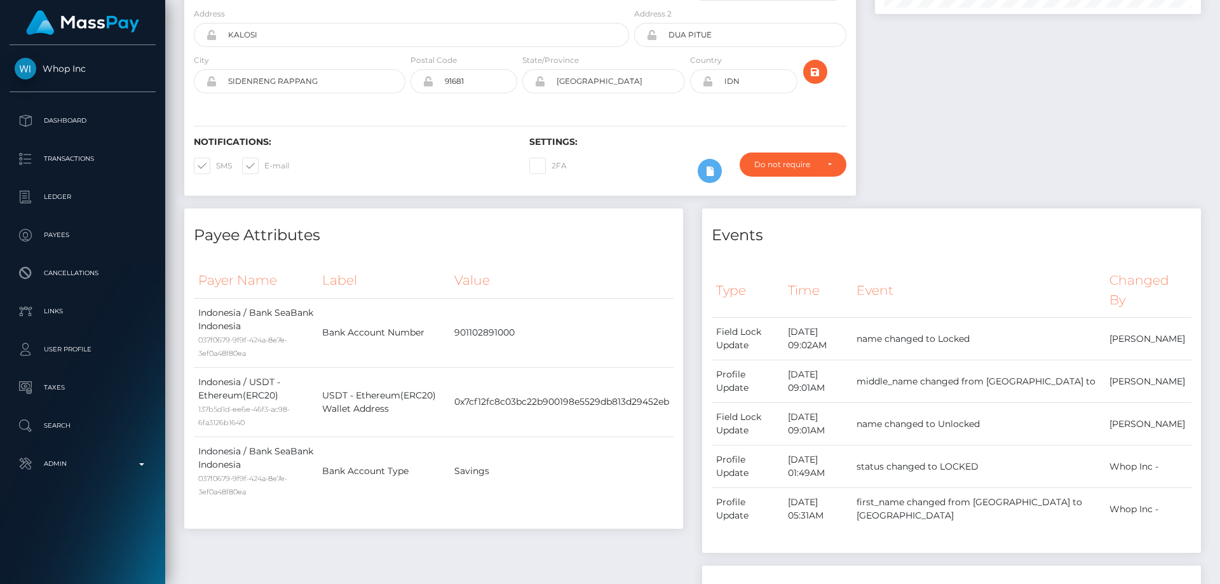
scroll to position [0, 0]
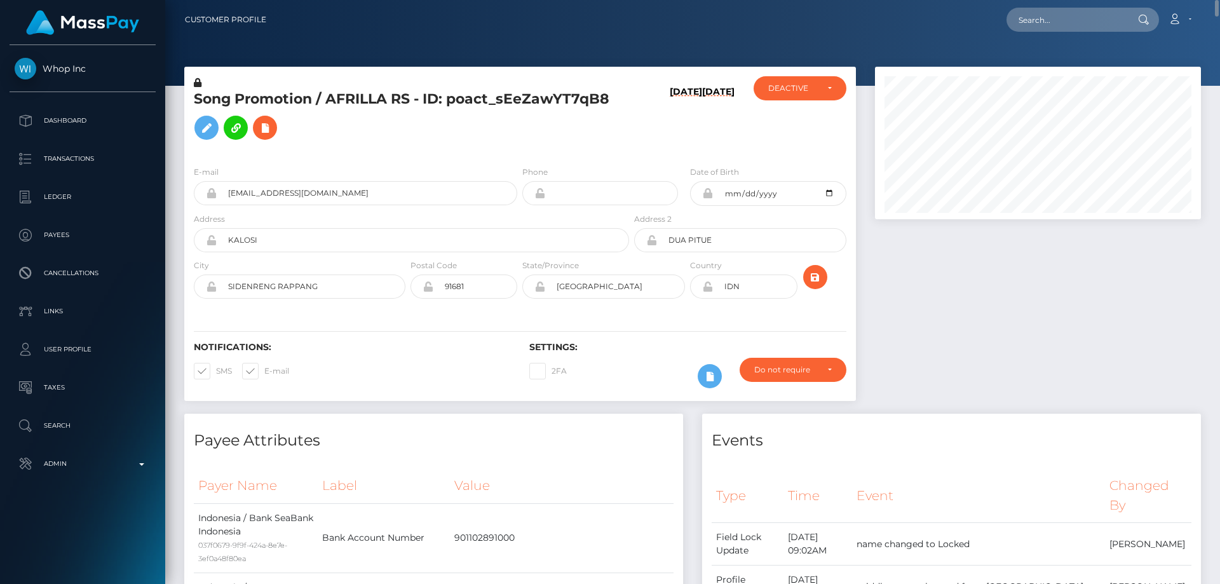
click at [574, 141] on h5 "Song Promotion / AFRILLA RS - ID: poact_sEeZawYT7qB8" at bounding box center [408, 118] width 428 height 57
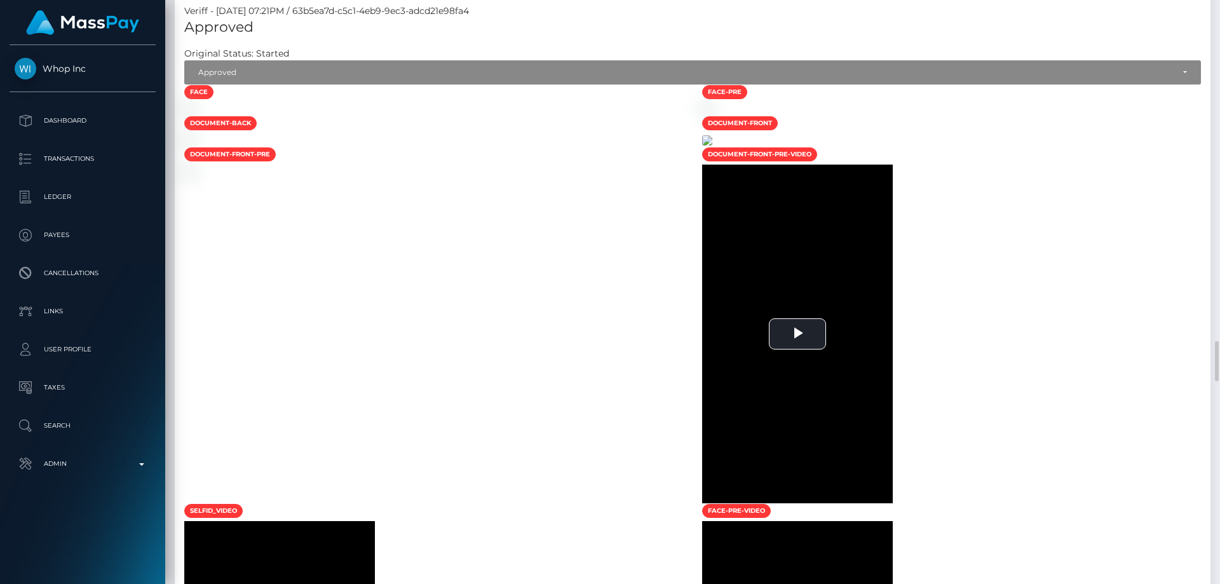
scroll to position [1271, 0]
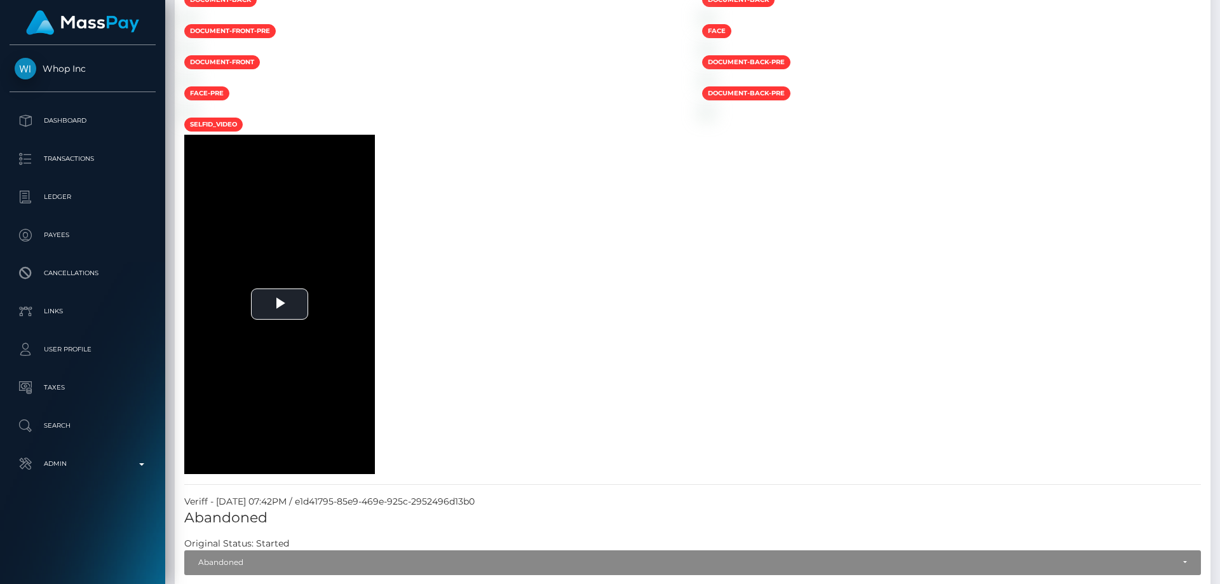
scroll to position [3570, 0]
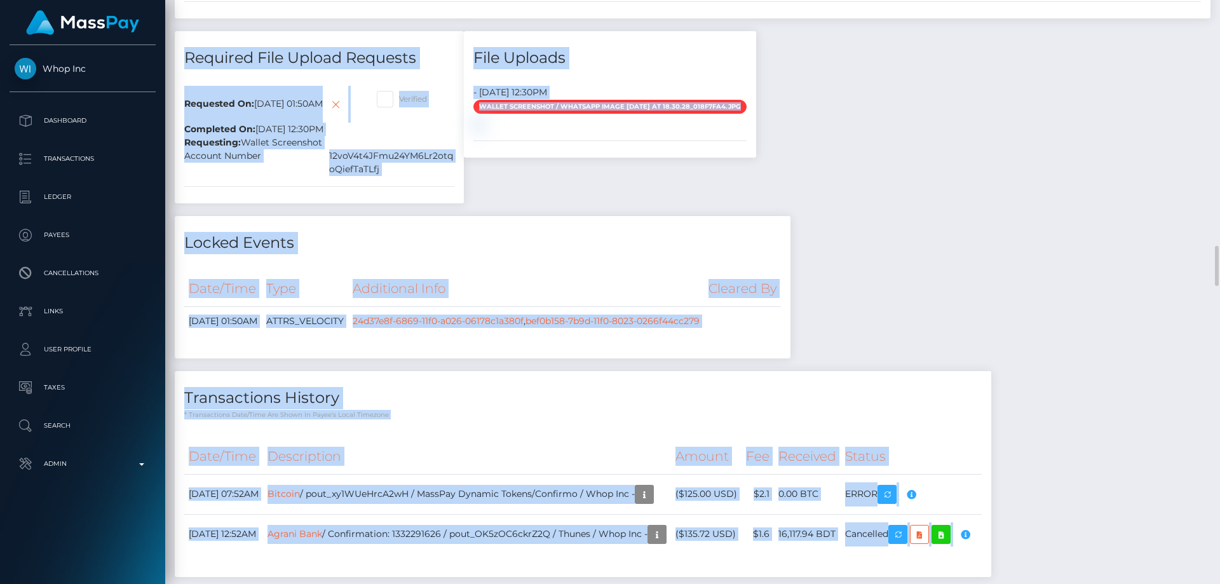
drag, startPoint x: 1219, startPoint y: 226, endPoint x: 1202, endPoint y: 443, distance: 217.9
click at [1202, 446] on div "Customer Profile Loading... Loading..." at bounding box center [692, 292] width 1055 height 584
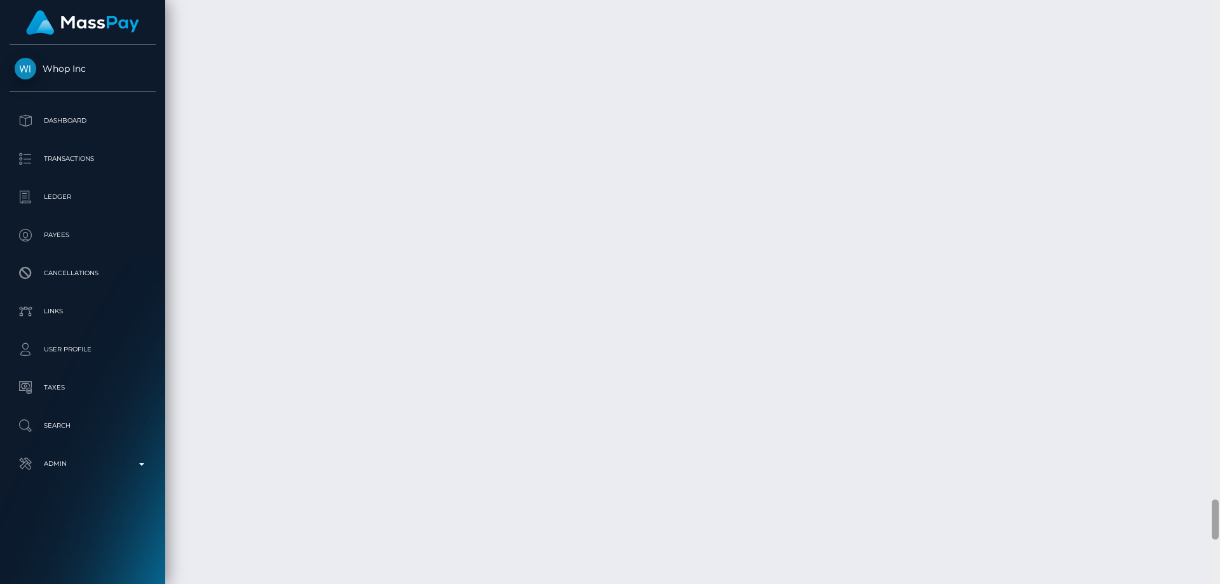
scroll to position [7407, 0]
drag, startPoint x: 1214, startPoint y: 261, endPoint x: 1219, endPoint y: 524, distance: 263.7
click at [1219, 524] on div at bounding box center [1215, 292] width 10 height 584
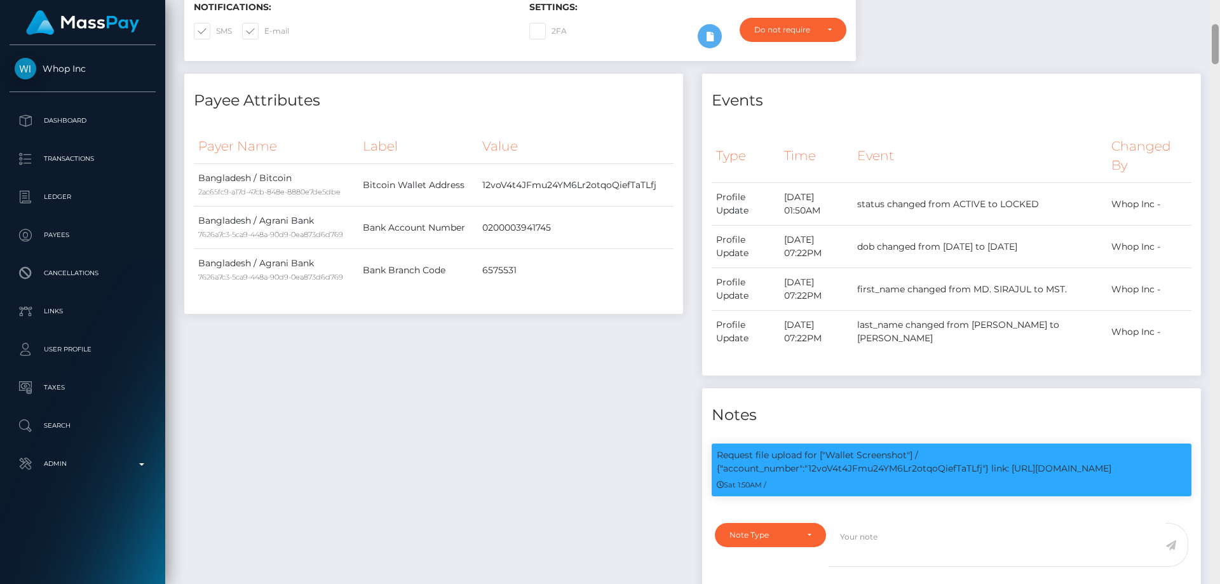
scroll to position [541, 0]
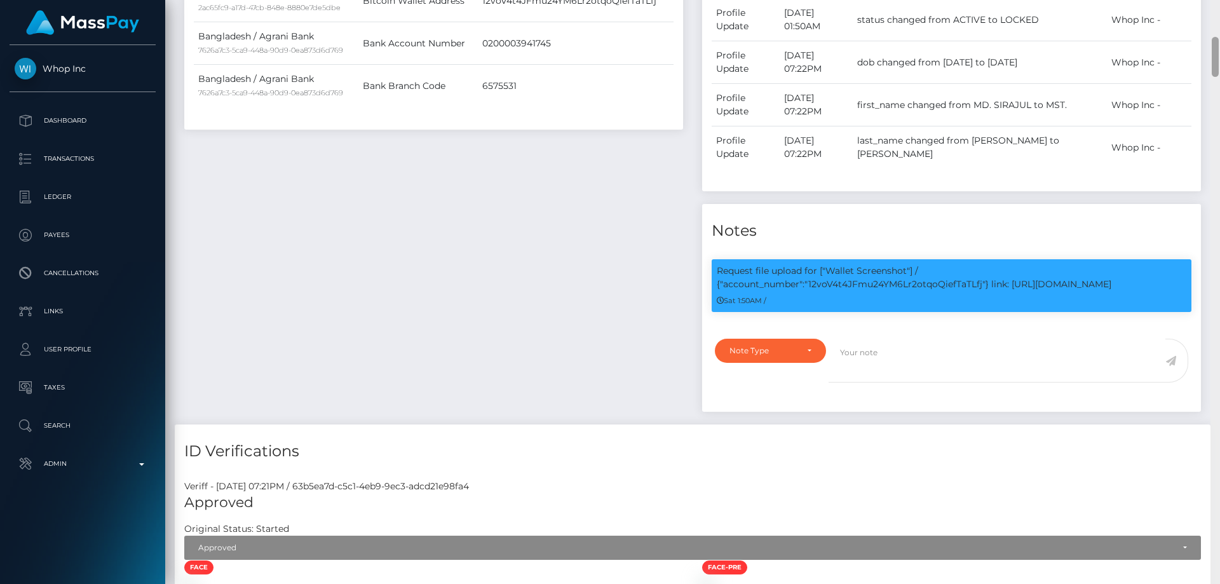
drag, startPoint x: 1215, startPoint y: 471, endPoint x: 1217, endPoint y: 64, distance: 407.3
click at [1217, 64] on div at bounding box center [1215, 57] width 7 height 40
click at [736, 346] on div "Note Type" at bounding box center [762, 351] width 67 height 10
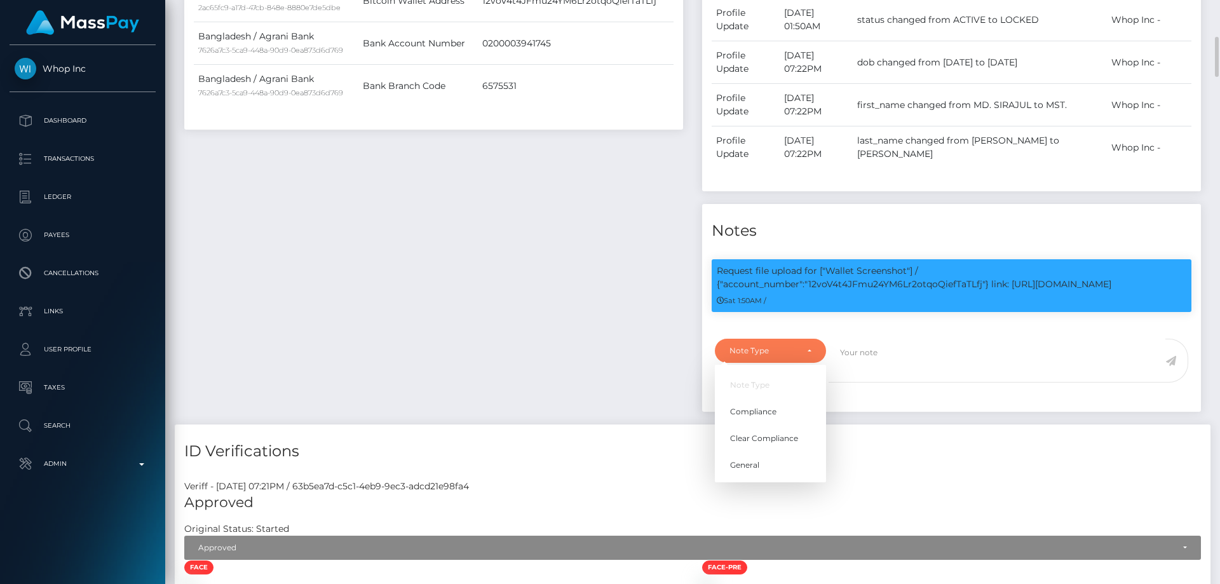
scroll to position [152, 327]
click at [769, 406] on span "Compliance" at bounding box center [753, 411] width 46 height 11
select select "COMPLIANCE"
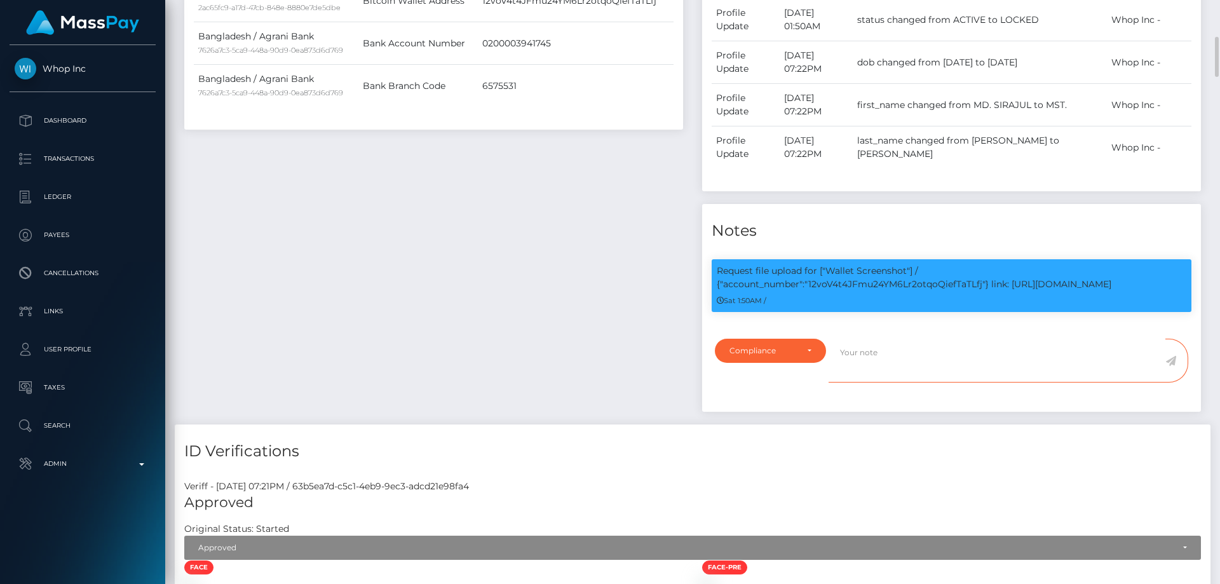
click at [881, 339] on textarea at bounding box center [997, 361] width 337 height 44
type textarea "S"
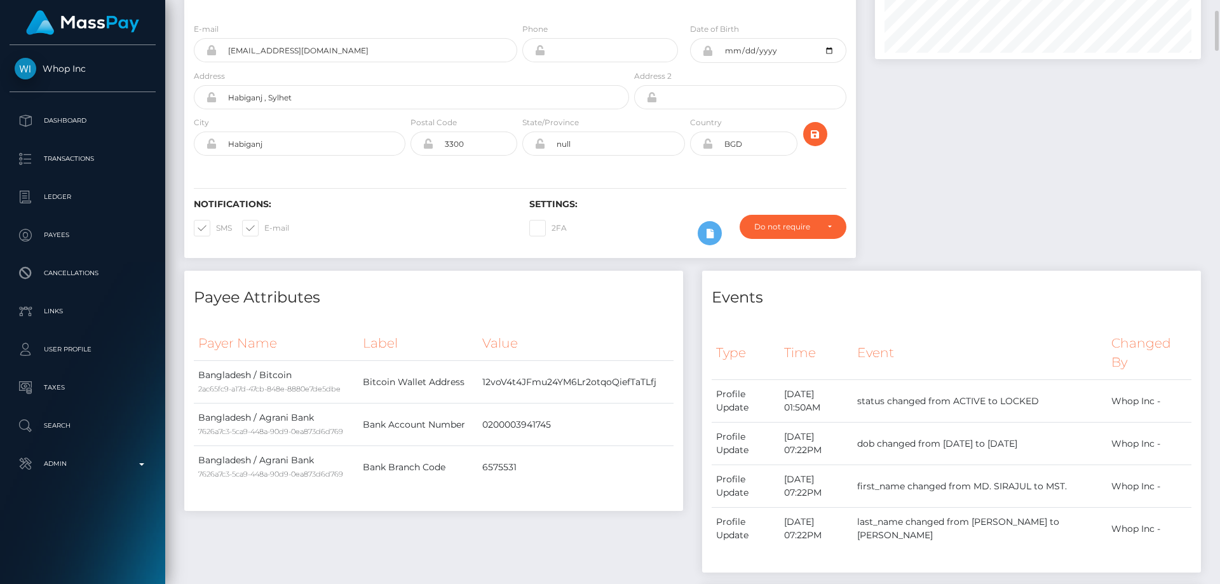
scroll to position [0, 0]
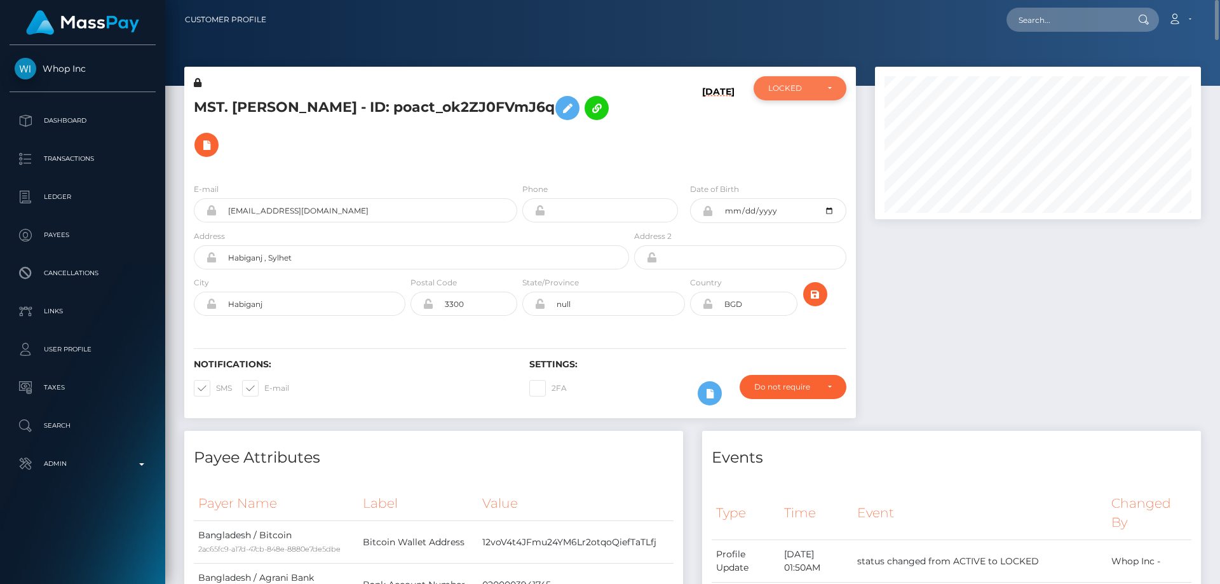
click at [800, 85] on div "LOCKED" at bounding box center [792, 88] width 49 height 10
click at [803, 122] on link "ACTIVE" at bounding box center [800, 123] width 93 height 24
select select "ACTIVE"
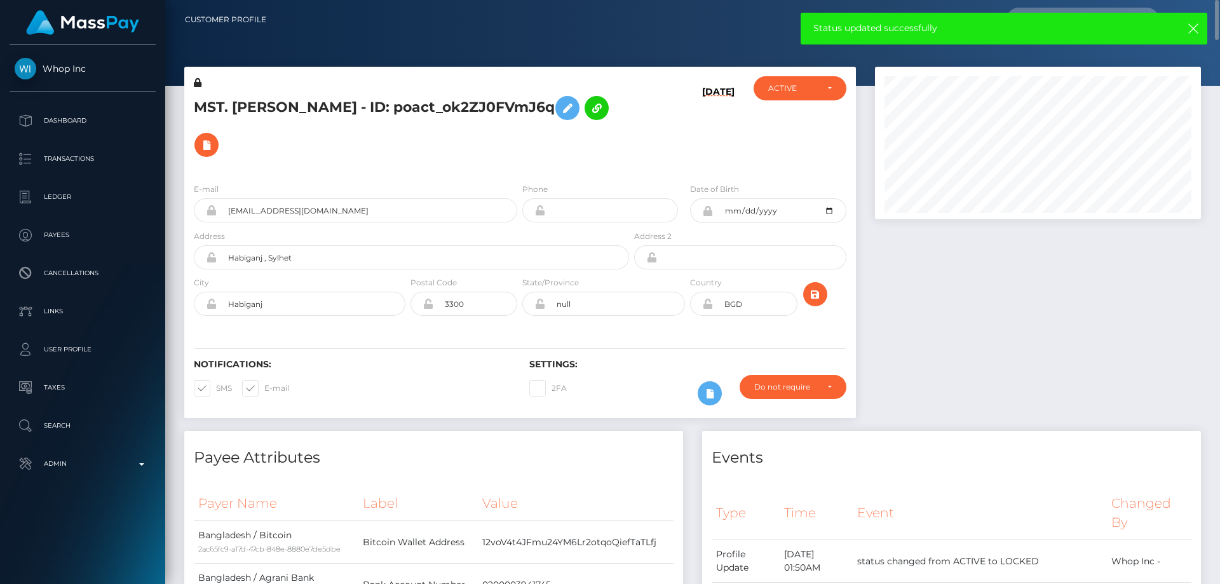
click at [369, 101] on h5 "MST. NURUNNAHAR AKTHER - ID: poact_ok2ZJ0FVmJ6q" at bounding box center [408, 127] width 428 height 74
copy h5 "MST. NURUNNAHAR AKTHER - ID: poact_ok2ZJ0FVmJ6q"
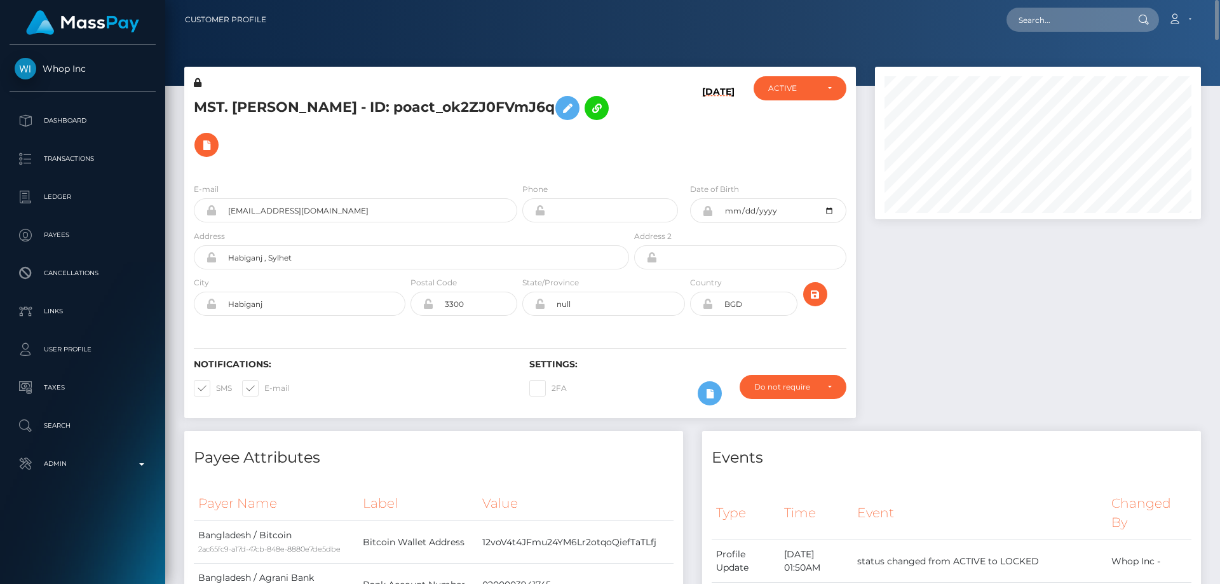
click at [924, 456] on div "Events Type Time Event Changed By" at bounding box center [951, 582] width 499 height 302
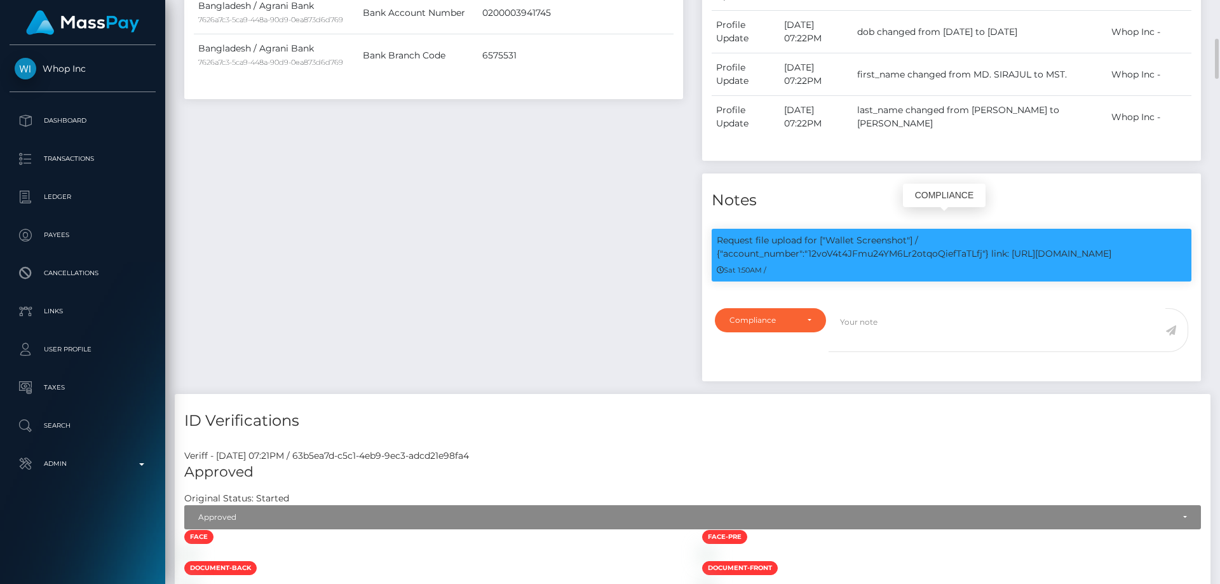
click at [876, 238] on p "Request file upload for ["Wallet Screenshot"] / {"account_number":"12voV4t4JFmu…" at bounding box center [952, 247] width 470 height 27
click at [876, 237] on p "Request file upload for ["Wallet Screenshot"] / {"account_number":"12voV4t4JFmu…" at bounding box center [952, 247] width 470 height 27
copy p "12voV4t4JFmu24YM6Lr2otqoQiefTaTLfj"
click at [420, 198] on div "Payee Attributes Payer Name Label Value Bangladesh / Bitcoin 2ac65fc9-a17d-47cb…" at bounding box center [434, 126] width 518 height 535
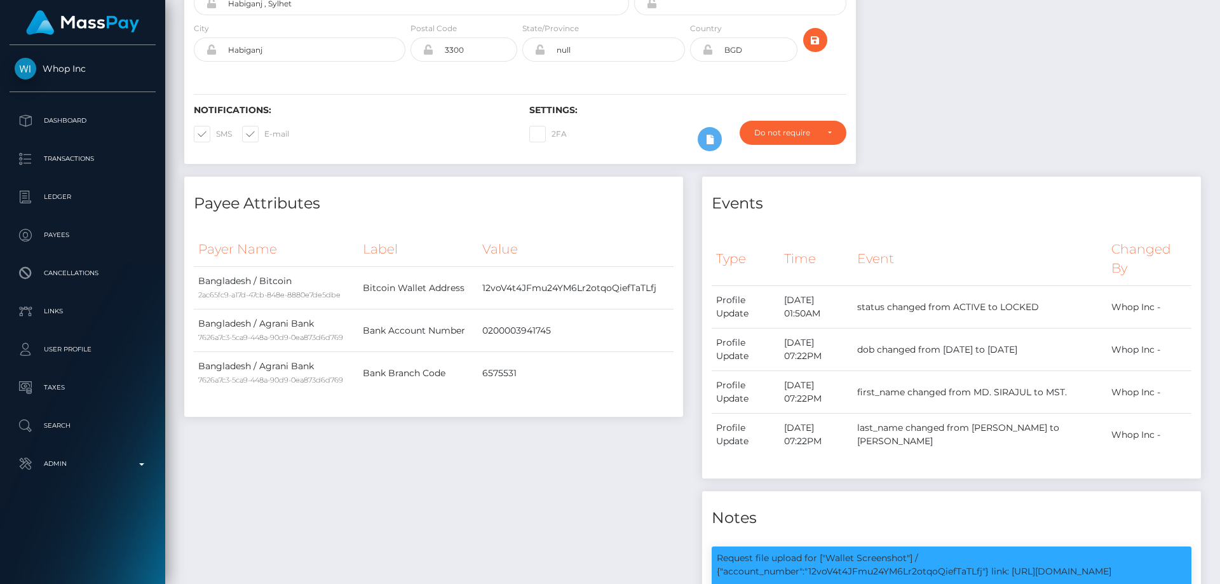
scroll to position [0, 0]
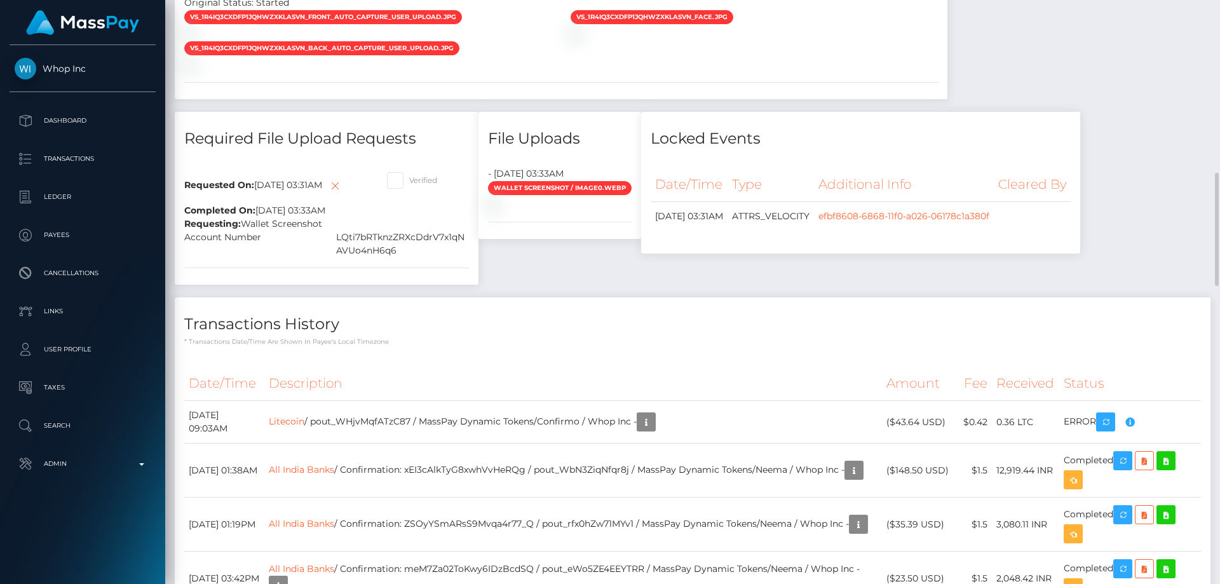
scroll to position [1207, 0]
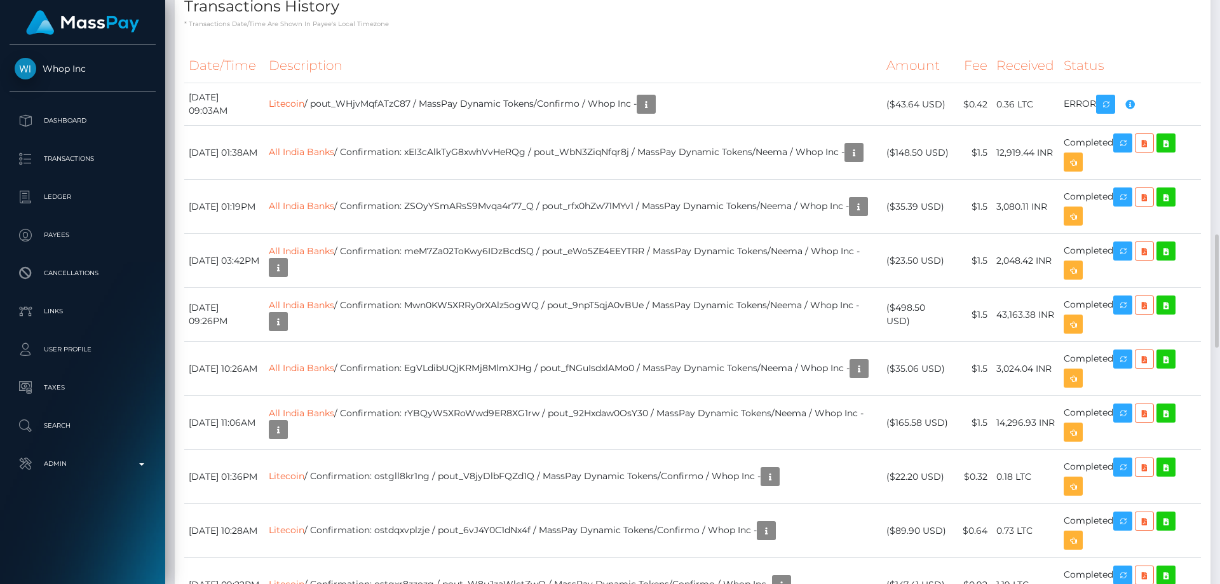
checkbox input "true"
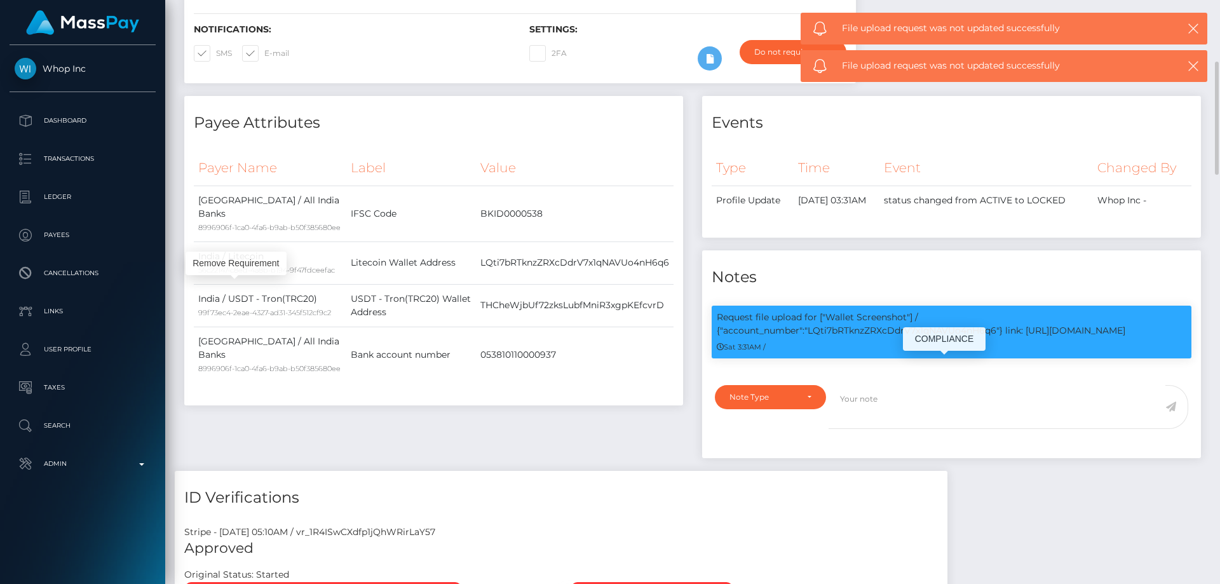
scroll to position [152, 327]
click at [896, 337] on p "Request file upload for ["Wallet Screenshot"] / {"account_number":"LQti7bRTknzZ…" at bounding box center [952, 324] width 470 height 27
copy p "LQti7bRTknzZRXcDdrV7x1qNAVUo4nH6q6"
drag, startPoint x: 768, startPoint y: 443, endPoint x: 666, endPoint y: 472, distance: 105.8
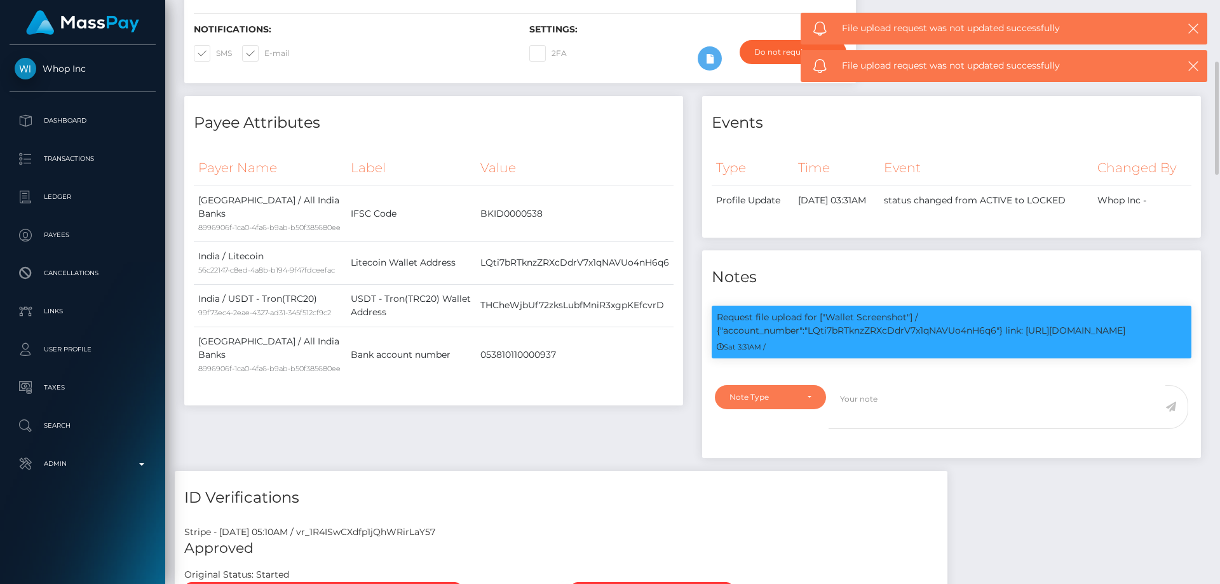
click at [764, 402] on div "Note Type" at bounding box center [762, 397] width 67 height 10
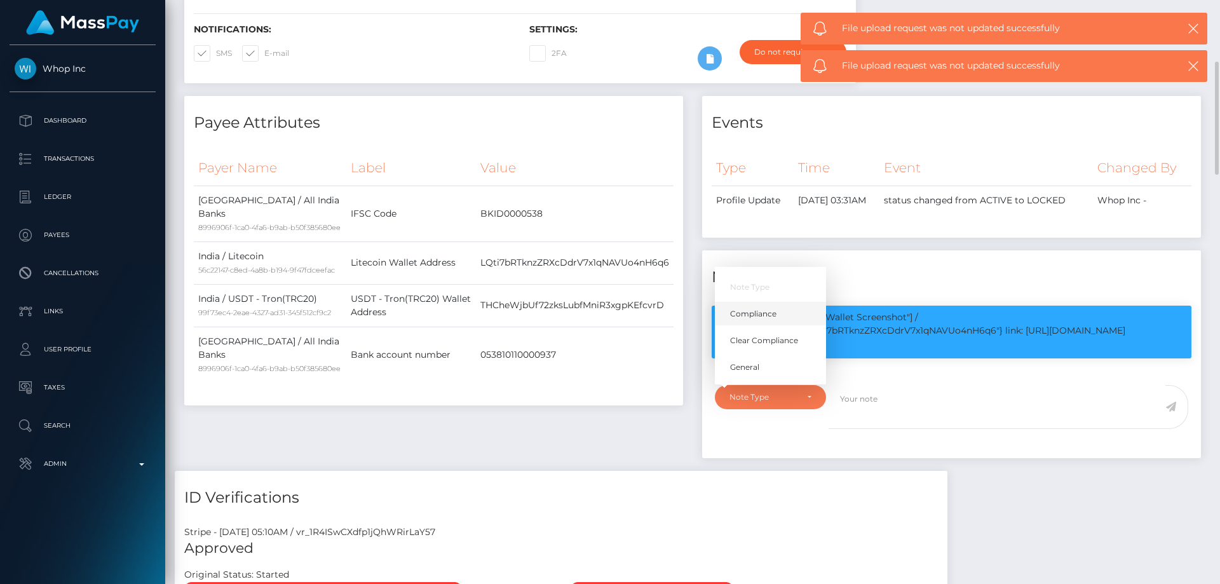
click at [769, 320] on span "Compliance" at bounding box center [753, 313] width 46 height 11
select select "COMPLIANCE"
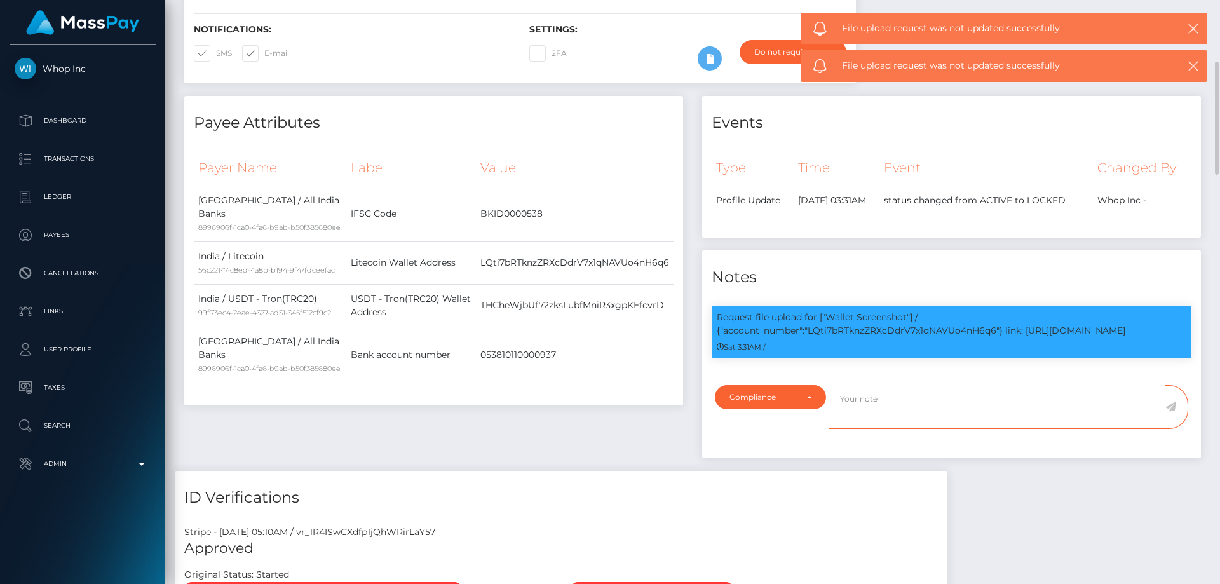
click at [875, 429] on textarea at bounding box center [997, 407] width 337 height 44
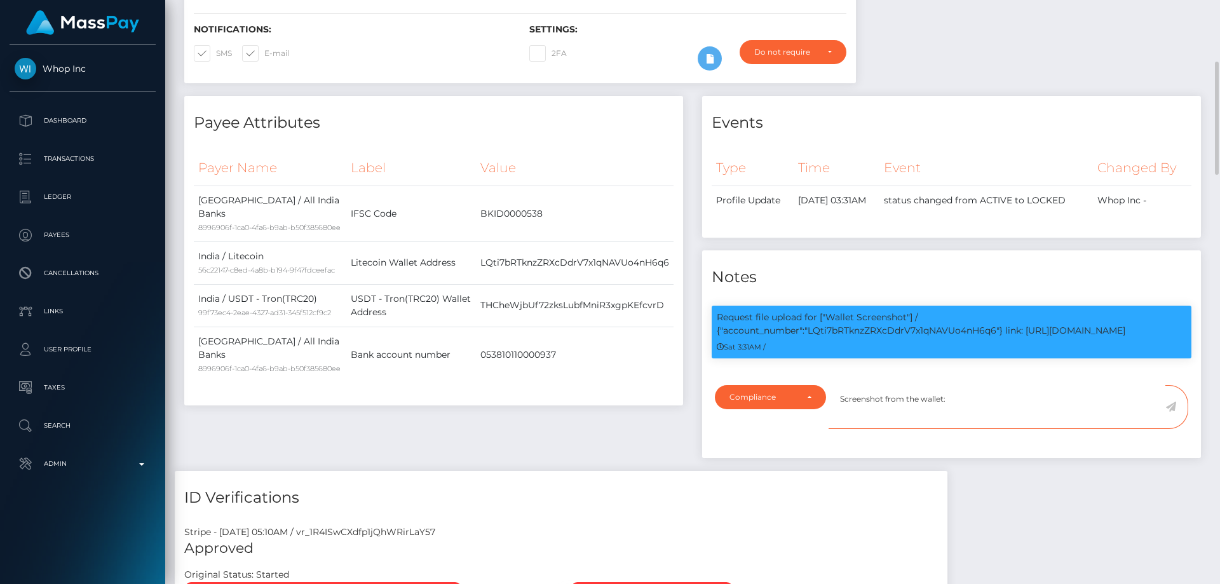
paste textarea "LQti7bRTknzZRXcDdrV7x1qNAVUo4nH6q6"
type textarea "Screenshot from the wallet: LQti7bRTknzZRXcDdrV7x1qNAVUo4nH6q6 provided."
click at [1171, 412] on icon at bounding box center [1170, 407] width 11 height 10
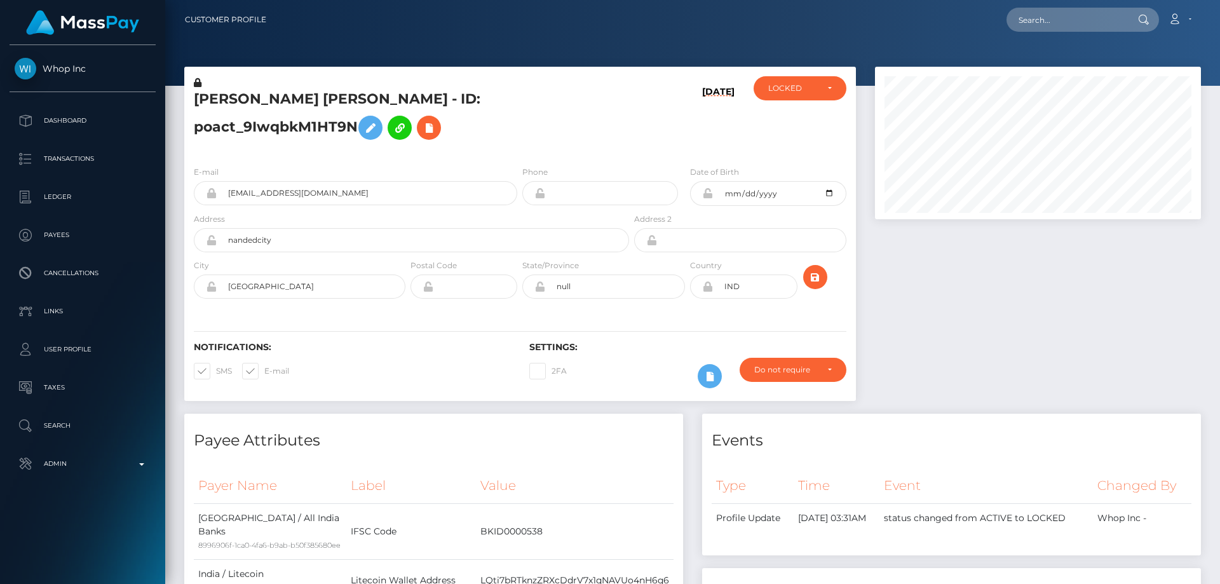
scroll to position [635236, 635063]
click at [808, 90] on div "LOCKED" at bounding box center [792, 88] width 49 height 10
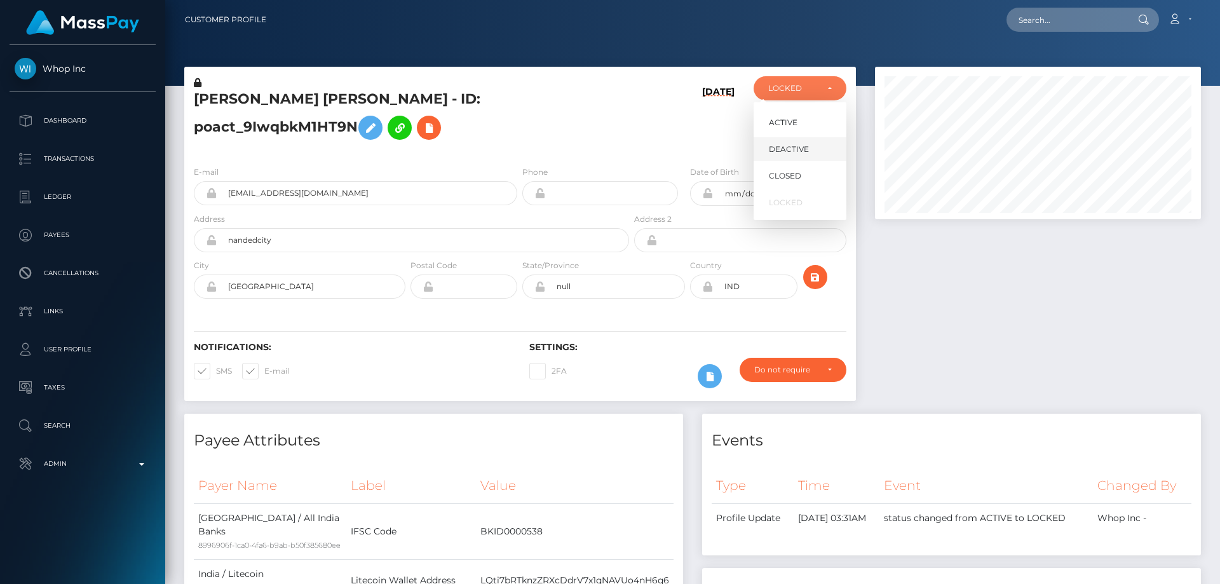
scroll to position [152, 327]
click at [802, 119] on link "ACTIVE" at bounding box center [800, 123] width 93 height 24
select select "ACTIVE"
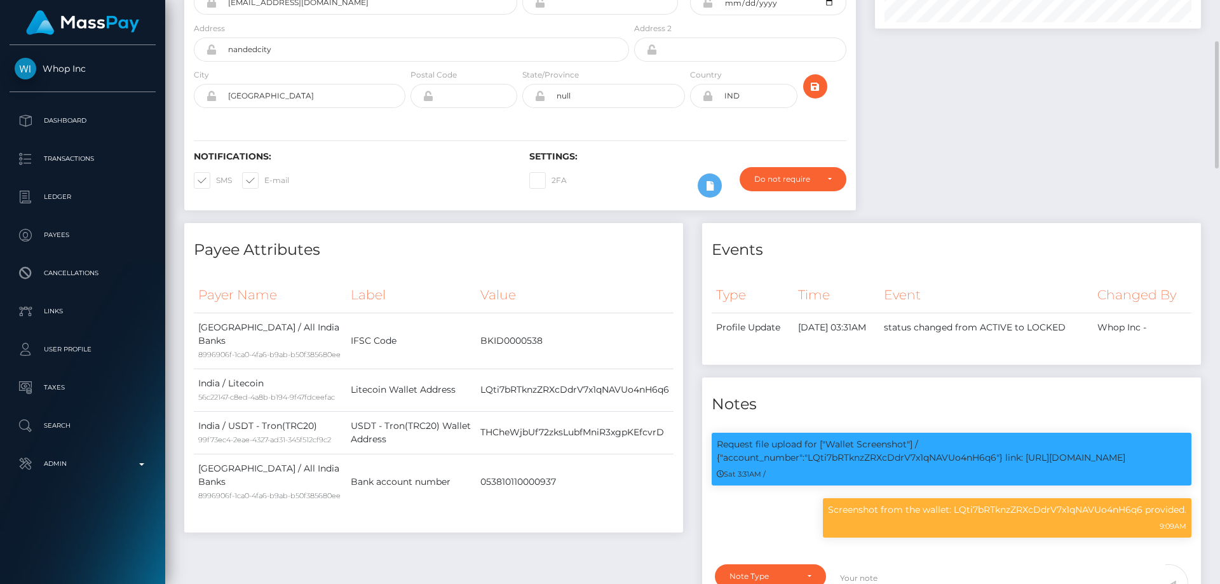
scroll to position [508, 0]
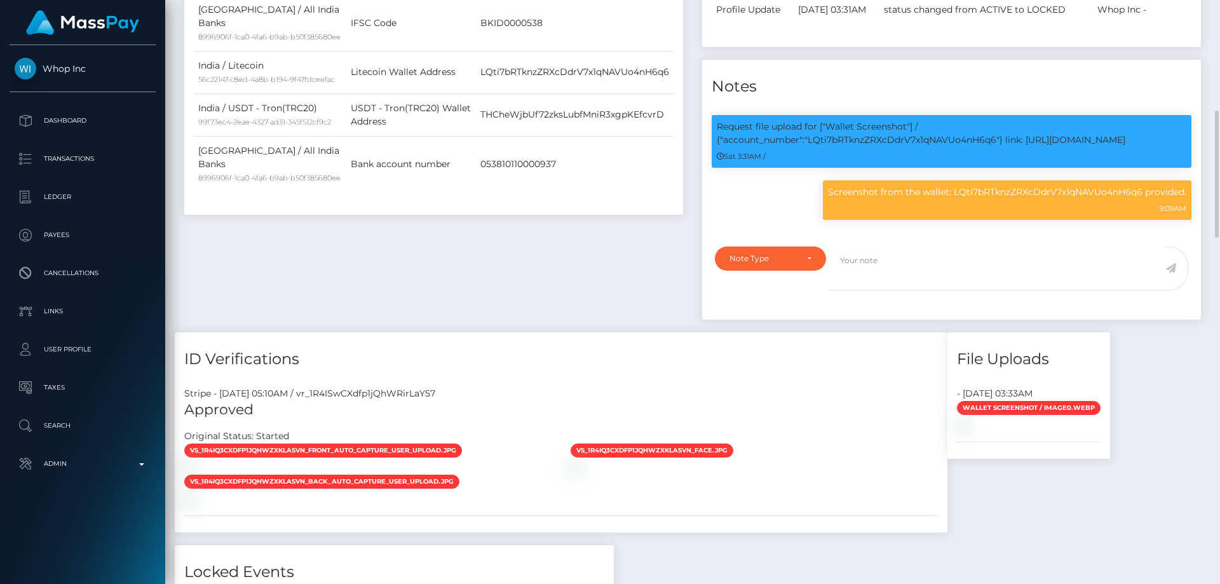
click at [825, 370] on div "ID Verifications" at bounding box center [561, 351] width 773 height 38
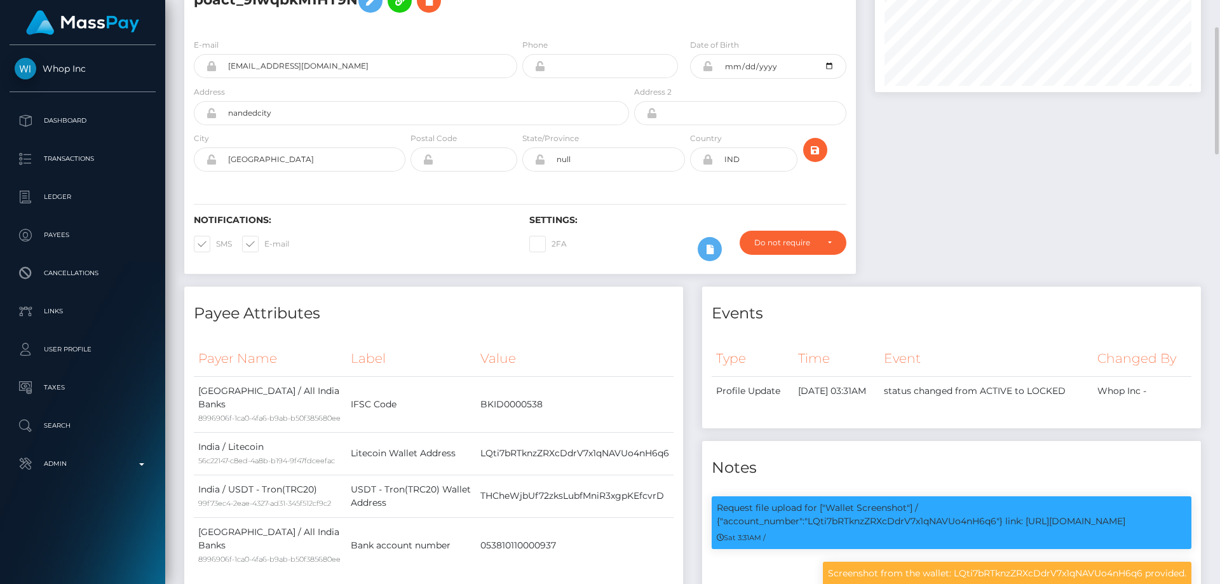
scroll to position [0, 0]
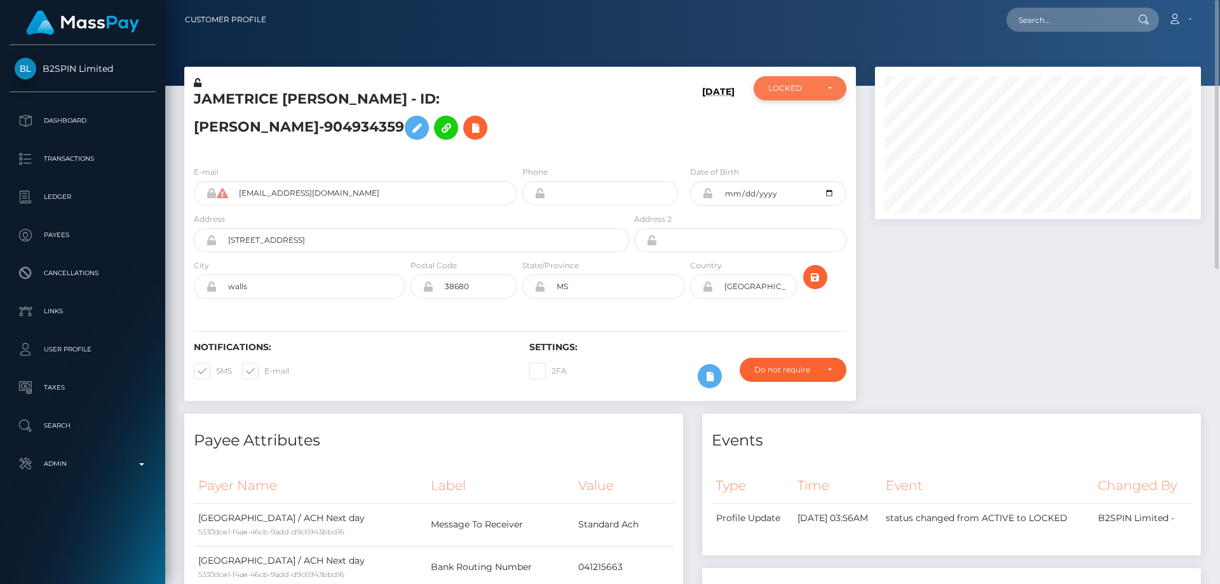
click at [797, 81] on div "LOCKED" at bounding box center [800, 88] width 93 height 24
click at [792, 118] on span "ACTIVE" at bounding box center [783, 122] width 29 height 11
select select "ACTIVE"
click at [999, 340] on div at bounding box center [1037, 240] width 345 height 347
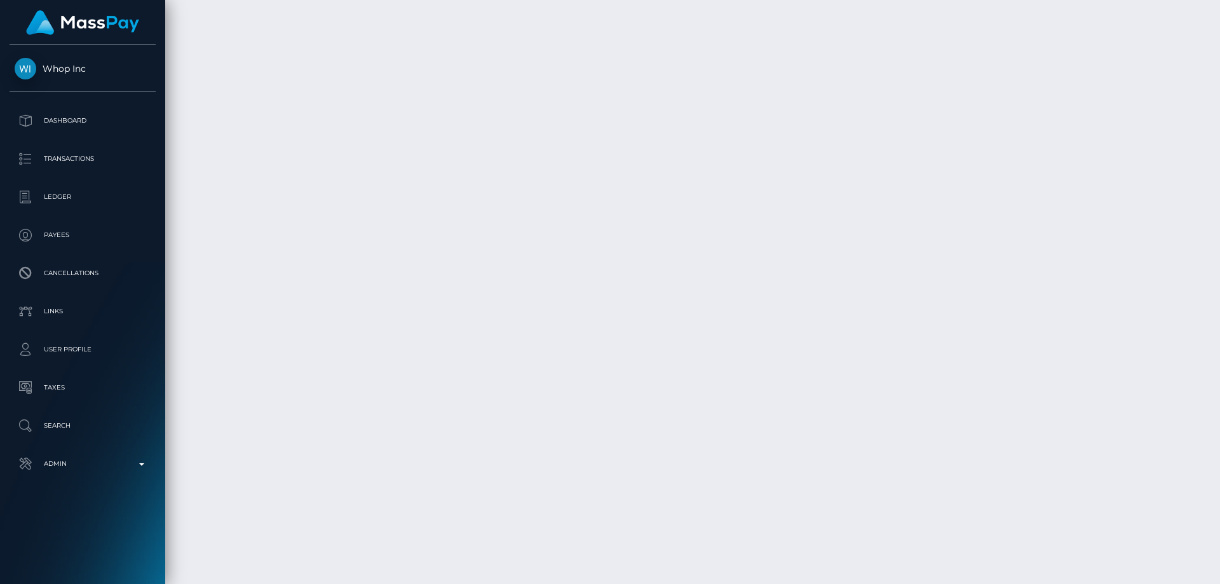
scroll to position [2478, 0]
checkbox input "true"
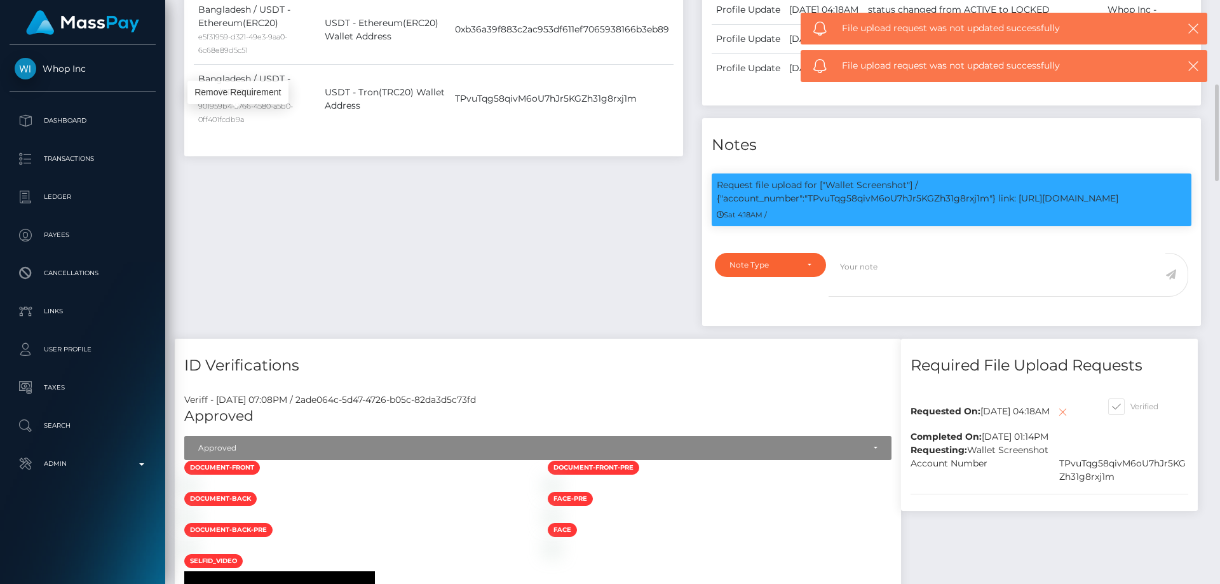
scroll to position [152, 327]
click at [861, 205] on p "Request file upload for ["Wallet Screenshot"] / {"account_number":"TPvuTqg58qiv…" at bounding box center [952, 192] width 470 height 27
copy p "TPvuTqg58qivM6oU7hJr5KGZh31g8rxj1m"
click at [736, 270] on div "Note Type" at bounding box center [762, 265] width 67 height 10
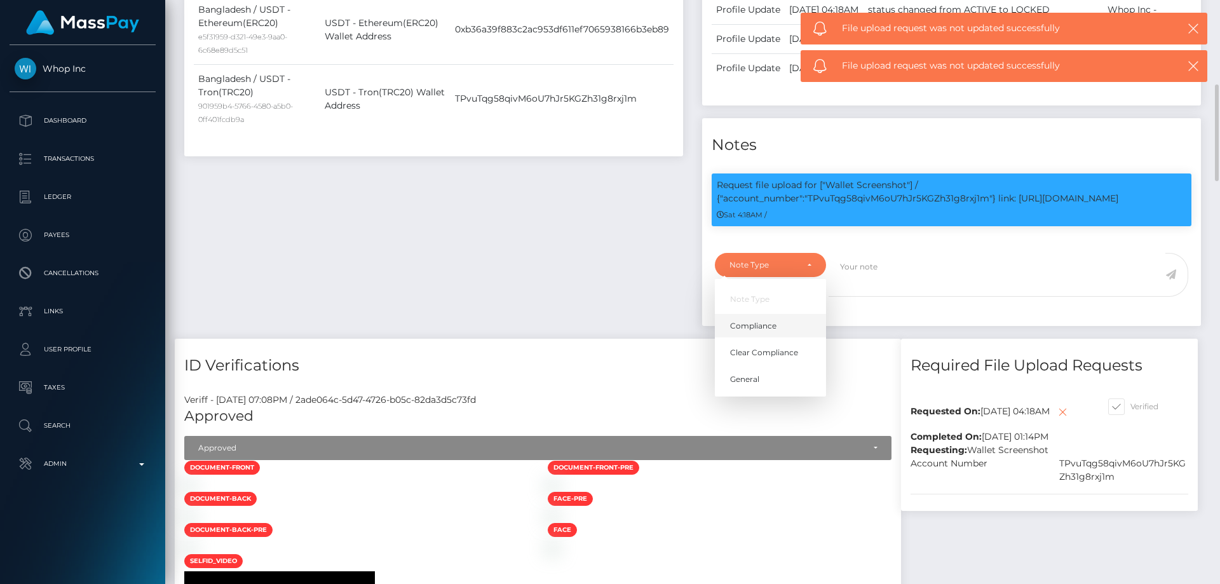
click at [773, 337] on link "Compliance" at bounding box center [770, 326] width 111 height 24
select select "COMPLIANCE"
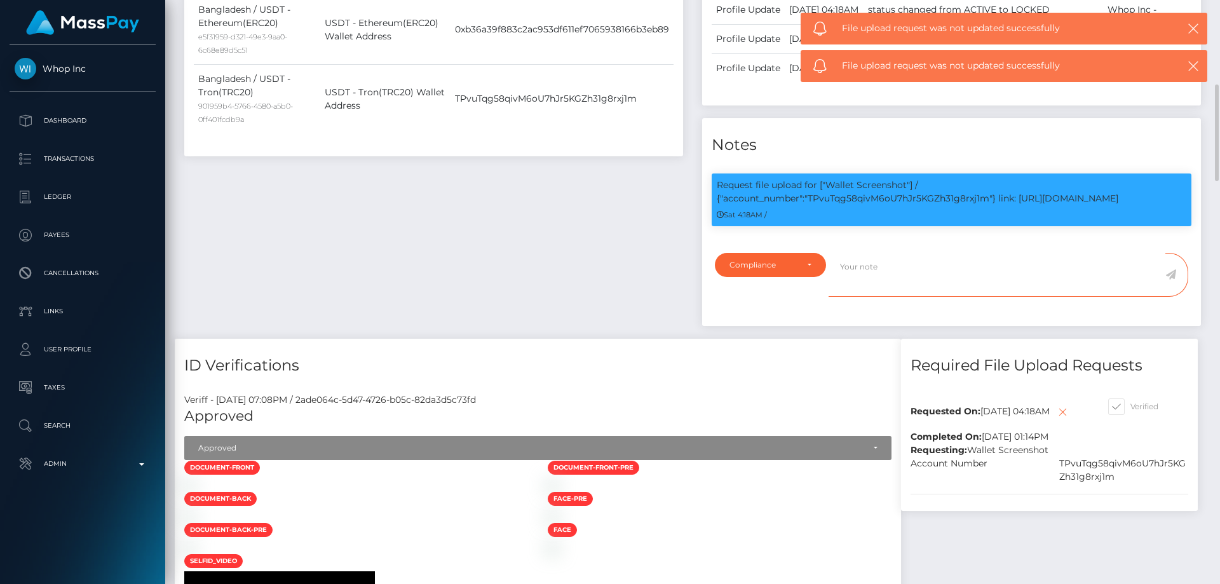
click at [886, 297] on textarea at bounding box center [997, 275] width 337 height 44
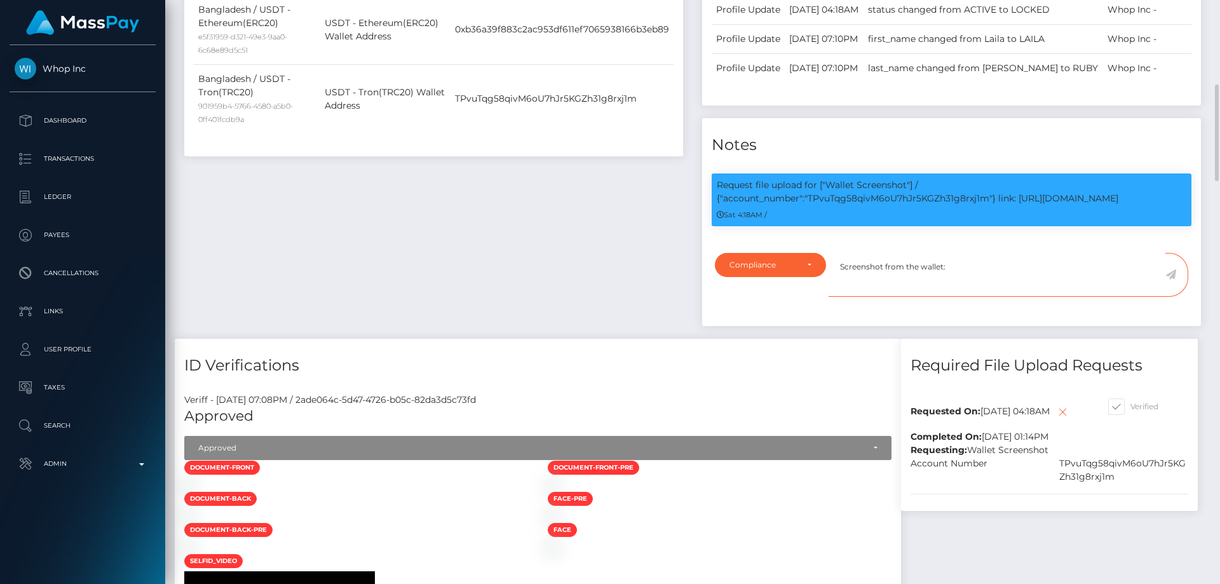
paste textarea "TPvuTqg58qivM6oU7hJr5KGZh31g8rxj1m"
type textarea "Screenshot from the wallet: TPvuTqg58qivM6oU7hJr5KGZh31g8rxj1m provided."
click at [1170, 280] on icon at bounding box center [1170, 274] width 11 height 10
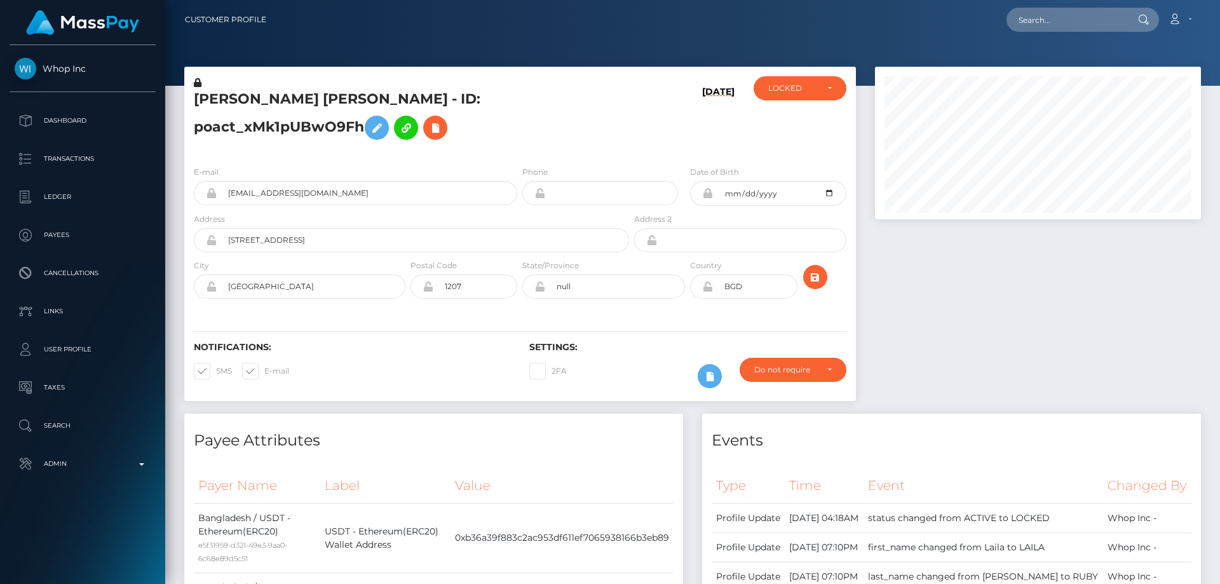
scroll to position [152, 327]
click at [799, 91] on div "LOCKED" at bounding box center [792, 88] width 49 height 10
click at [795, 125] on span "ACTIVE" at bounding box center [783, 122] width 29 height 11
select select "ACTIVE"
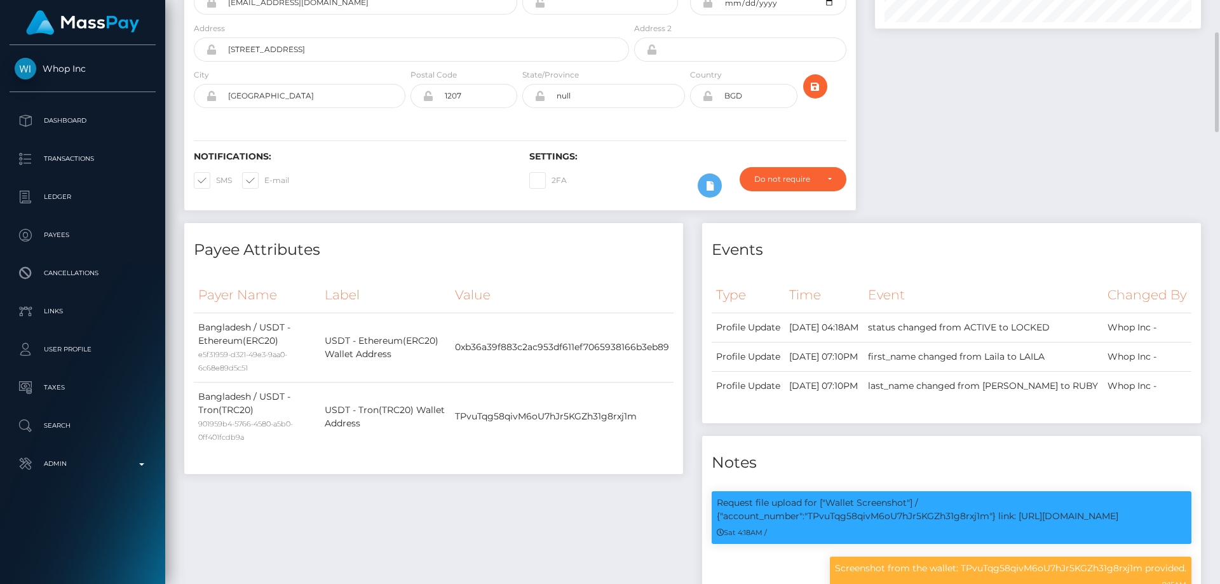
scroll to position [0, 0]
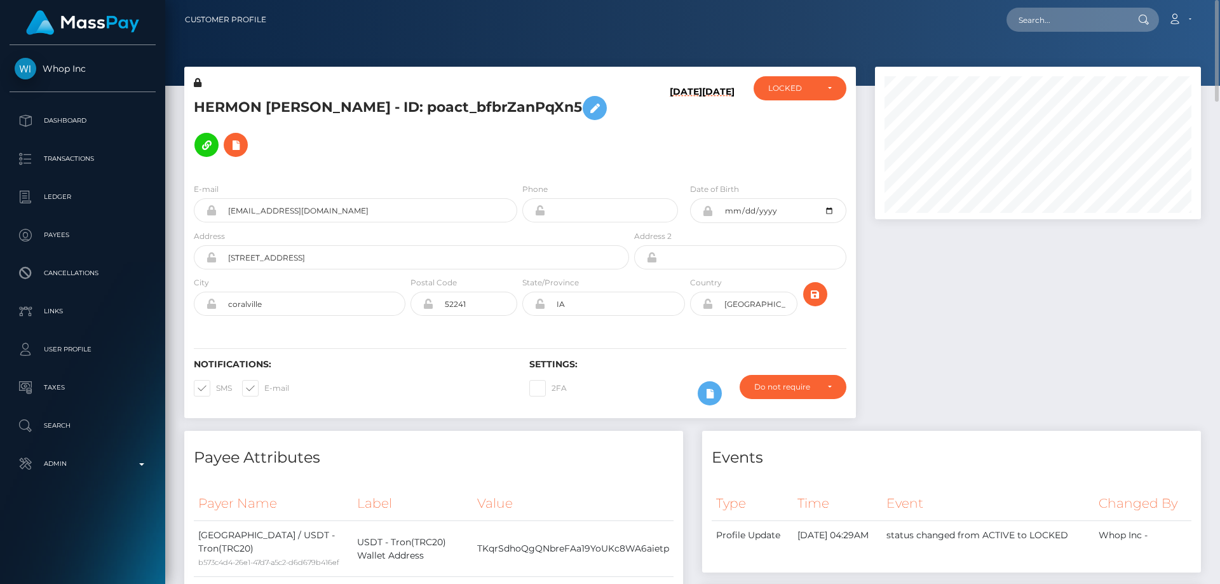
click at [806, 104] on div "ACTIVE DEACTIVE CLOSED LOCKED LOCKED" at bounding box center [800, 124] width 112 height 97
click at [801, 91] on div "LOCKED" at bounding box center [792, 88] width 49 height 10
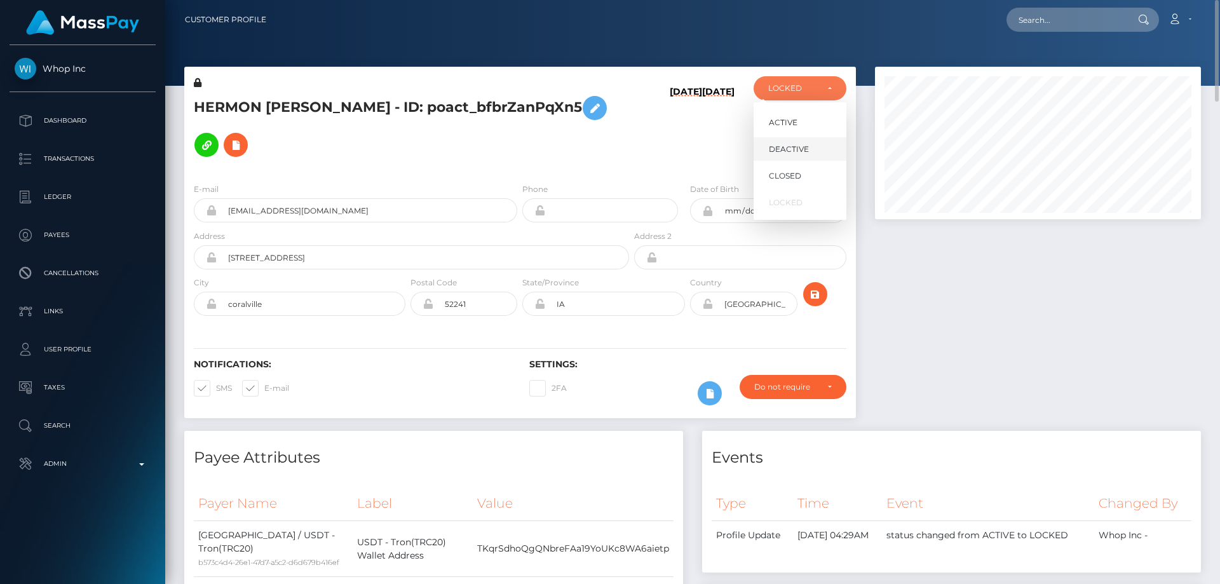
scroll to position [152, 327]
click at [799, 124] on link "ACTIVE" at bounding box center [800, 123] width 93 height 24
select select "ACTIVE"
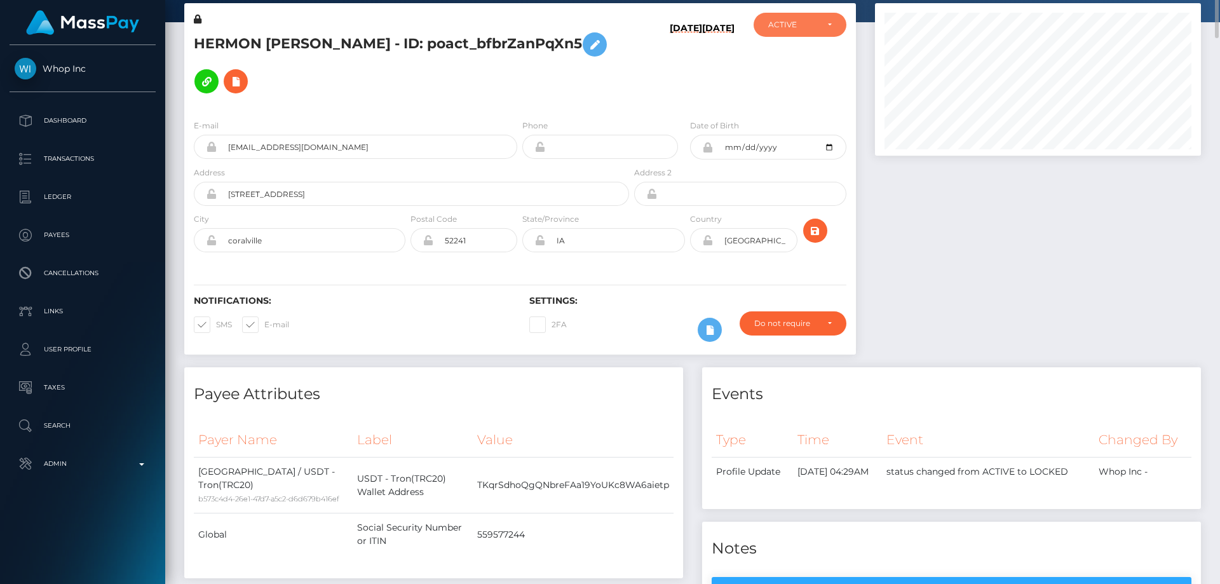
scroll to position [0, 0]
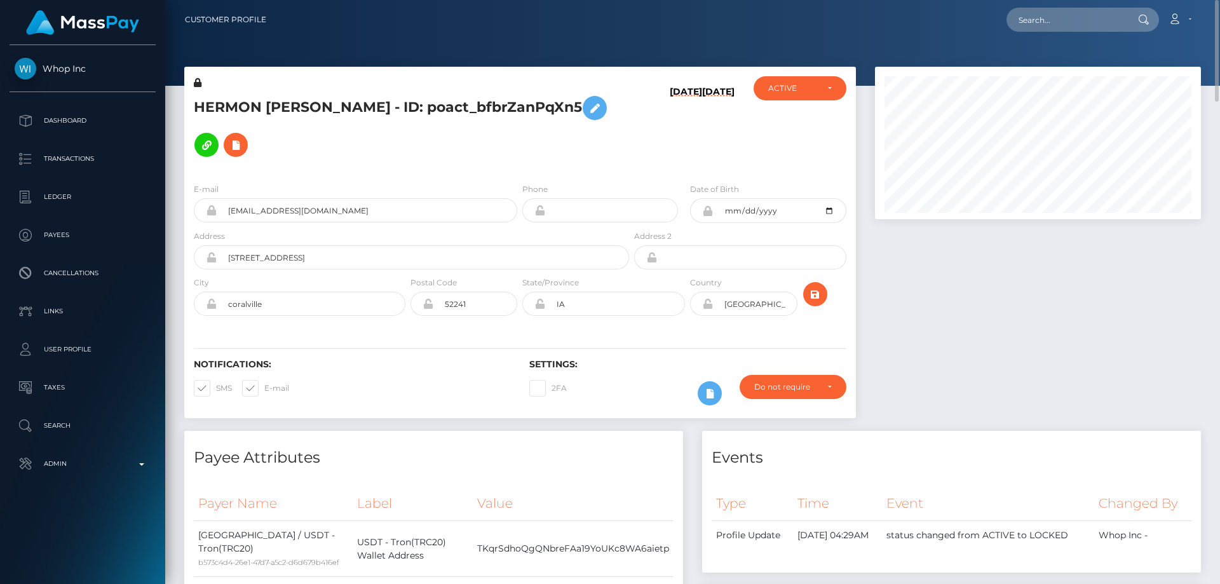
click at [276, 130] on h5 "HERMON [PERSON_NAME] - ID: poact_bfbrZanPqXn5" at bounding box center [408, 127] width 428 height 74
copy h5 "HERMON [PERSON_NAME] - ID: poact_bfbrZanPqXn5"
drag, startPoint x: 950, startPoint y: 396, endPoint x: 949, endPoint y: 406, distance: 10.2
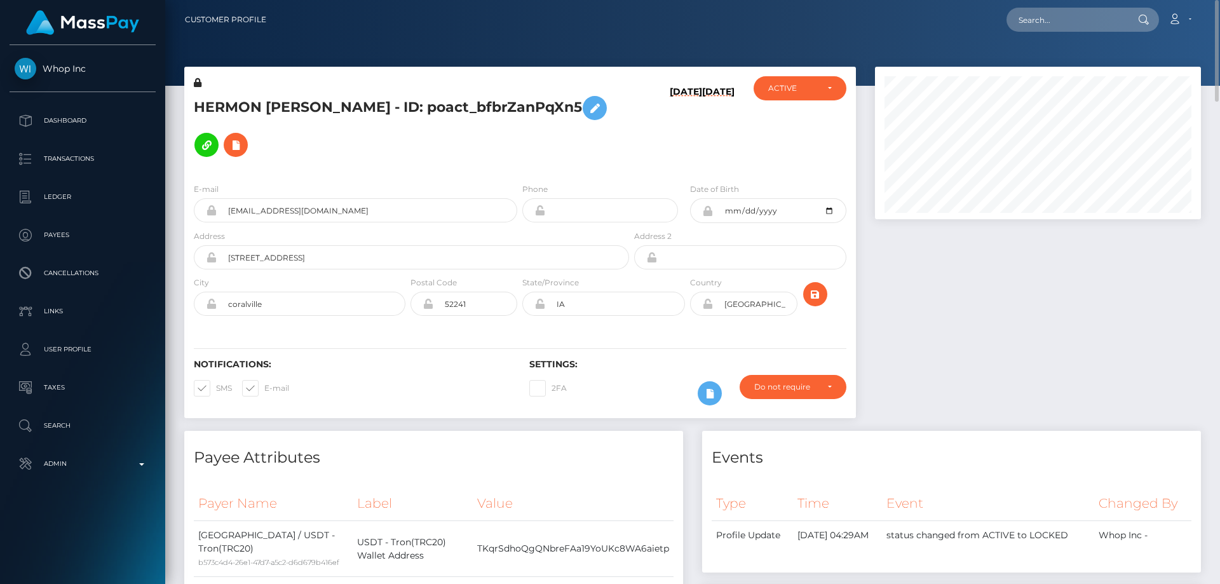
click at [950, 396] on div at bounding box center [1037, 249] width 345 height 364
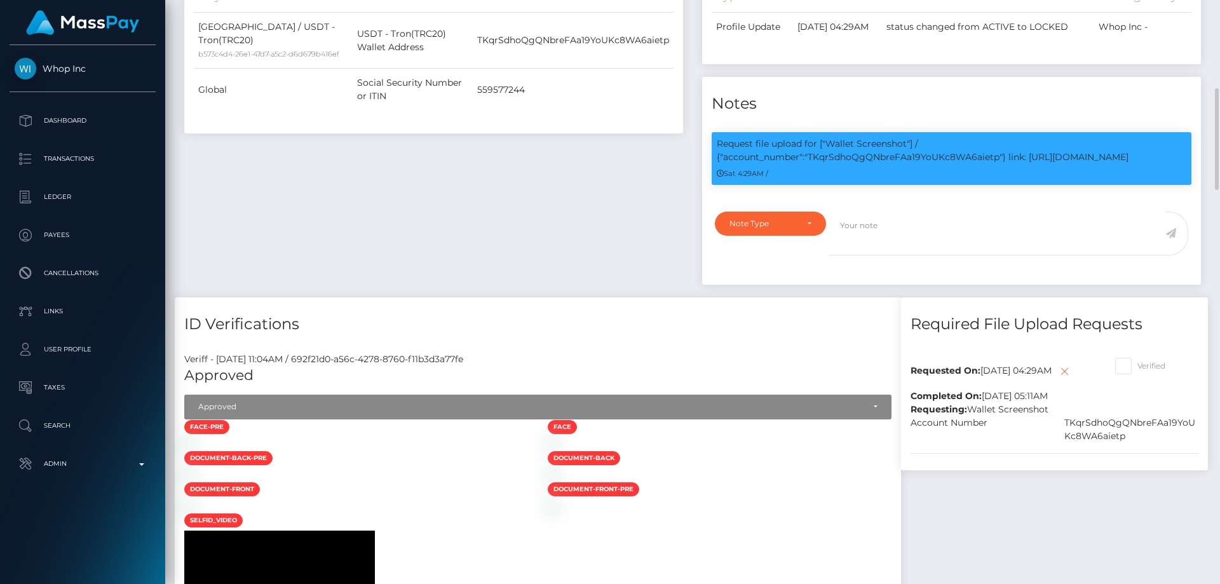
scroll to position [152, 327]
click at [912, 164] on p "Request file upload for ["Wallet Screenshot"] / {"account_number":"TKqrSdhoQgQN…" at bounding box center [952, 150] width 470 height 27
copy p "TKqrSdhoQgQNbreFAa19YoUKc8WA6aietp"
click at [456, 212] on div "Payee Attributes Payer Name Label Value [GEOGRAPHIC_DATA] / USDT - Tron(TRC20) …" at bounding box center [434, 109] width 518 height 375
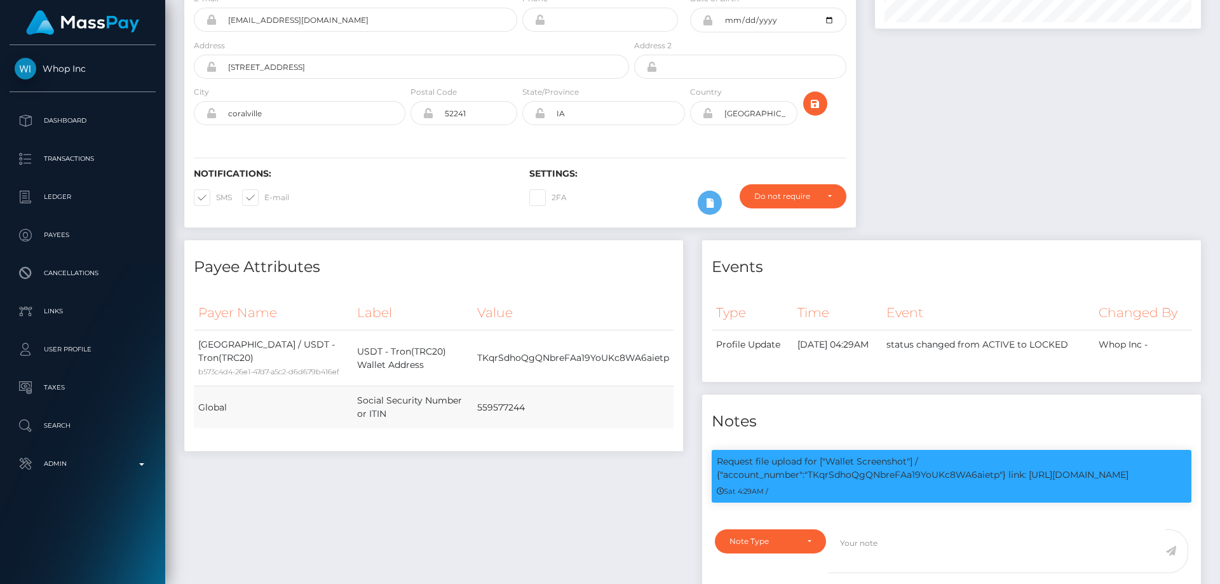
scroll to position [0, 0]
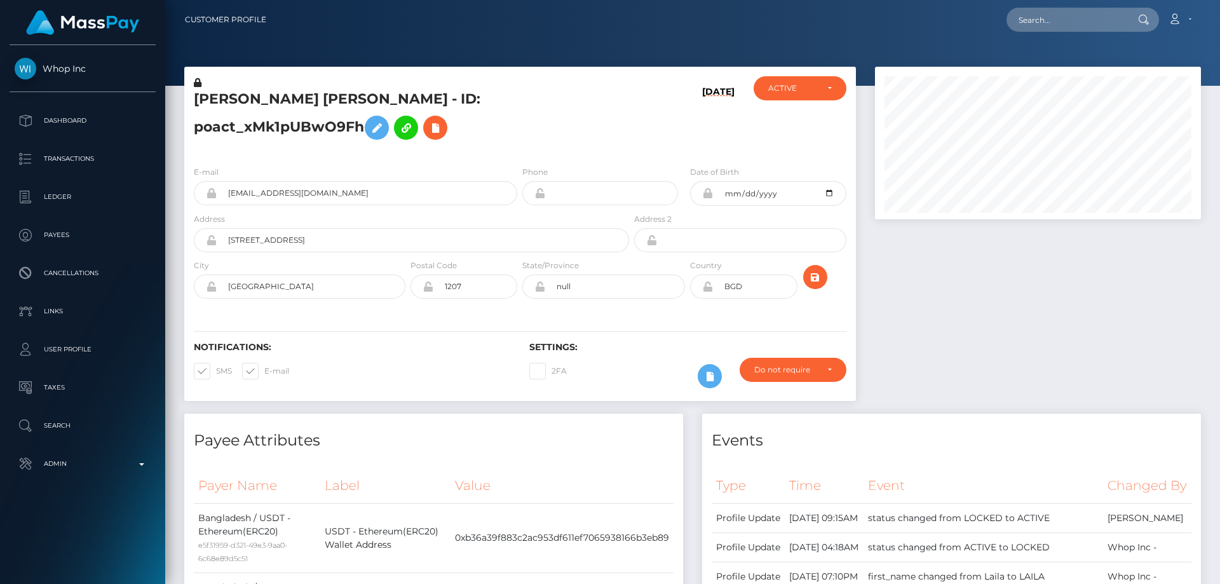
scroll to position [152, 327]
drag, startPoint x: 958, startPoint y: 387, endPoint x: 874, endPoint y: 339, distance: 97.0
click at [956, 384] on div at bounding box center [1037, 240] width 345 height 347
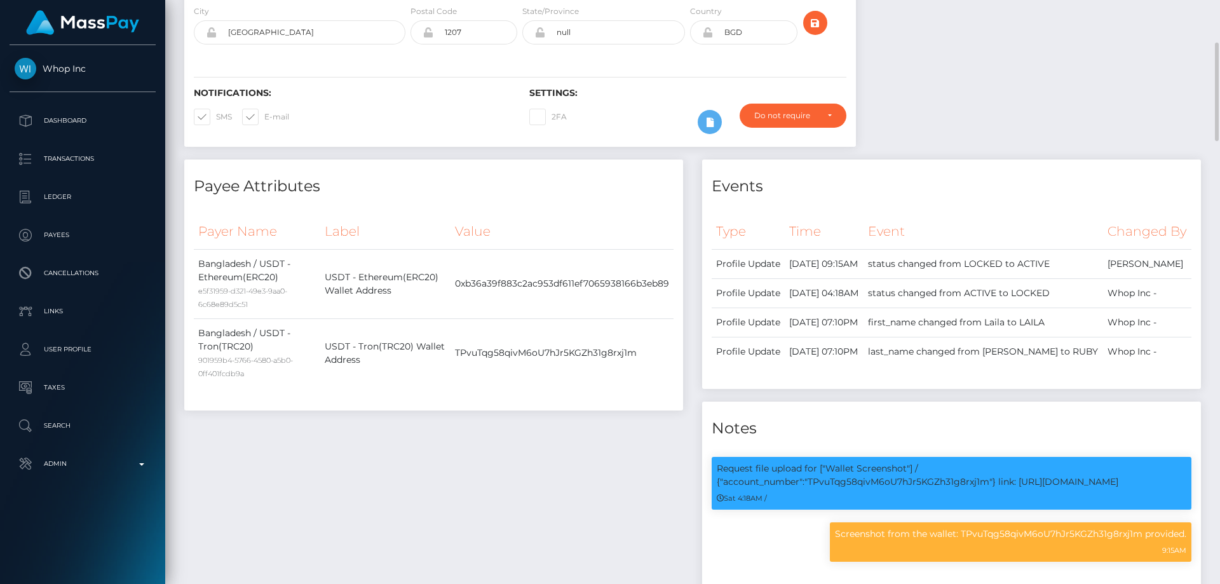
scroll to position [508, 0]
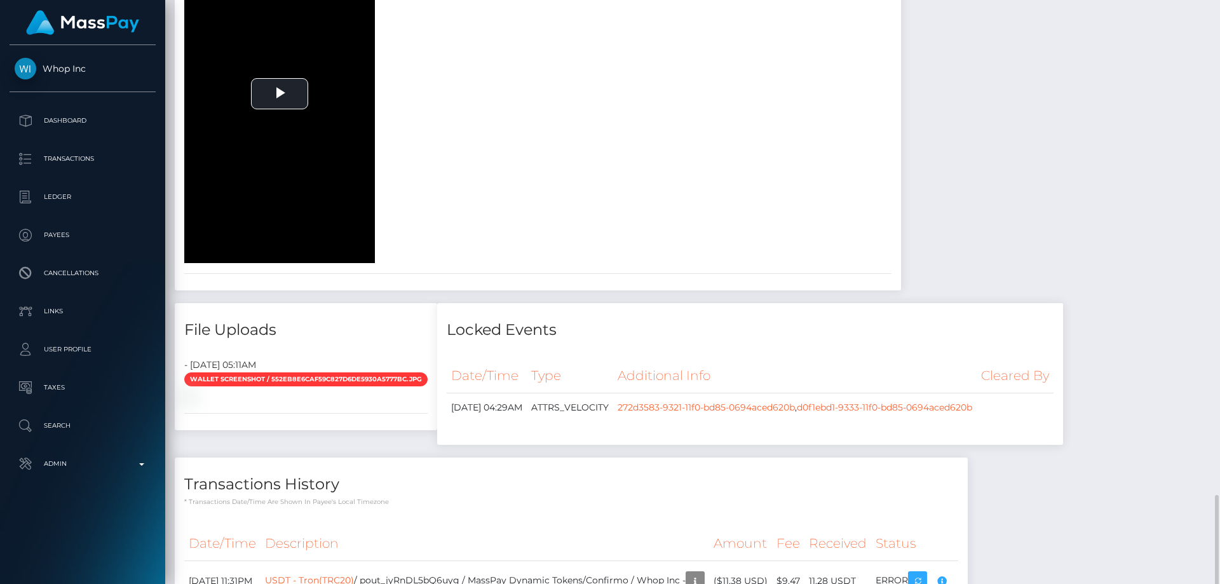
scroll to position [1398, 0]
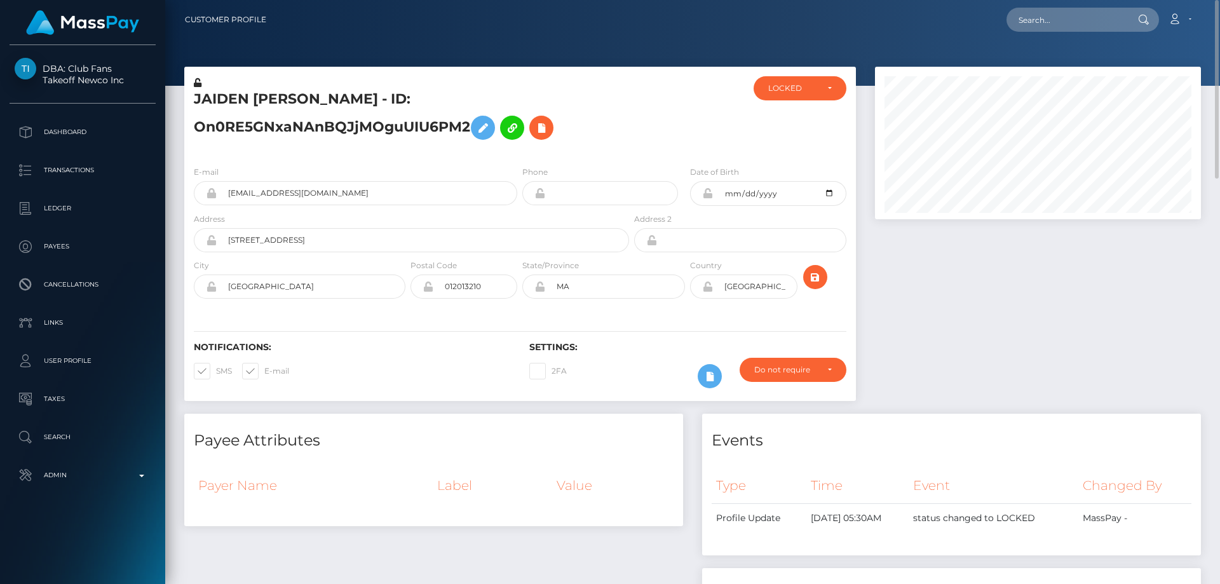
click at [199, 83] on icon at bounding box center [198, 82] width 8 height 9
click at [707, 194] on icon at bounding box center [707, 193] width 11 height 10
click at [705, 285] on icon at bounding box center [707, 286] width 11 height 10
click at [802, 95] on div "LOCKED" at bounding box center [800, 88] width 93 height 24
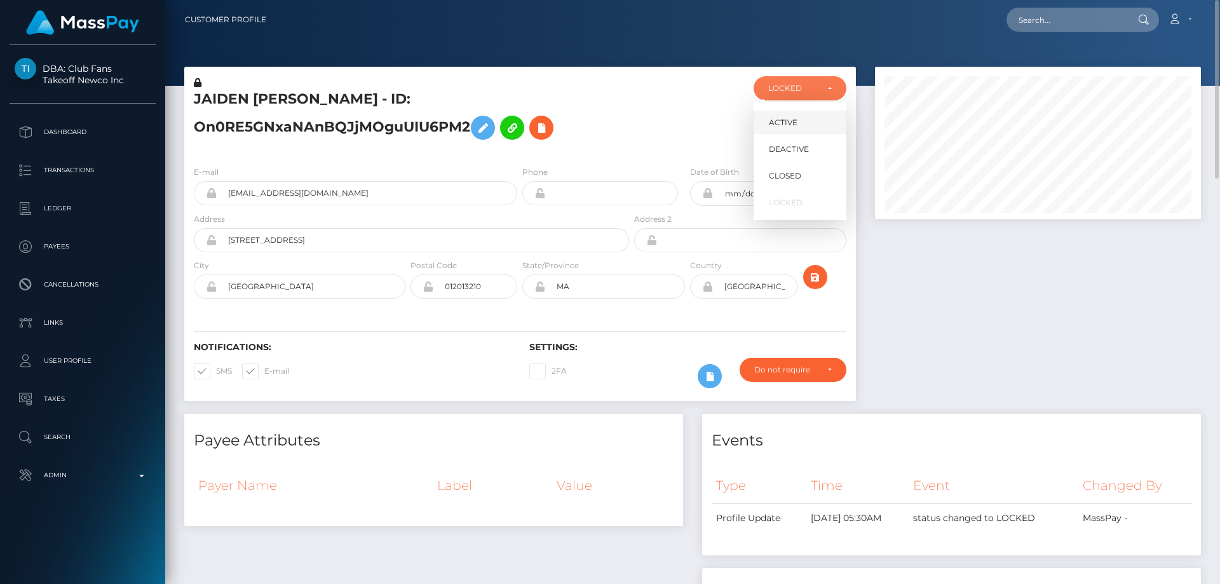
click at [791, 123] on span "ACTIVE" at bounding box center [783, 122] width 29 height 11
select select "ACTIVE"
